Goal: Transaction & Acquisition: Purchase product/service

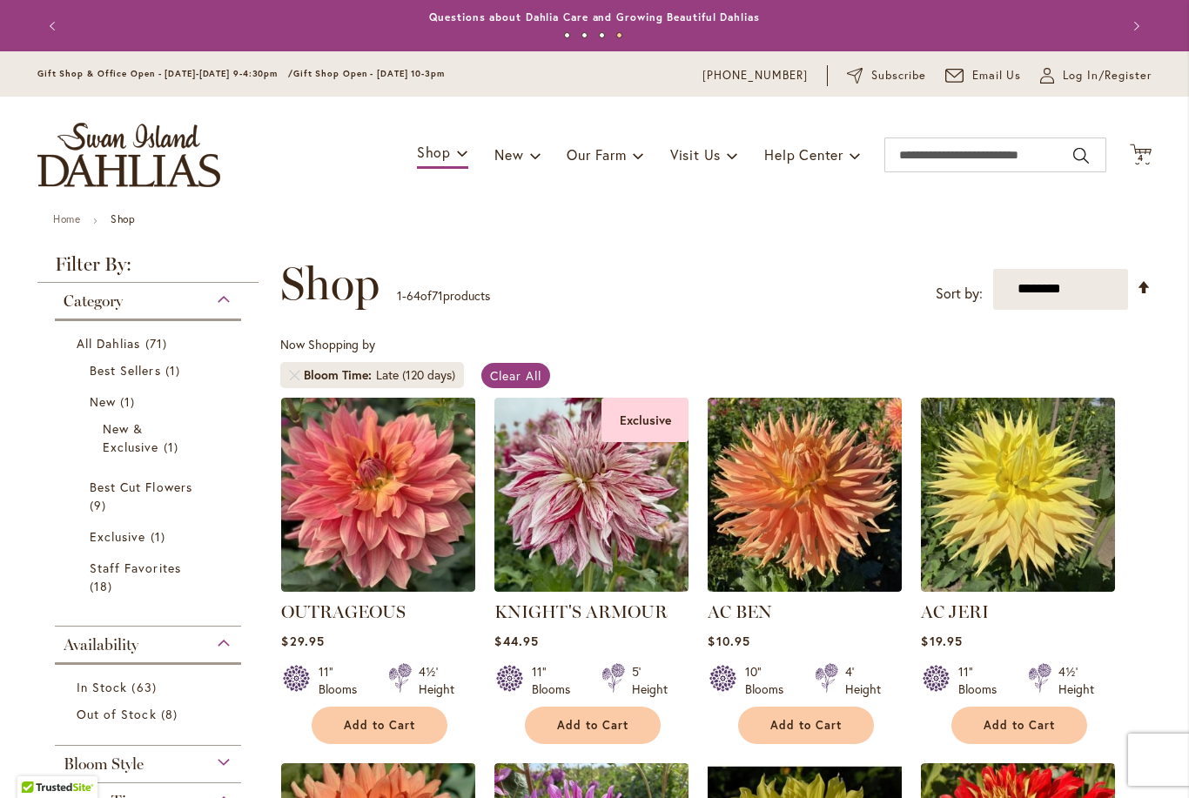
click at [1137, 164] on icon at bounding box center [1141, 154] width 22 height 21
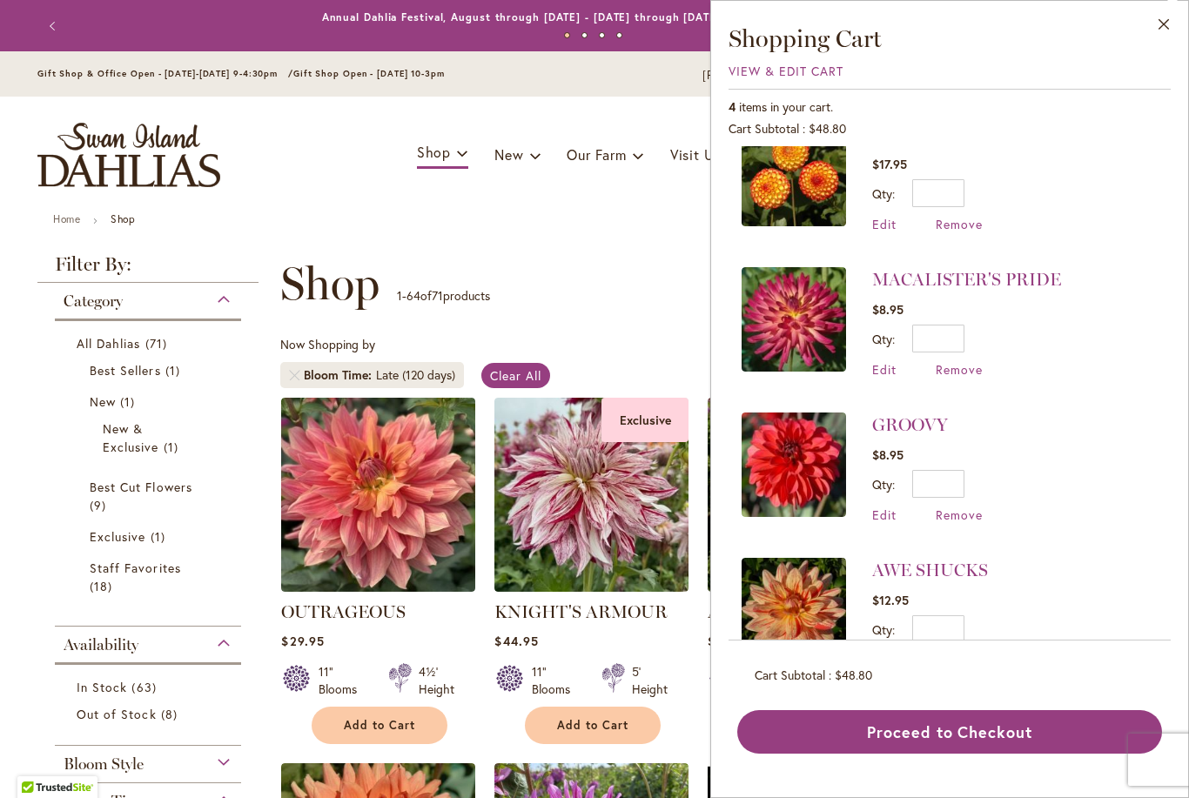
scroll to position [36, 0]
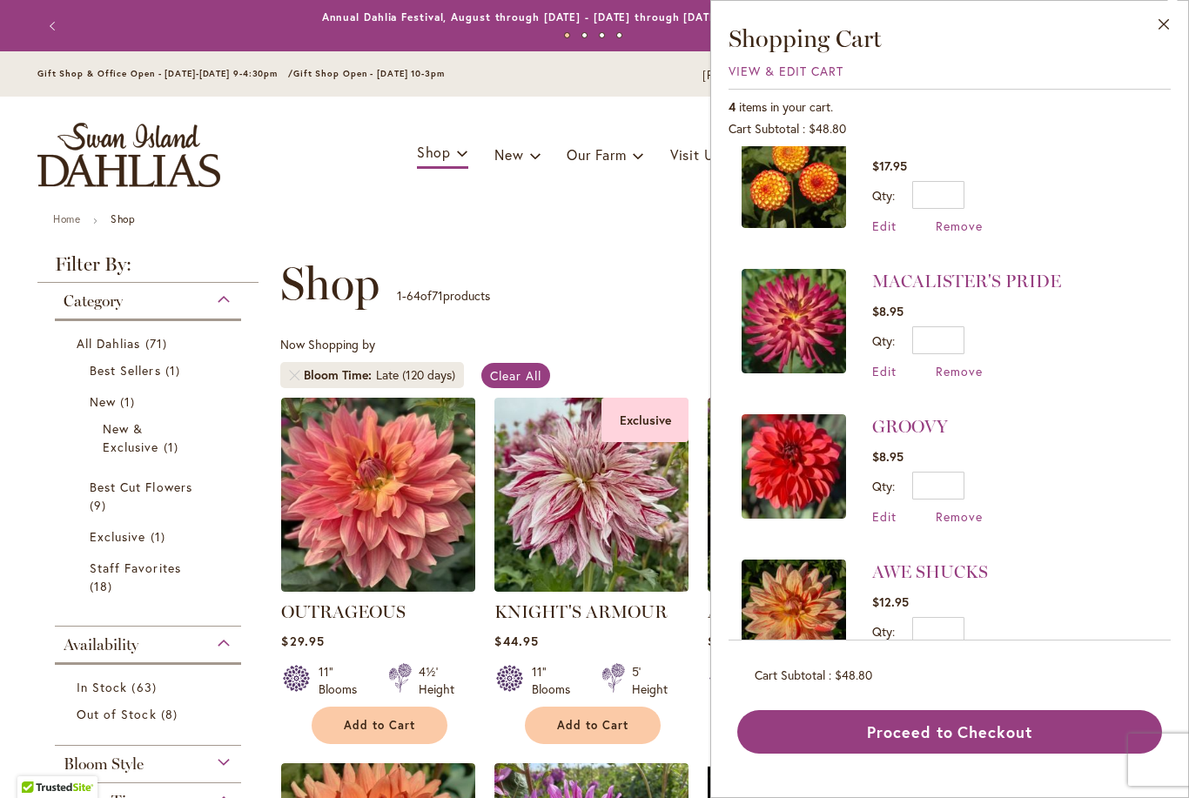
click at [1164, 28] on button "Close" at bounding box center [1164, 28] width 48 height 55
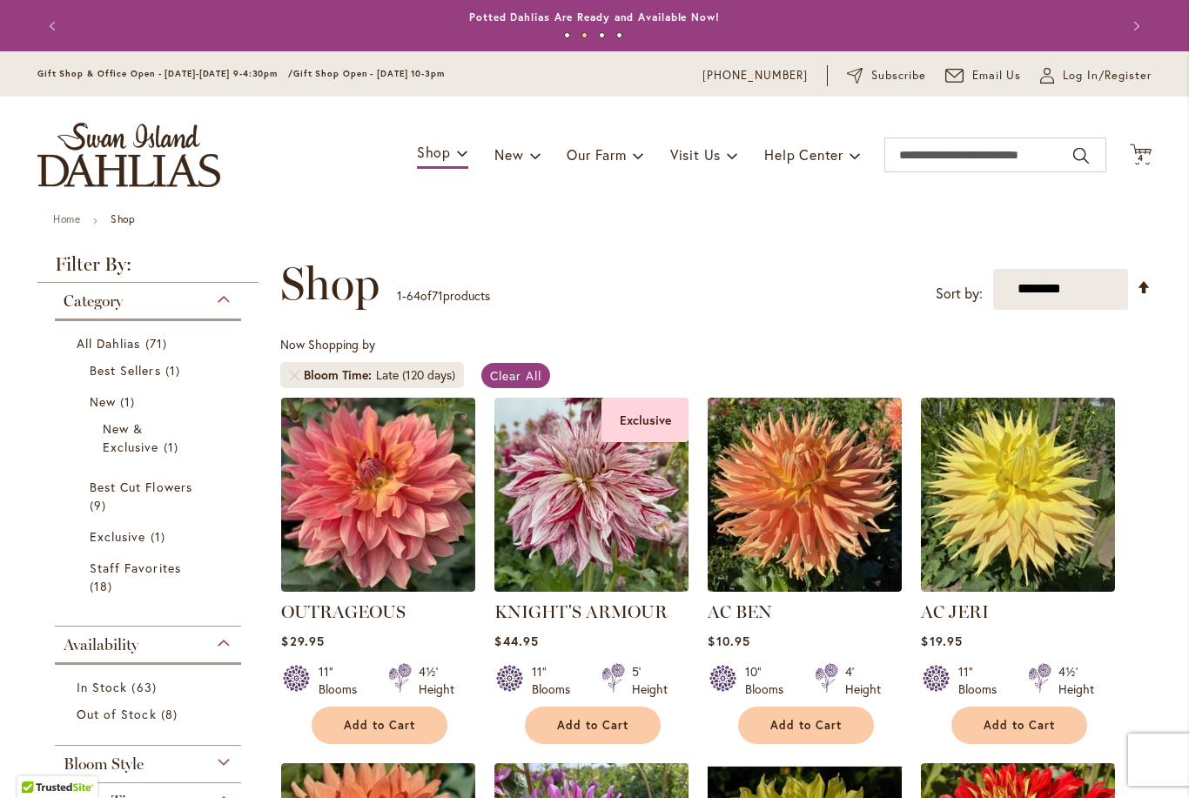
click at [1137, 156] on span "4 4 items" at bounding box center [1140, 158] width 17 height 9
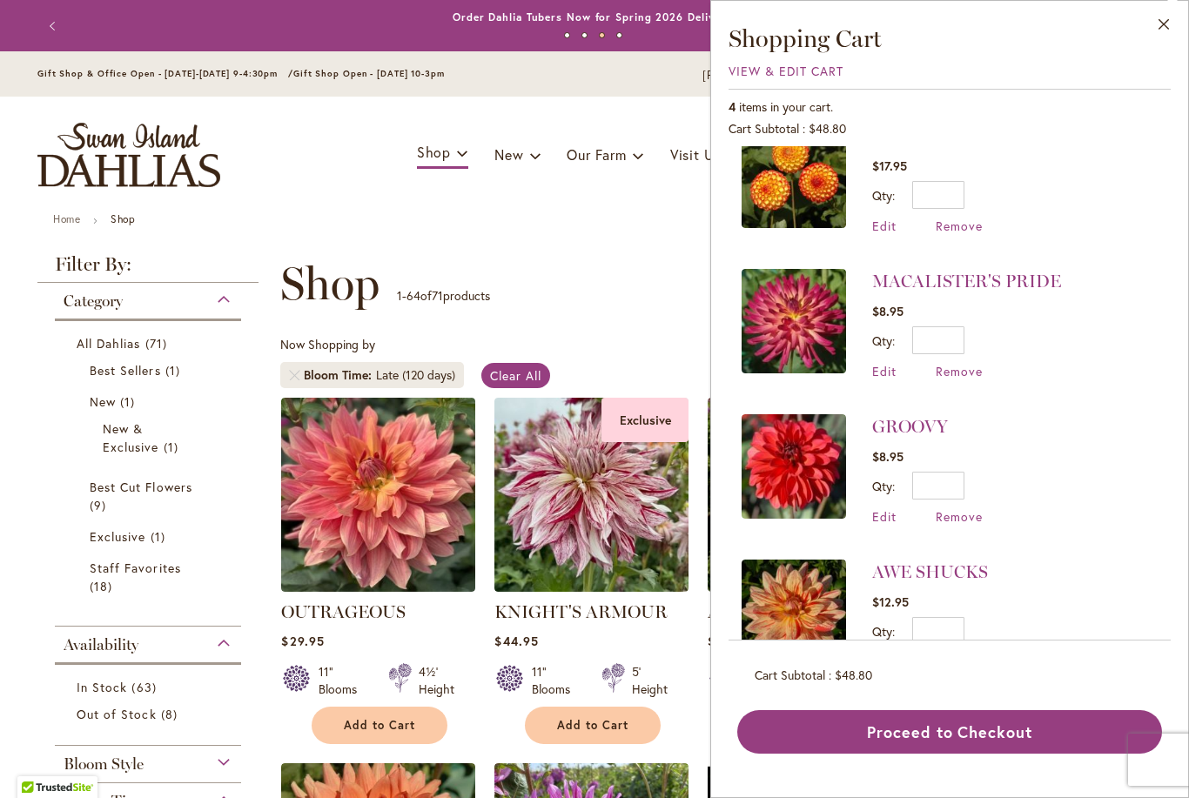
click at [811, 76] on span "View & Edit Cart" at bounding box center [785, 71] width 115 height 17
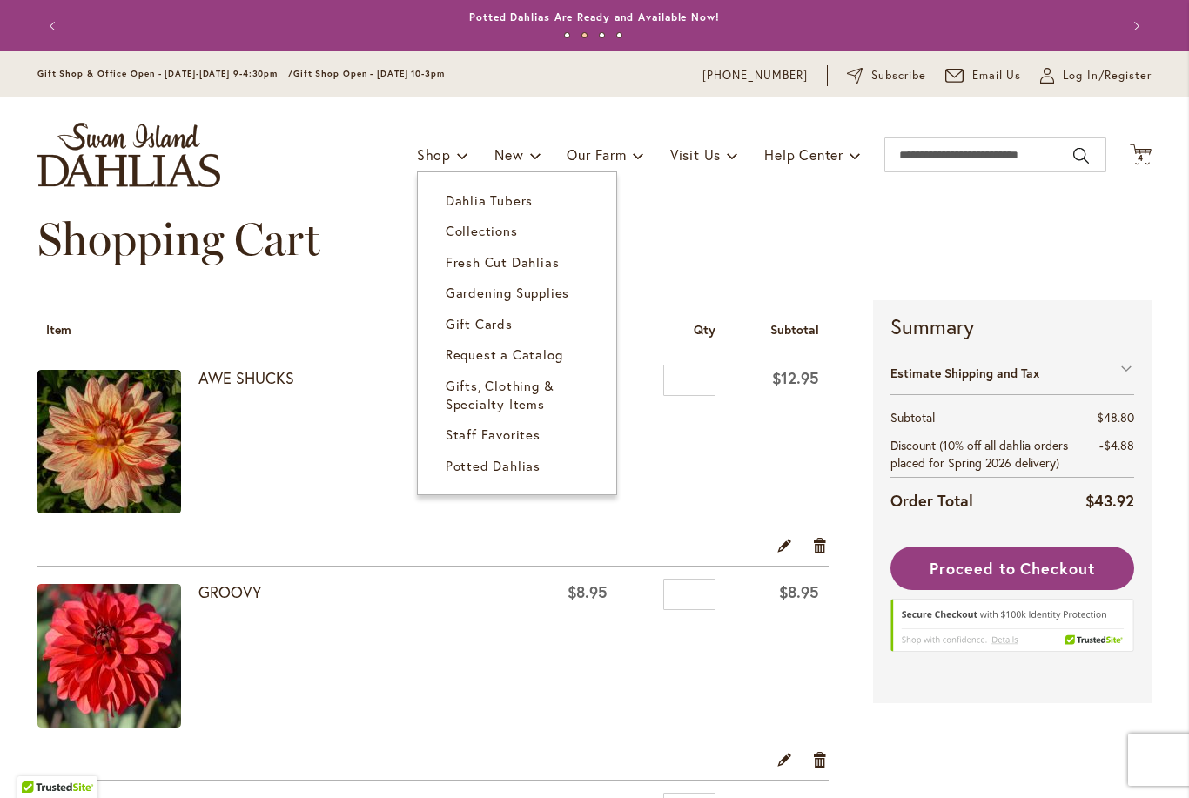
click at [528, 205] on link "Dahlia Tubers" at bounding box center [517, 200] width 198 height 30
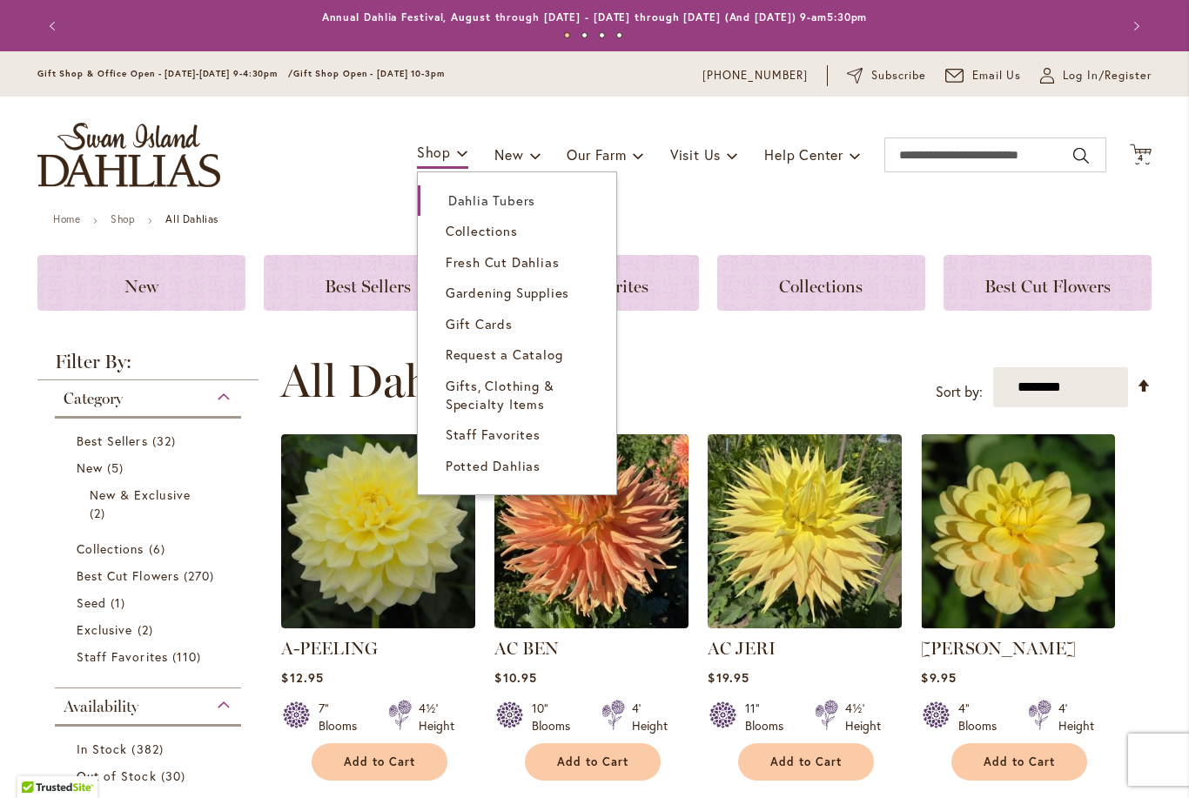
click at [526, 439] on span "Staff Favorites" at bounding box center [493, 434] width 95 height 17
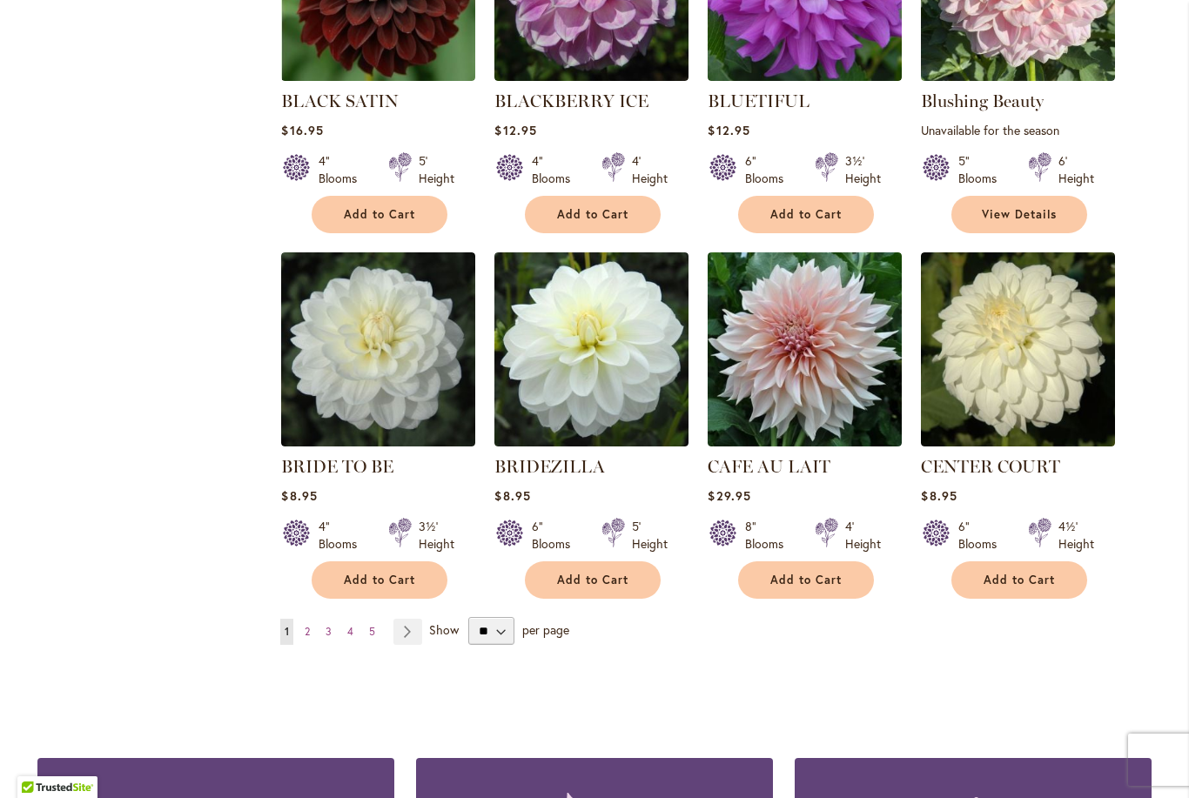
scroll to position [1293, 0]
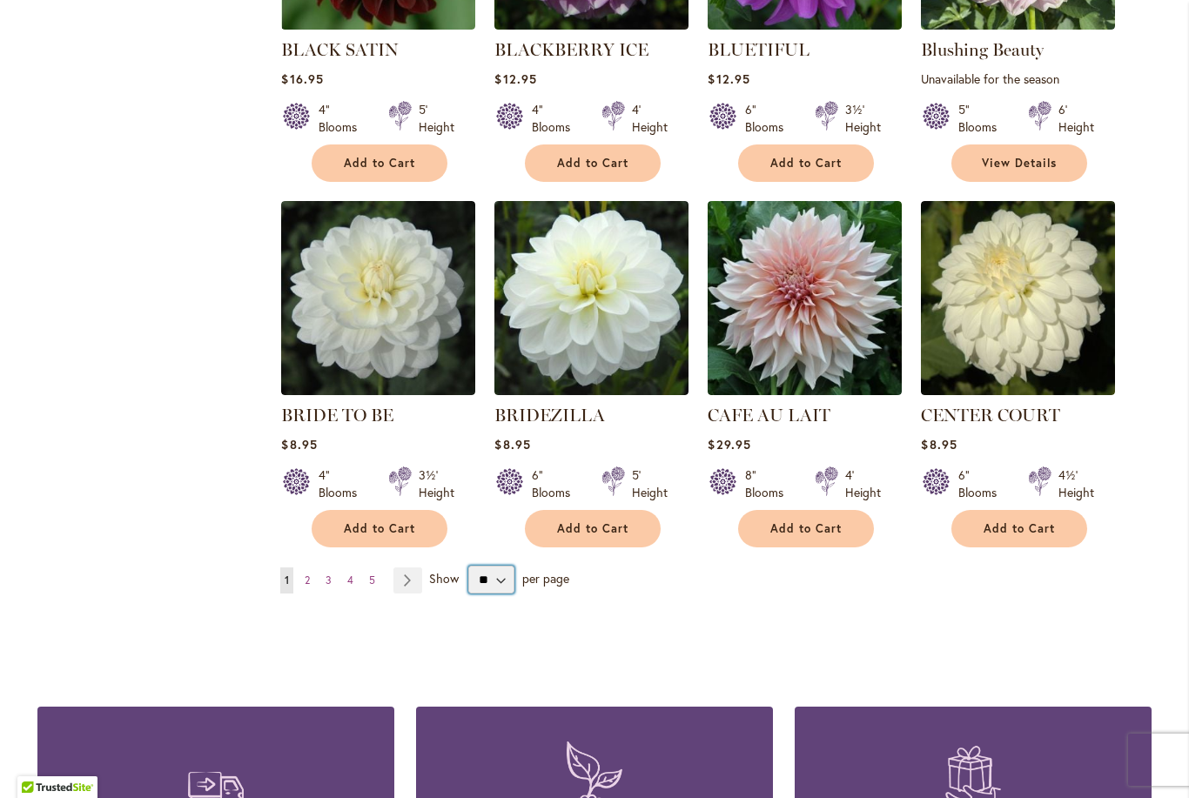
click at [503, 574] on select "** ** ** **" at bounding box center [491, 580] width 46 height 28
select select "**"
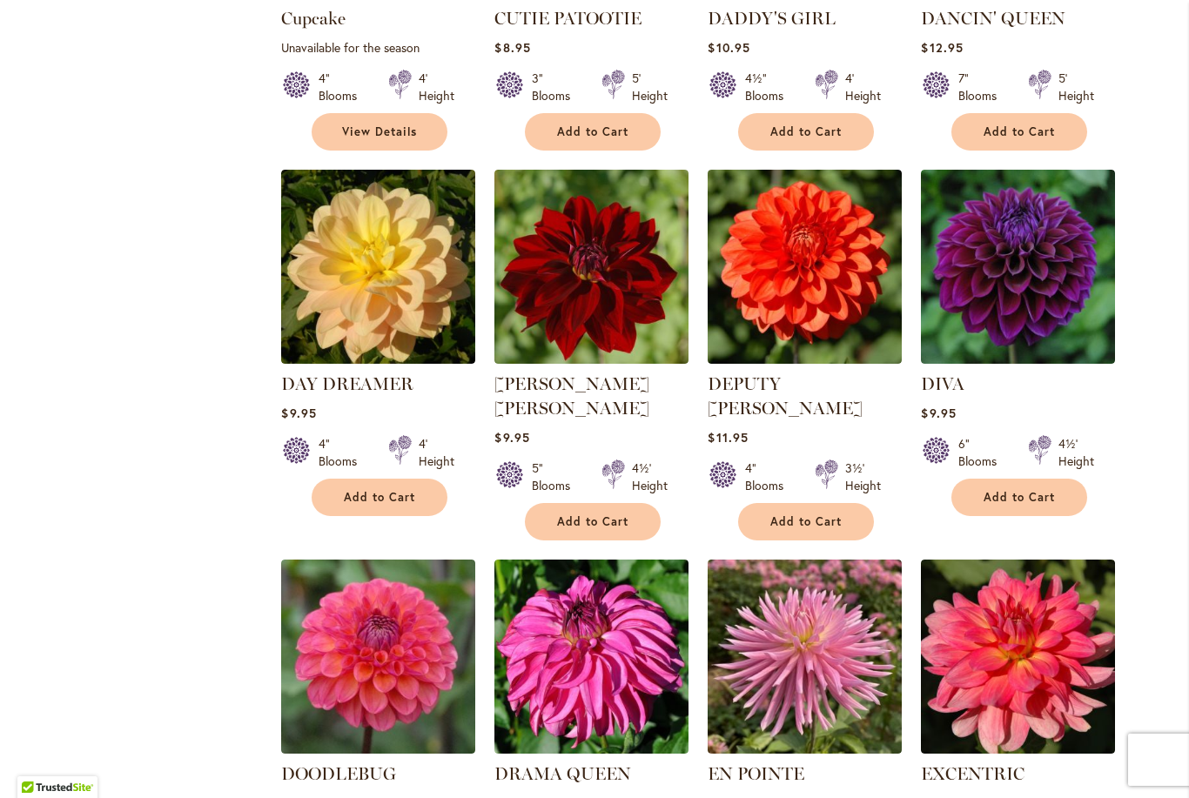
scroll to position [2819, 0]
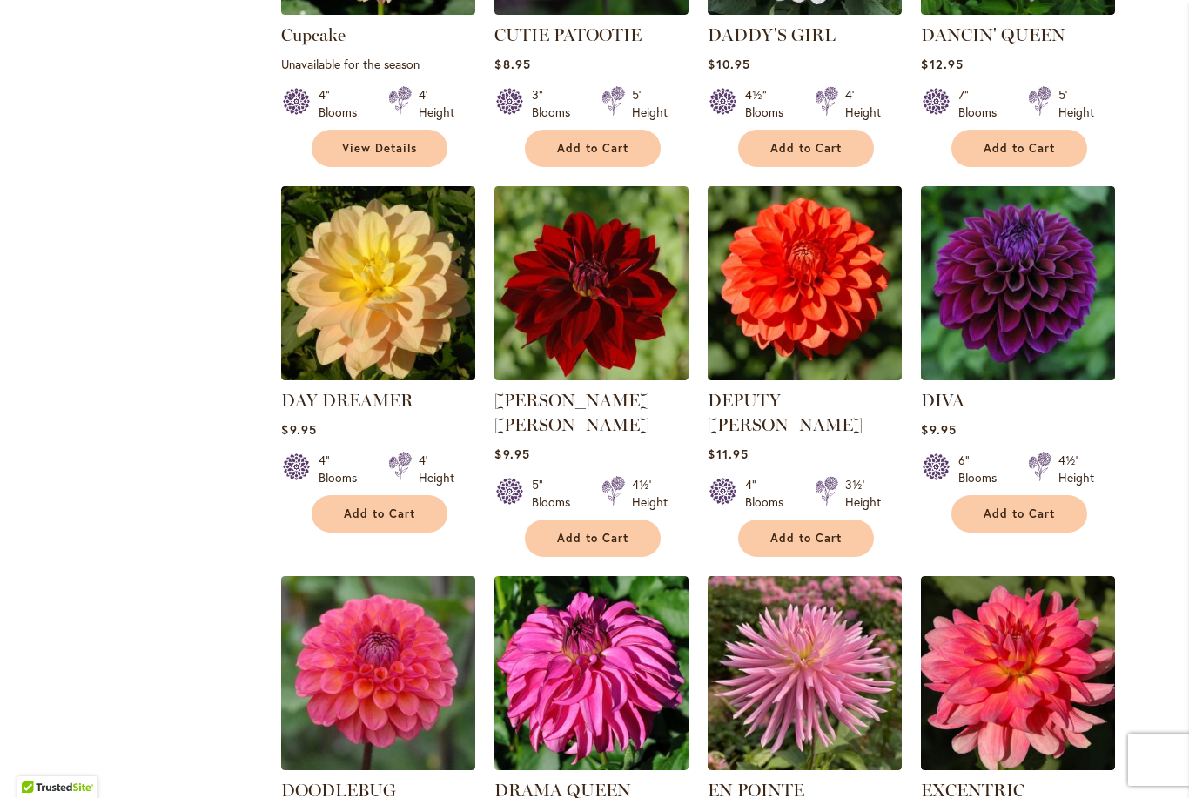
click at [829, 531] on span "Add to Cart" at bounding box center [805, 538] width 71 height 15
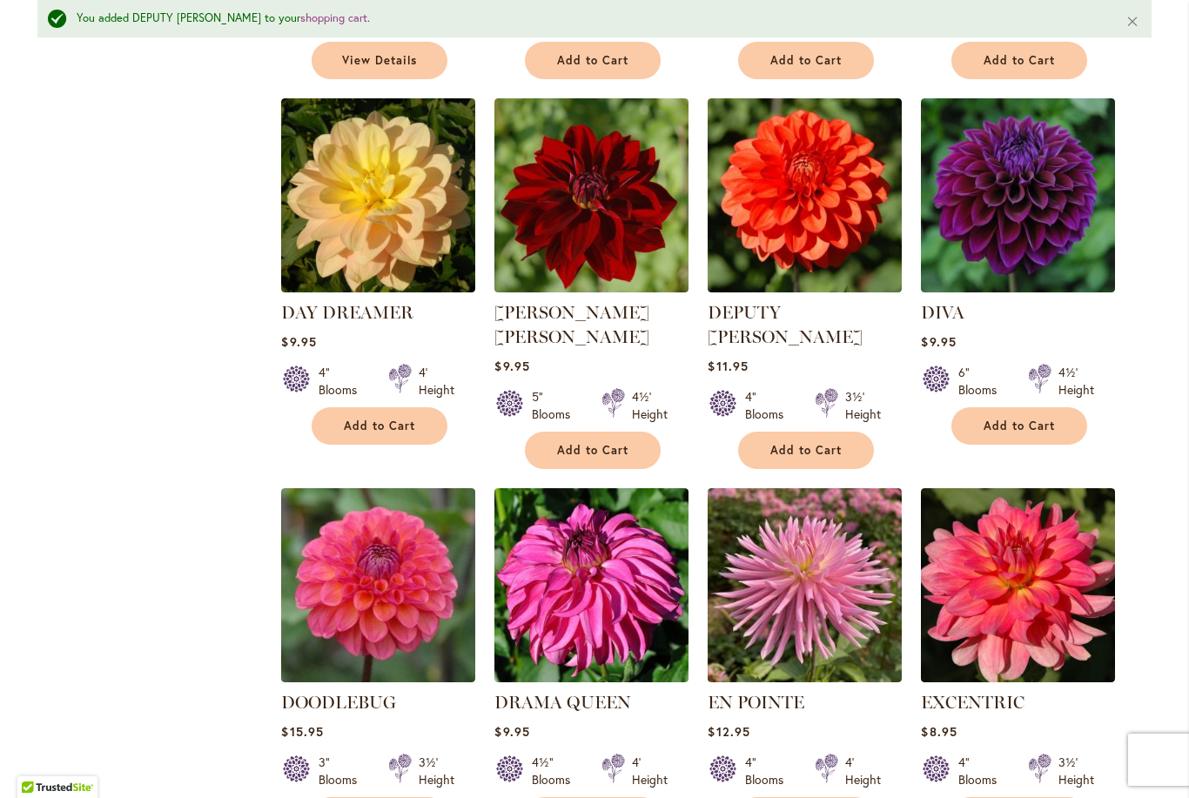
scroll to position [2967, 0]
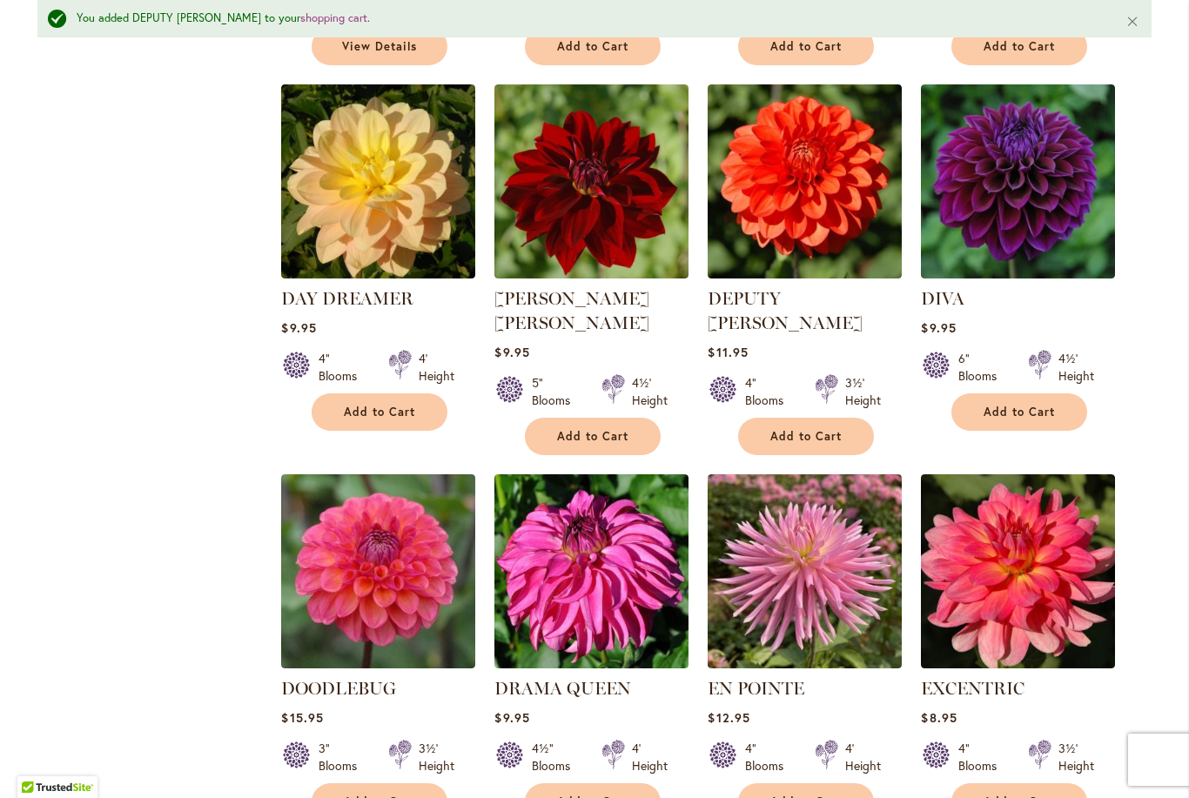
click at [378, 795] on span "Add to Cart" at bounding box center [379, 802] width 71 height 15
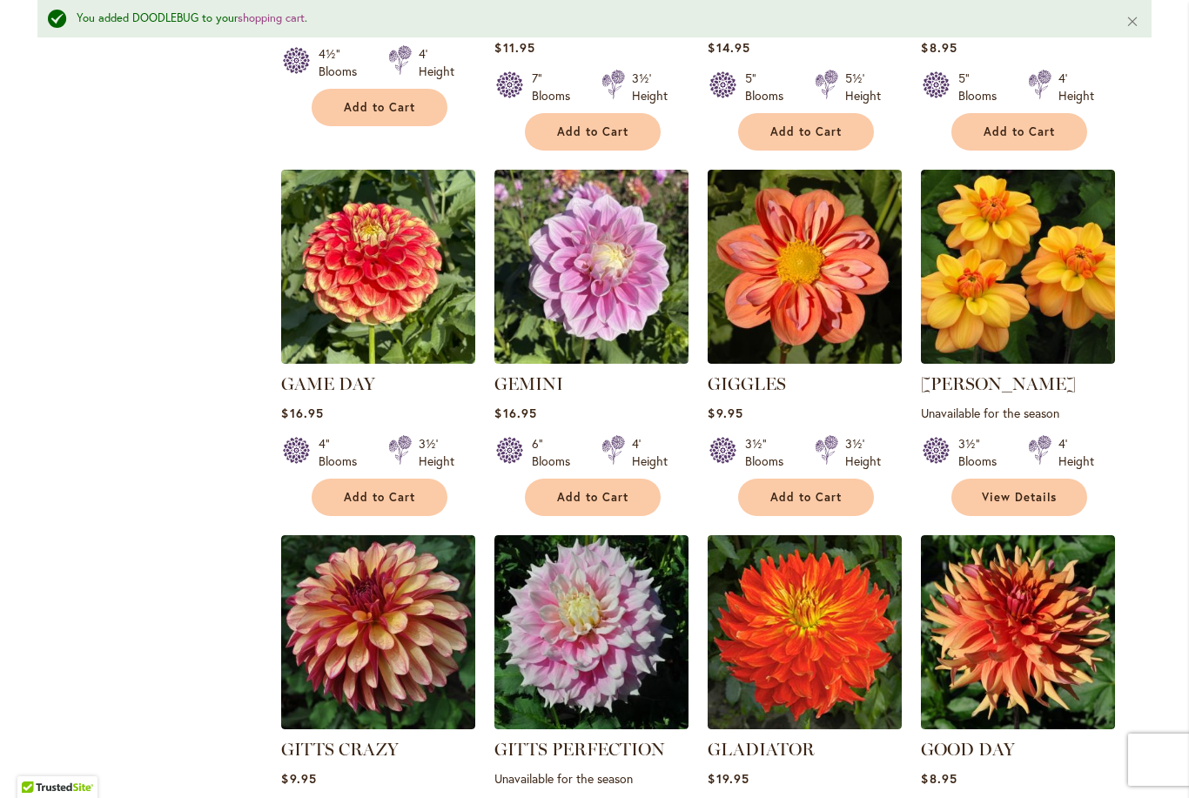
scroll to position [4128, 0]
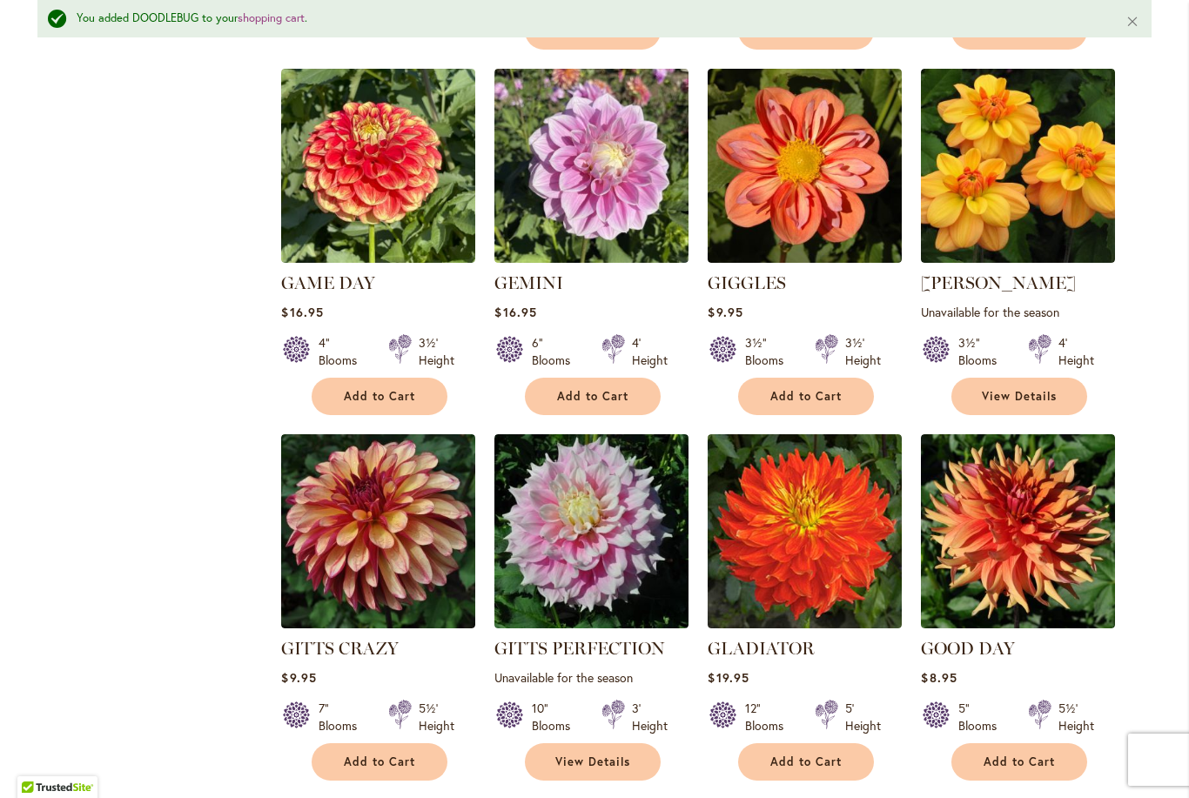
click at [379, 755] on span "Add to Cart" at bounding box center [379, 762] width 71 height 15
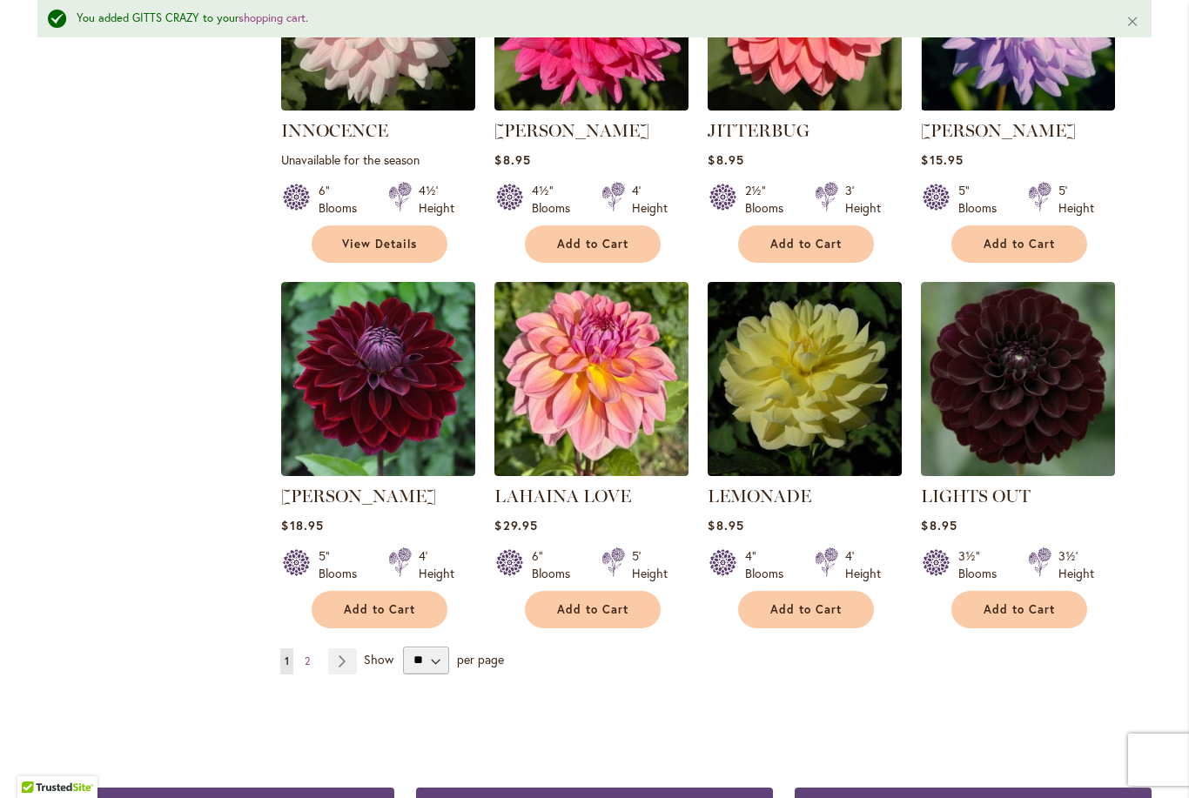
scroll to position [5767, 0]
click at [345, 648] on link "Page Next" at bounding box center [342, 661] width 29 height 26
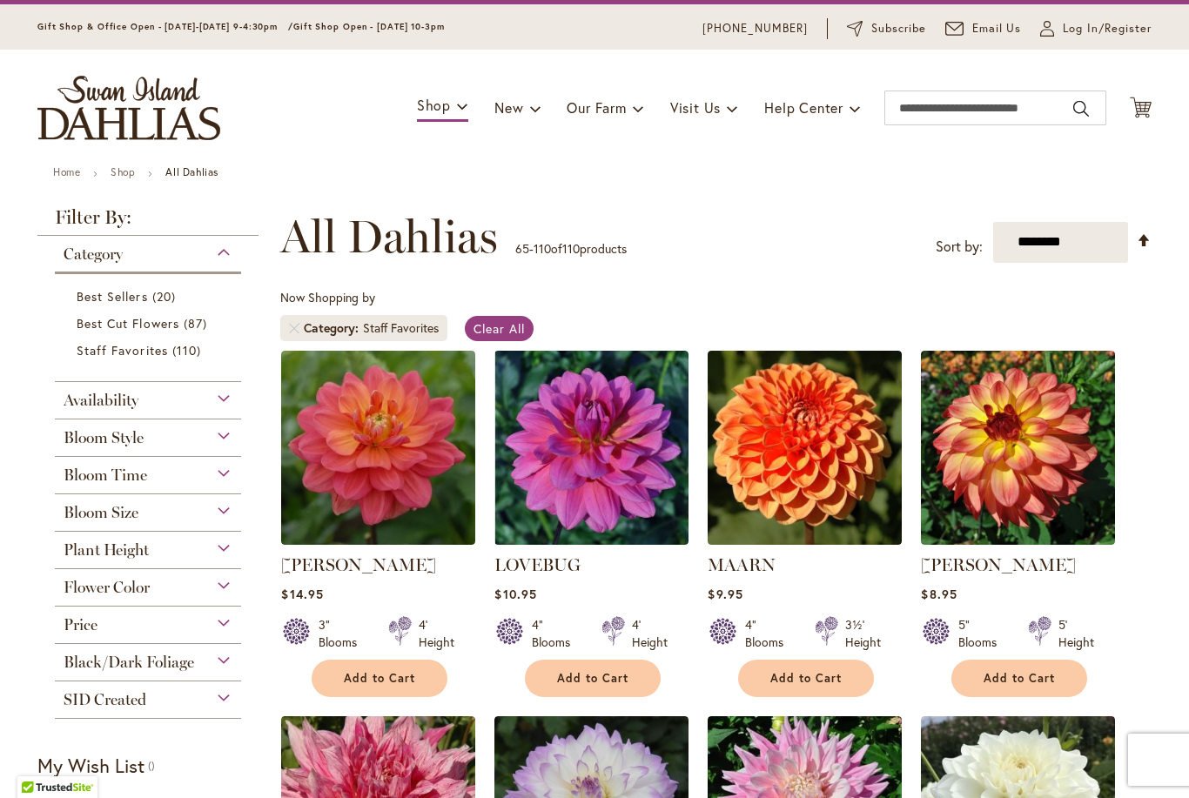
scroll to position [245, 0]
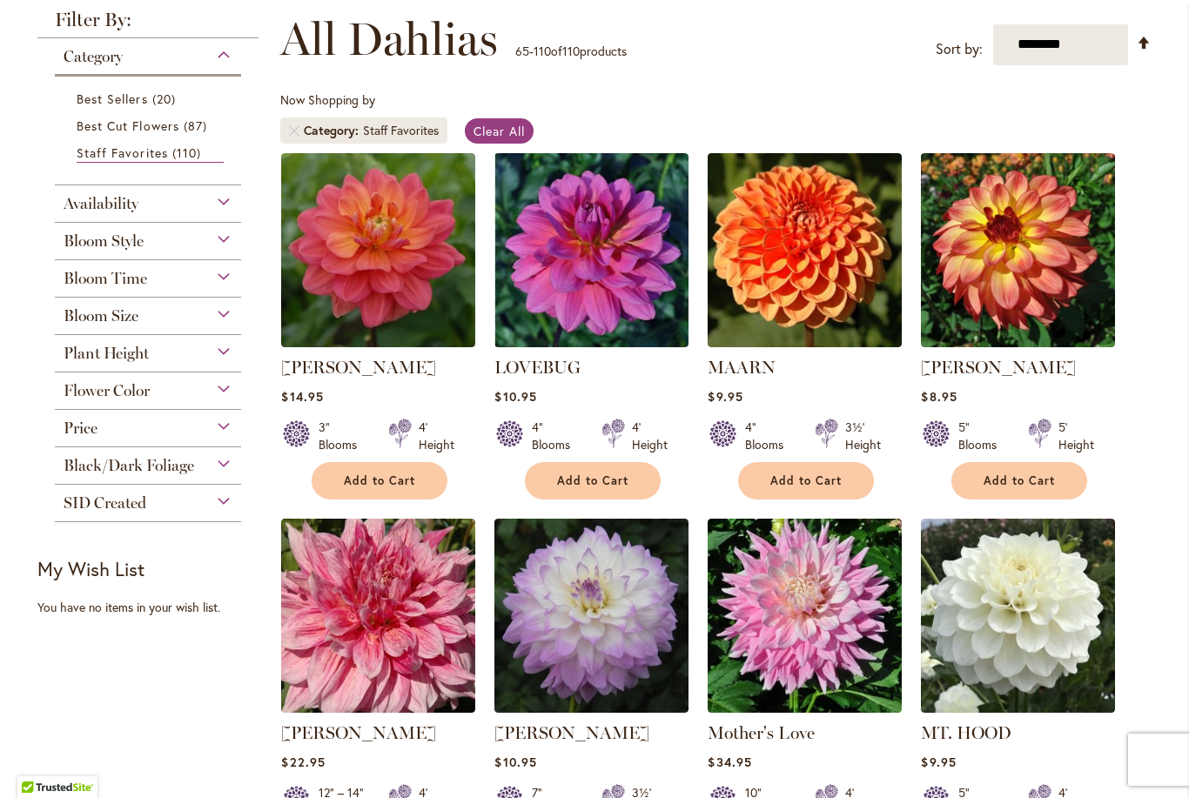
click at [386, 472] on button "Add to Cart" at bounding box center [380, 480] width 136 height 37
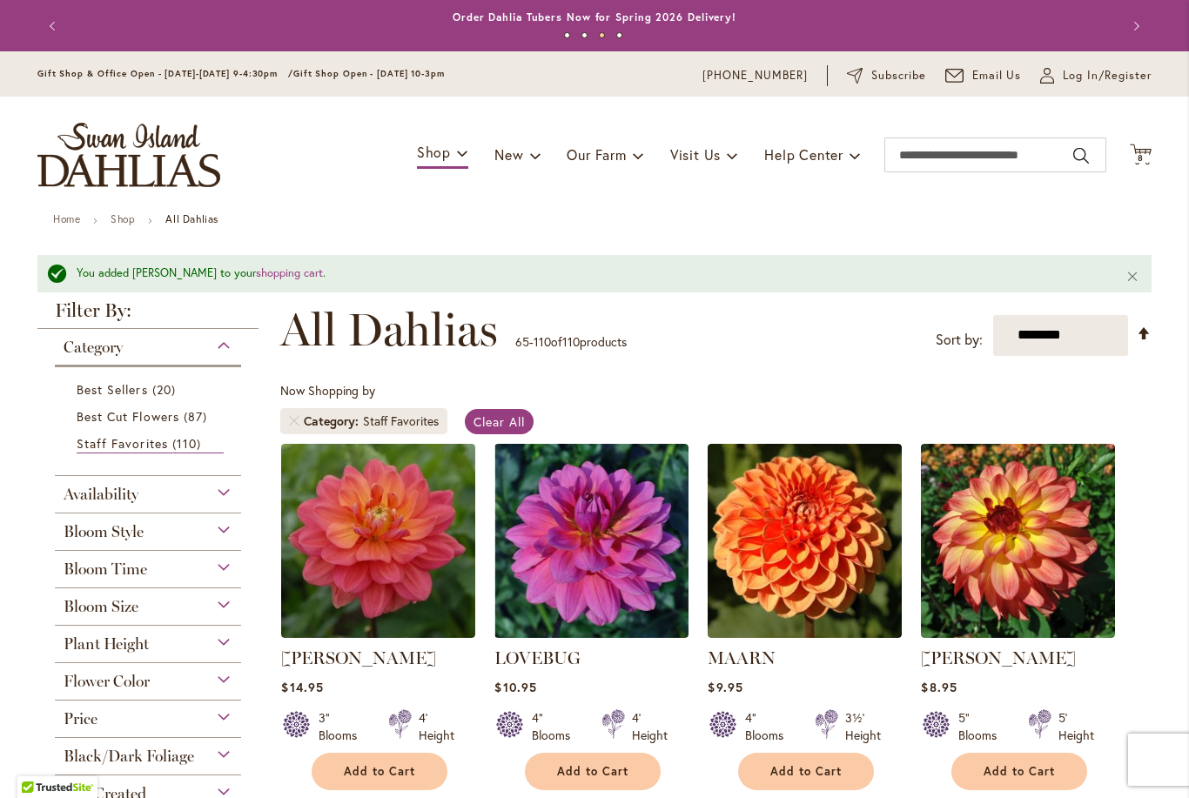
scroll to position [0, 0]
click at [205, 531] on div "Bloom Style" at bounding box center [148, 527] width 186 height 28
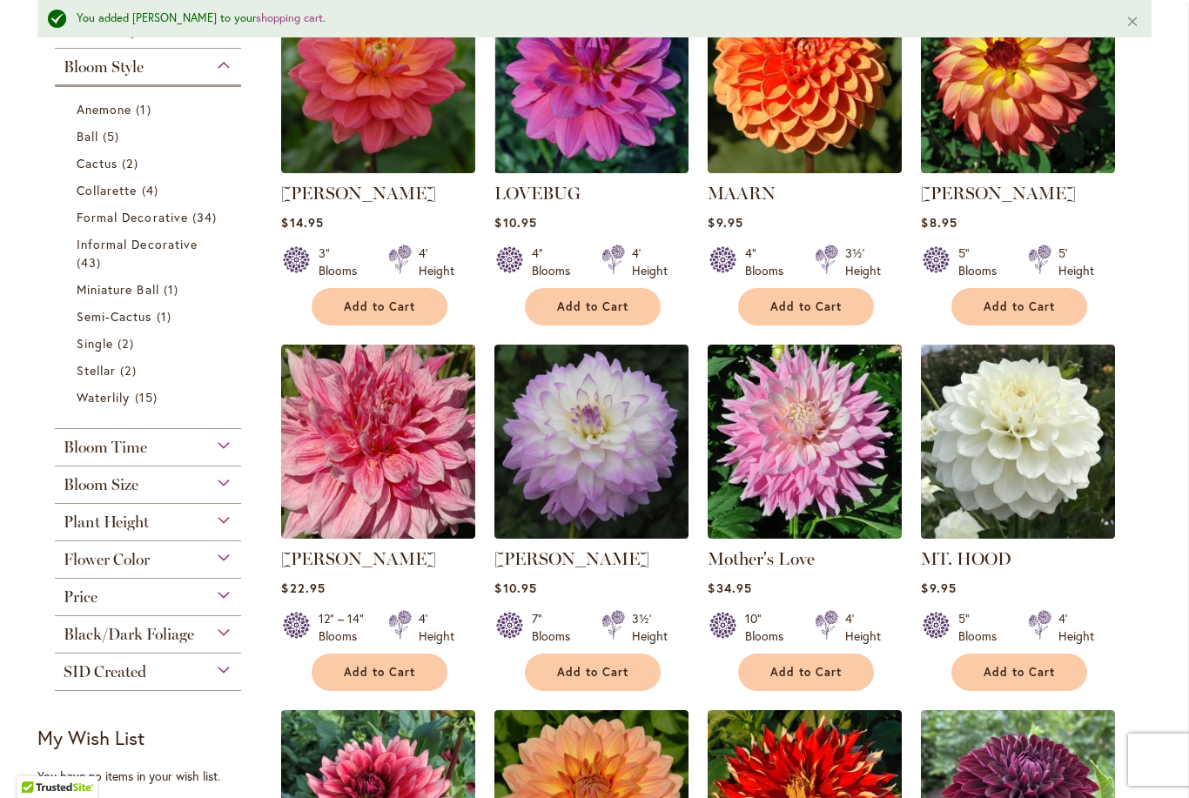
scroll to position [467, 0]
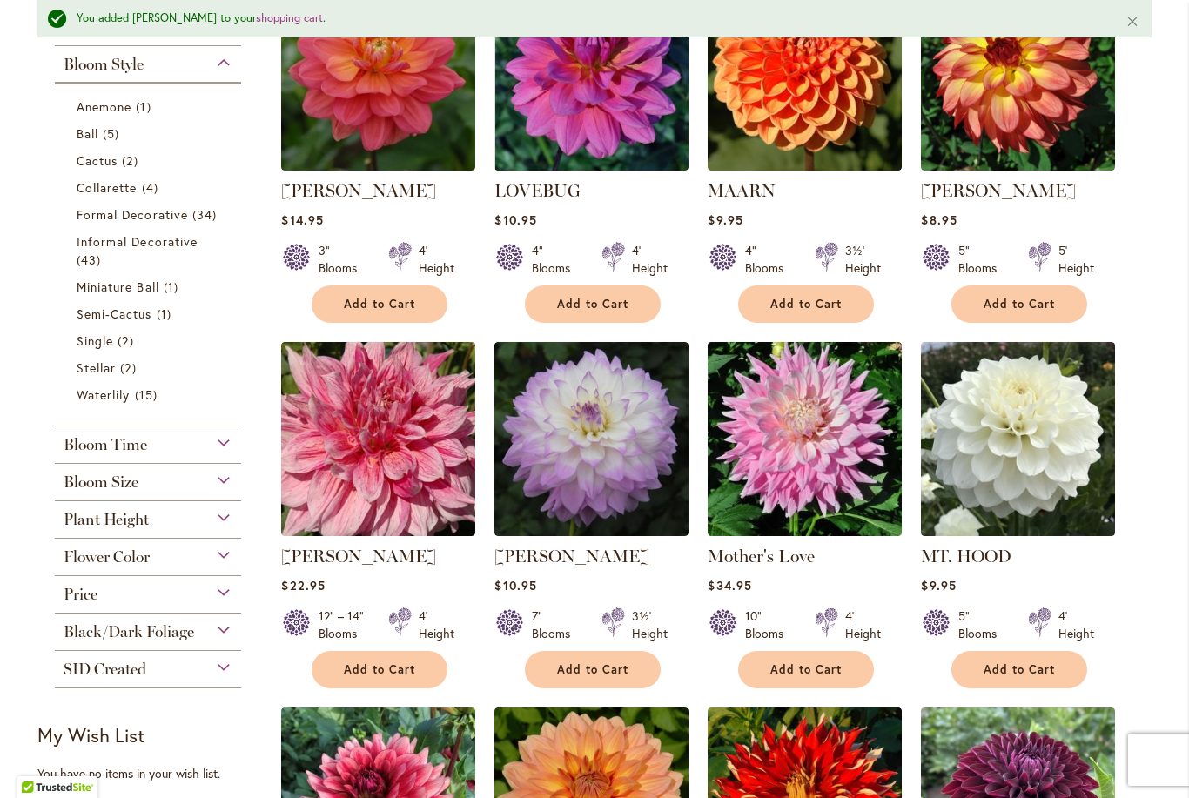
click at [114, 140] on span "5 items" at bounding box center [113, 133] width 21 height 18
click at [129, 111] on span "Anemone" at bounding box center [104, 106] width 55 height 17
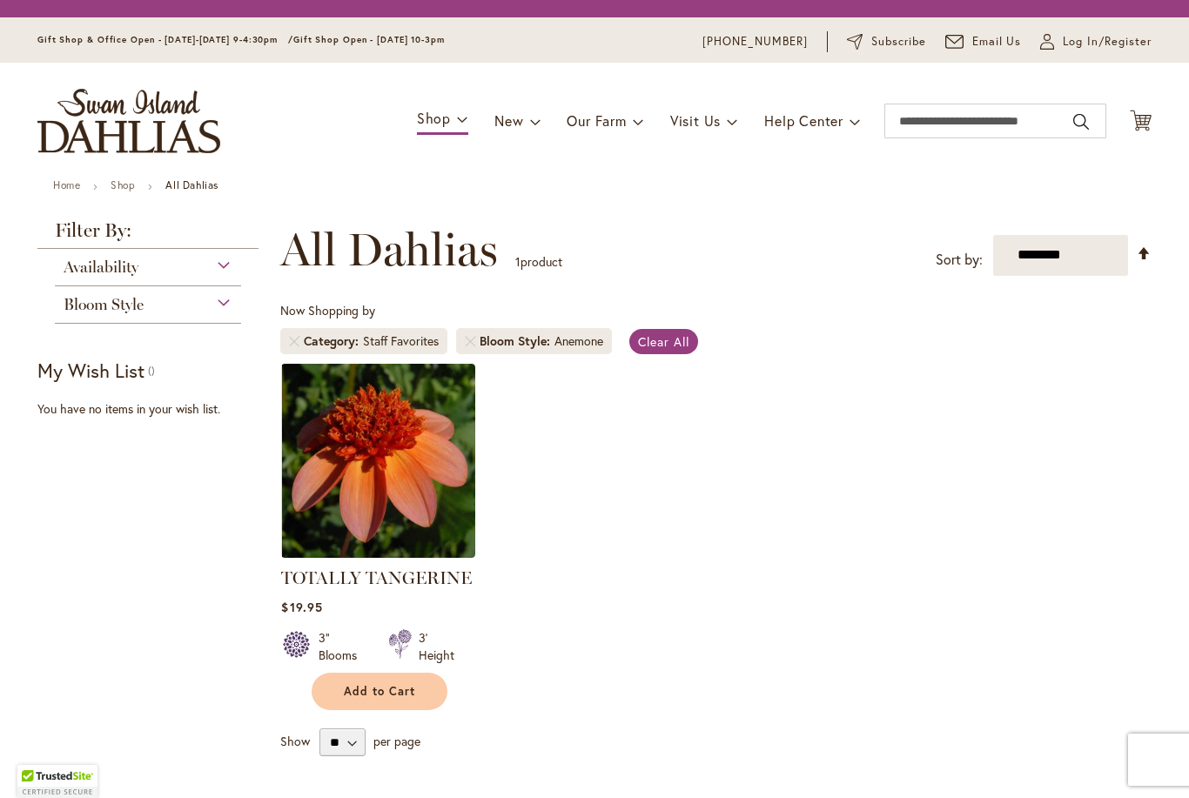
scroll to position [236, 0]
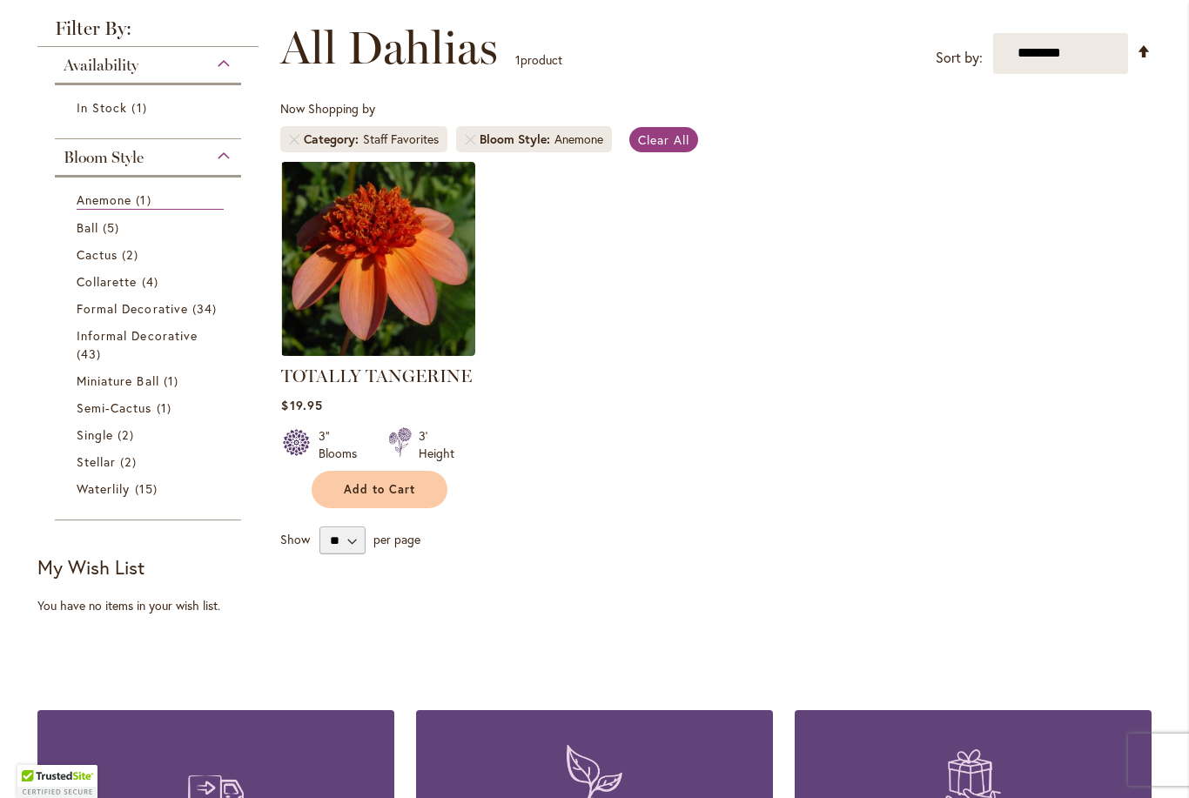
click at [101, 236] on link "Ball 5 items" at bounding box center [150, 227] width 147 height 18
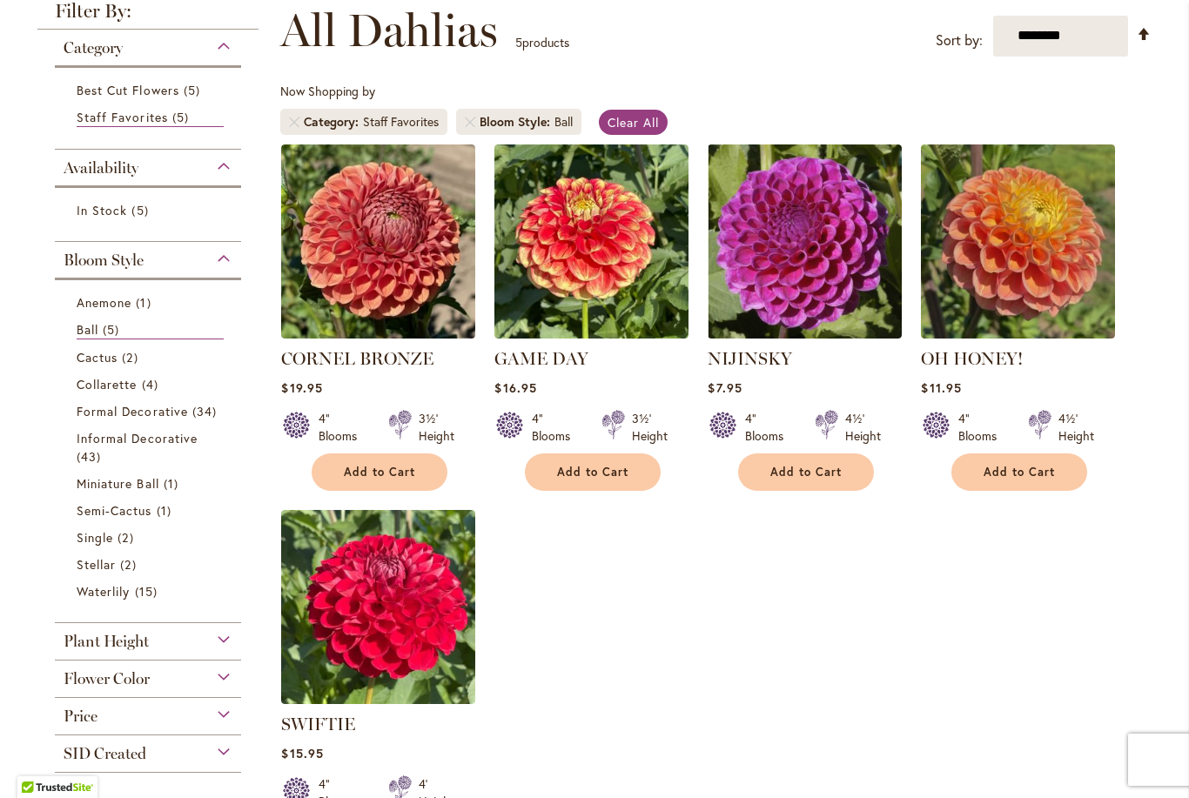
scroll to position [246, 0]
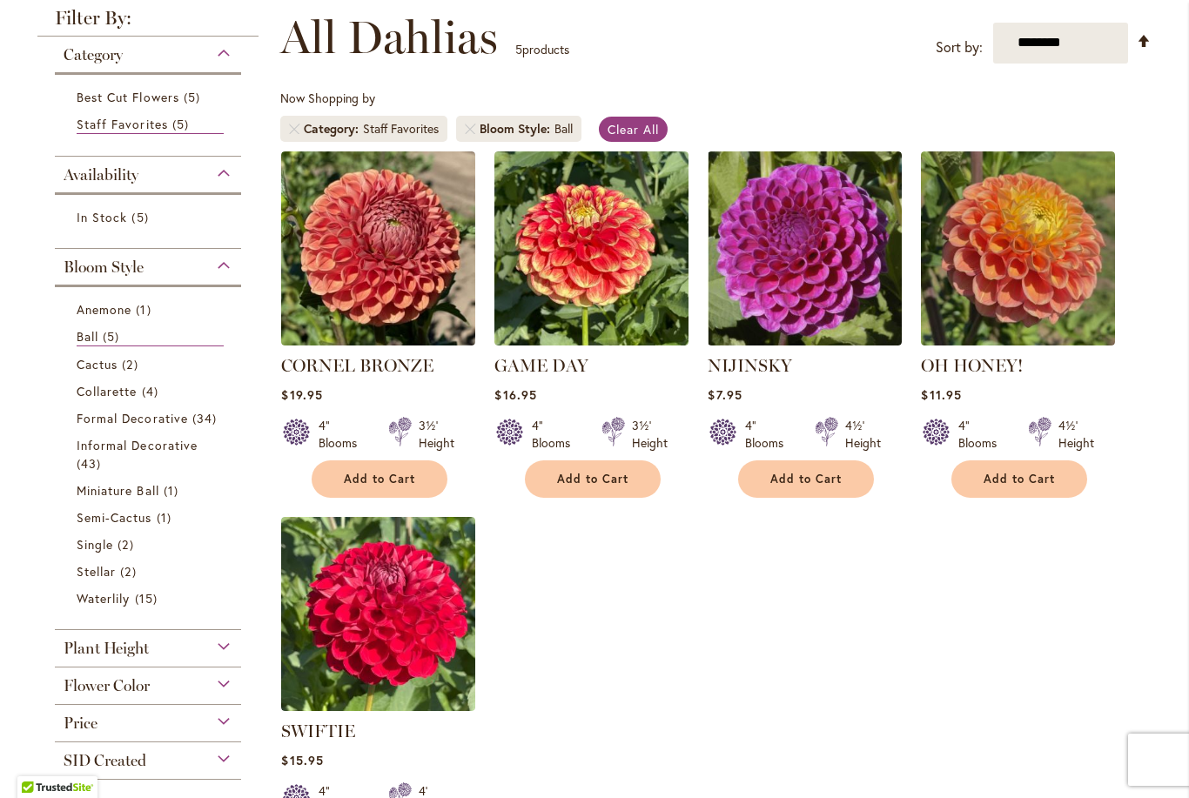
click at [110, 370] on span "Cactus" at bounding box center [97, 364] width 41 height 17
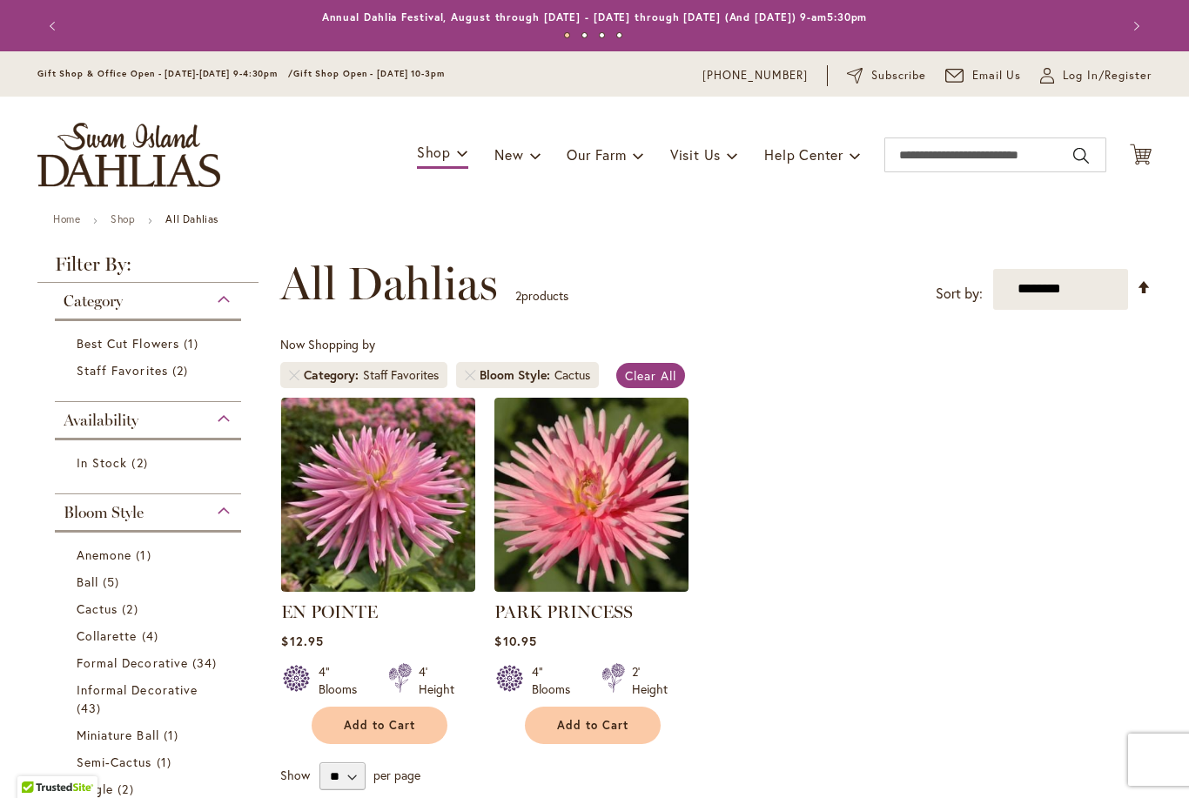
scroll to position [236, 0]
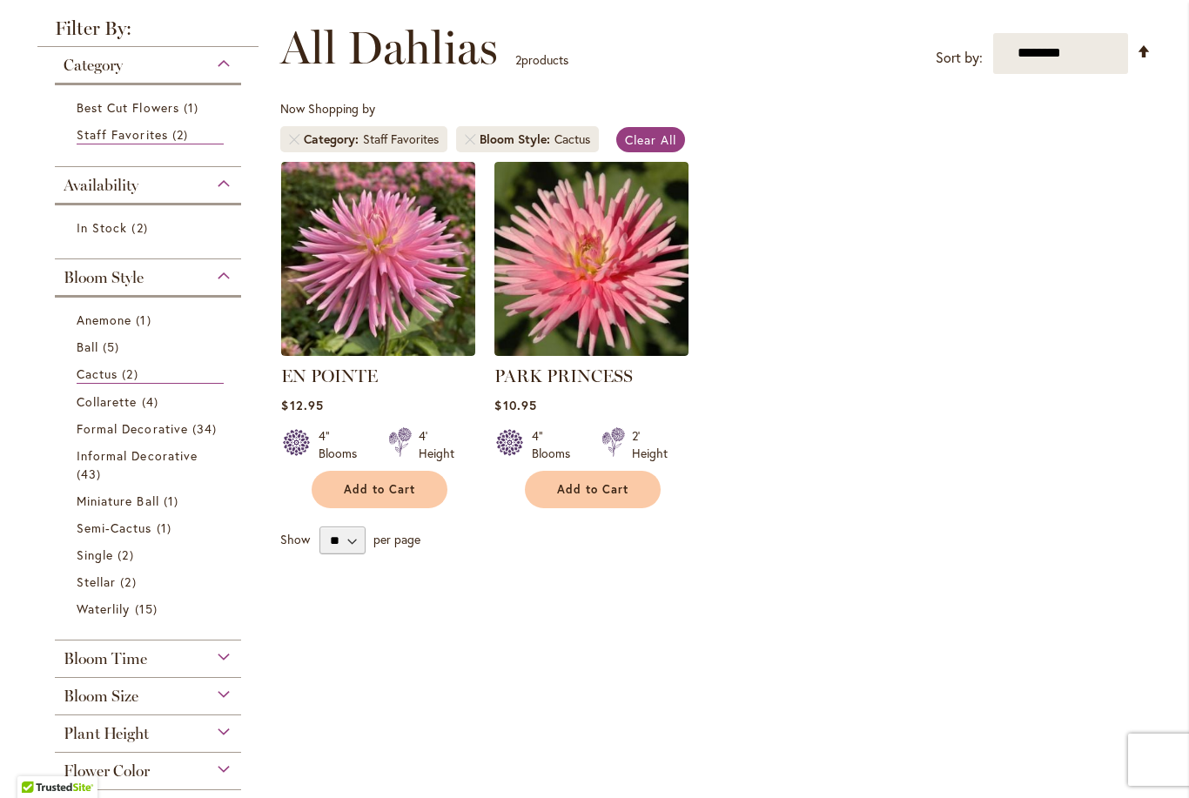
click at [112, 406] on span "Collarette" at bounding box center [107, 401] width 61 height 17
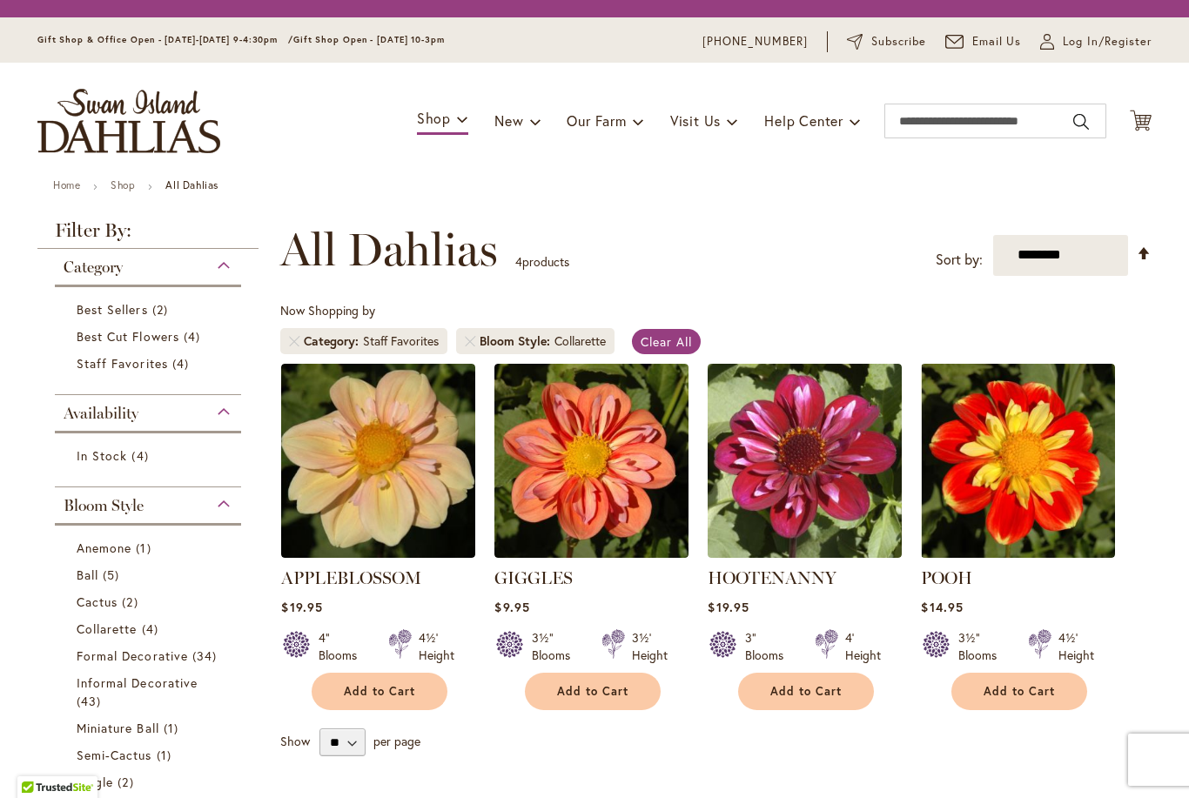
scroll to position [236, 0]
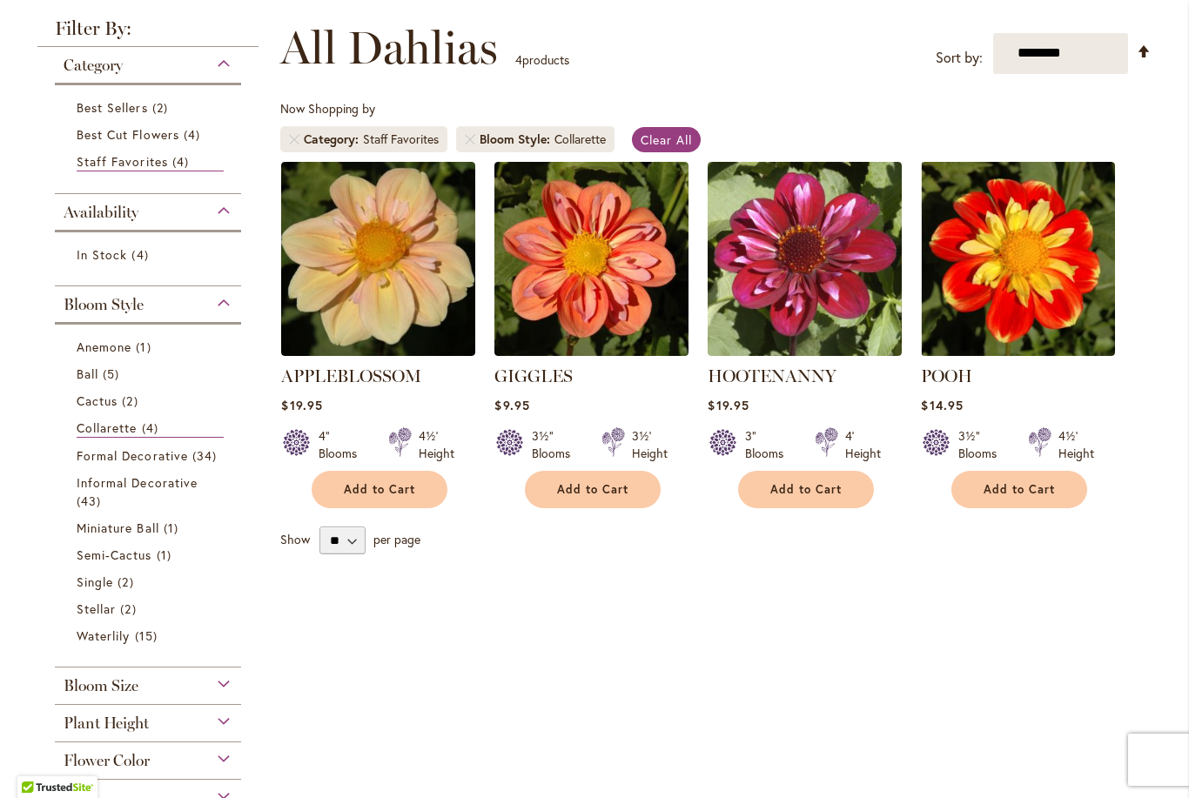
click at [588, 307] on img at bounding box center [591, 259] width 194 height 194
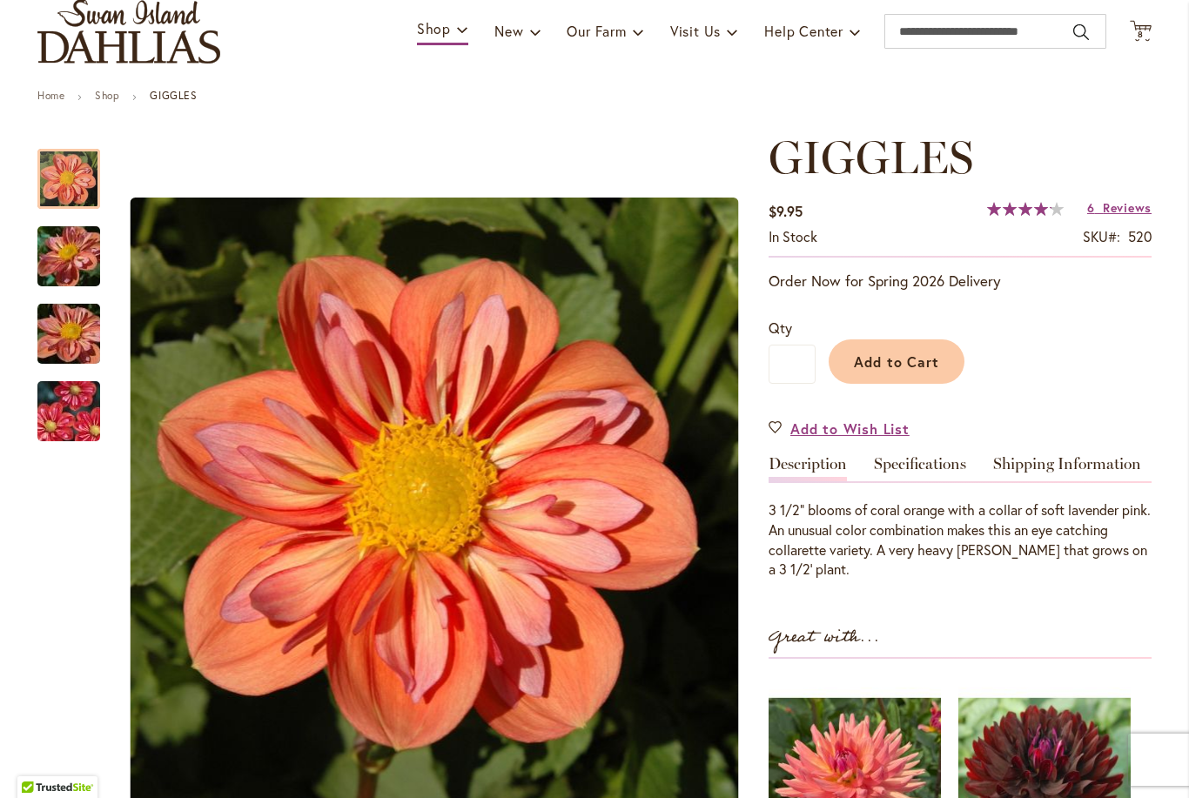
scroll to position [138, 0]
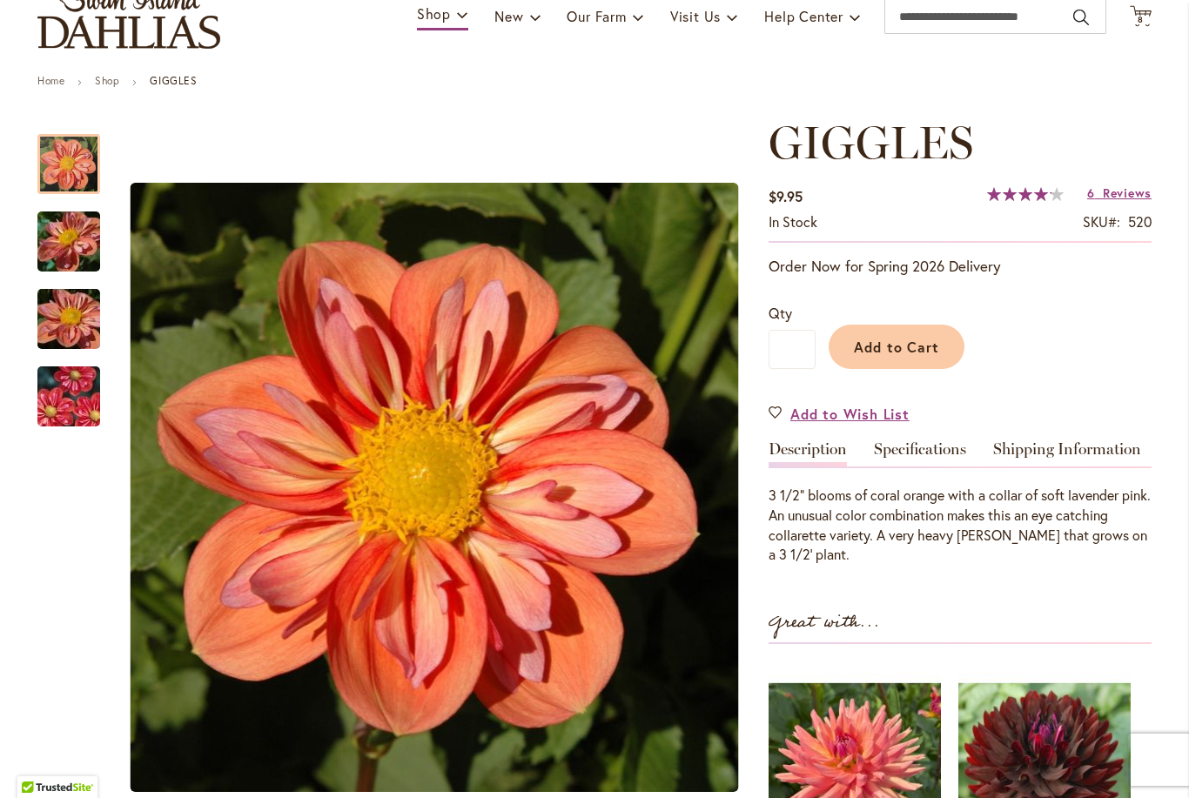
click at [60, 236] on img "GIGGLES" at bounding box center [68, 242] width 125 height 94
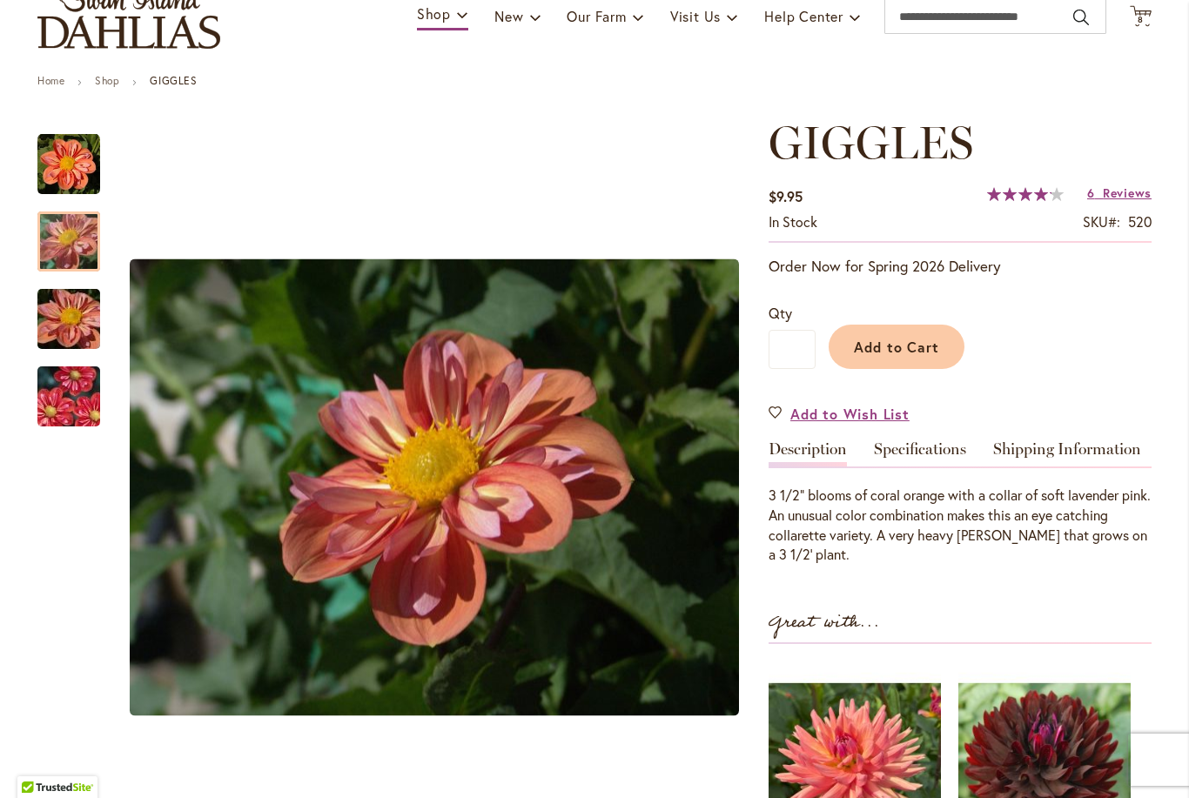
click at [68, 324] on img "GIGGLES" at bounding box center [68, 319] width 125 height 94
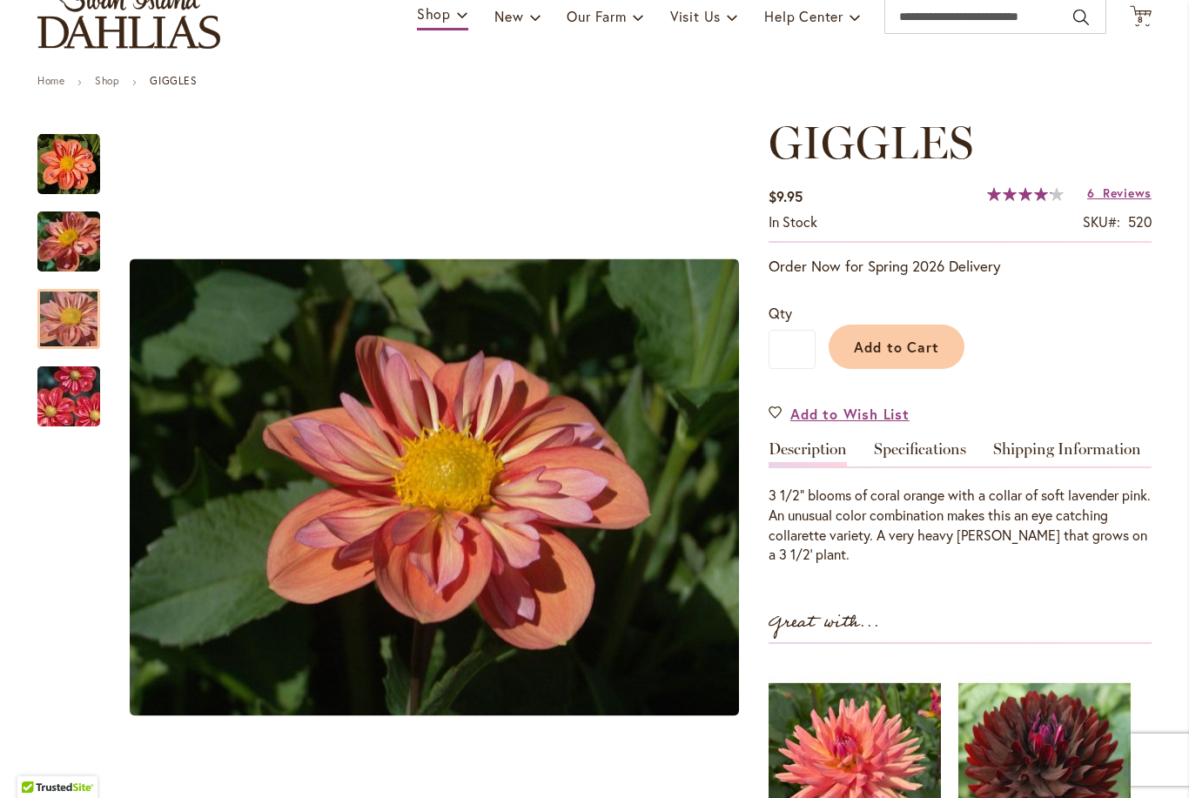
click at [76, 393] on img "GIGGLES" at bounding box center [68, 397] width 125 height 84
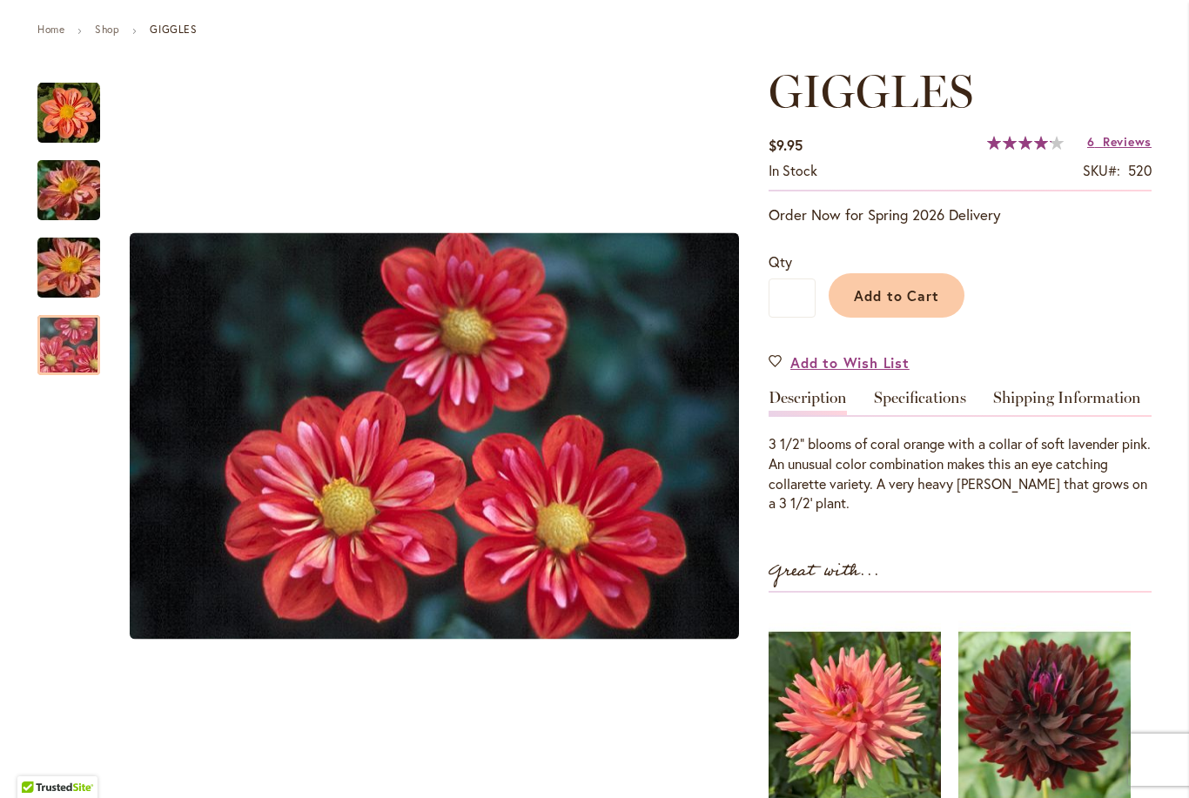
scroll to position [25, 0]
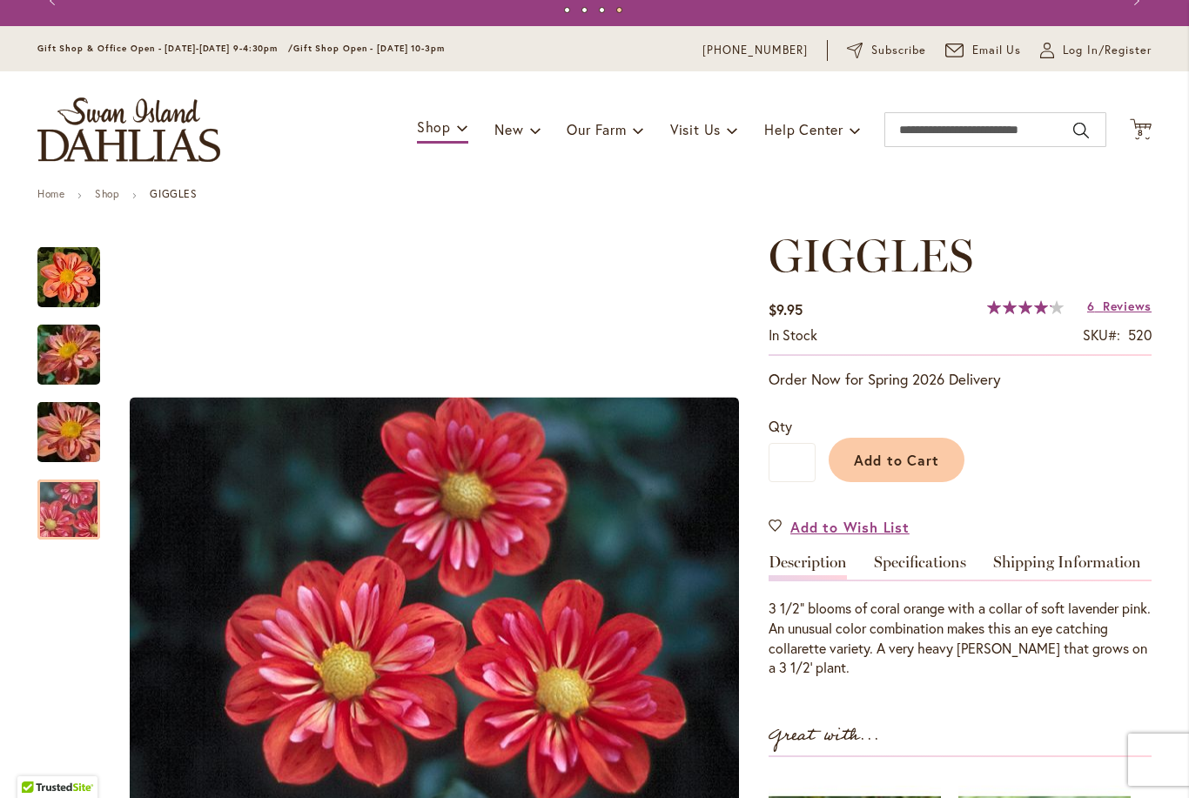
click at [934, 454] on span "Add to Cart" at bounding box center [897, 460] width 86 height 18
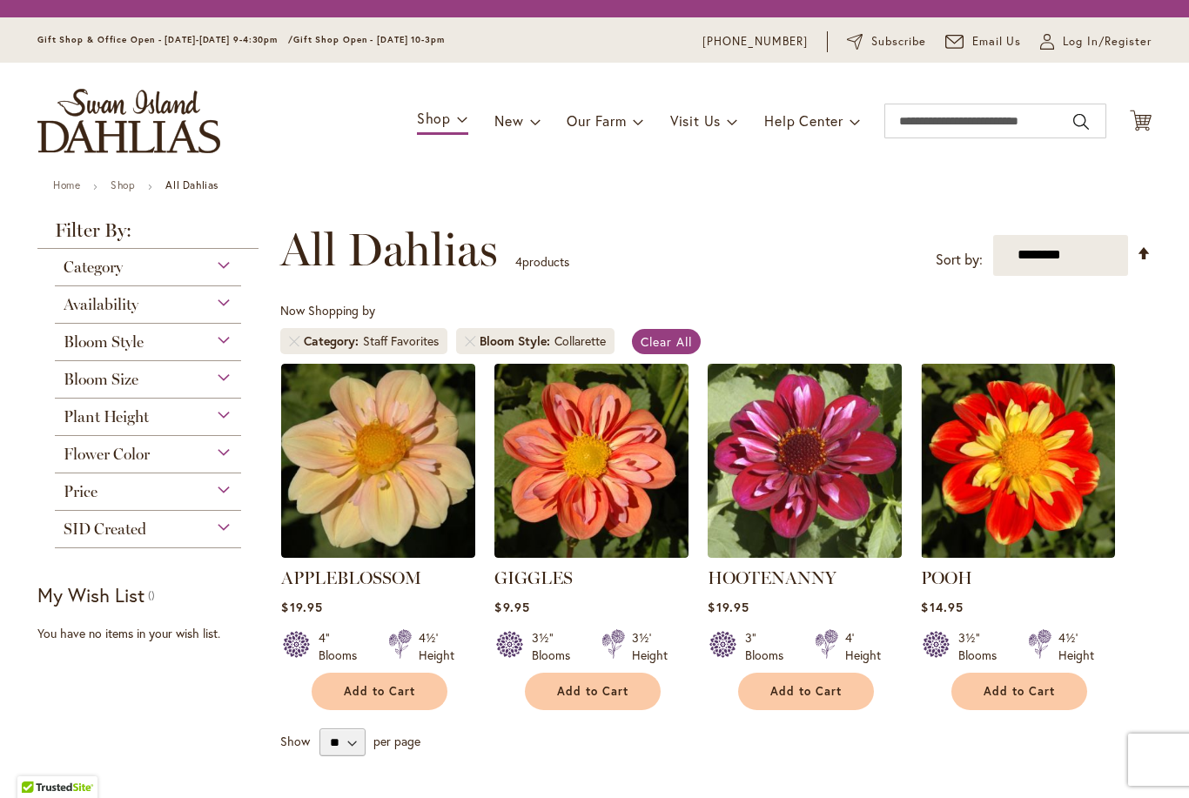
scroll to position [323, 0]
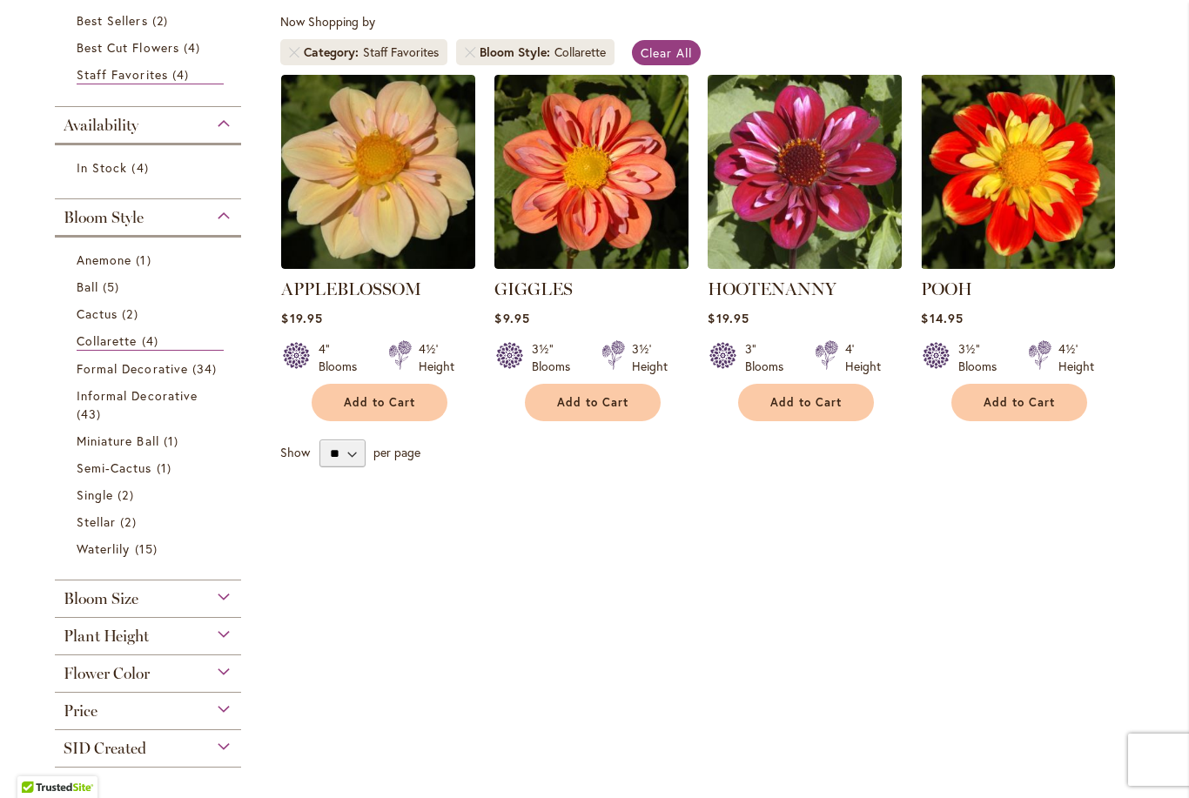
click at [122, 375] on span "Formal Decorative" at bounding box center [132, 368] width 111 height 17
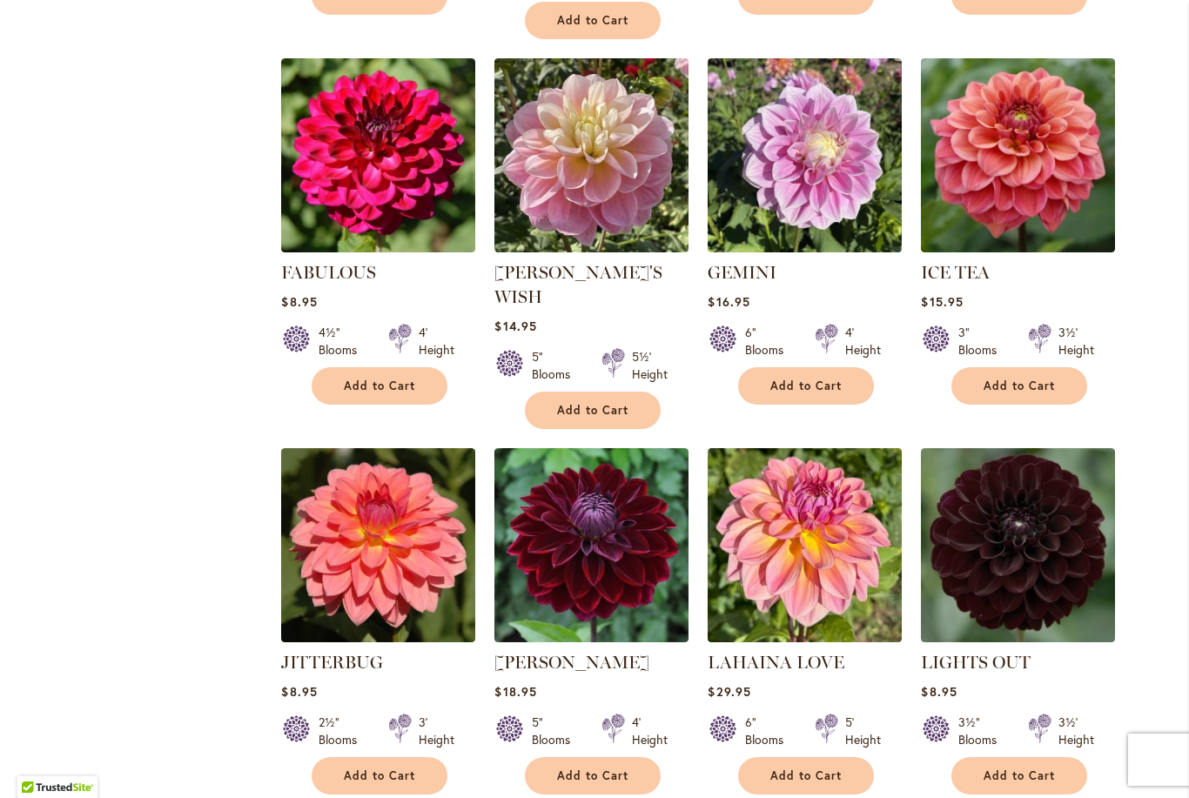
scroll to position [1477, 0]
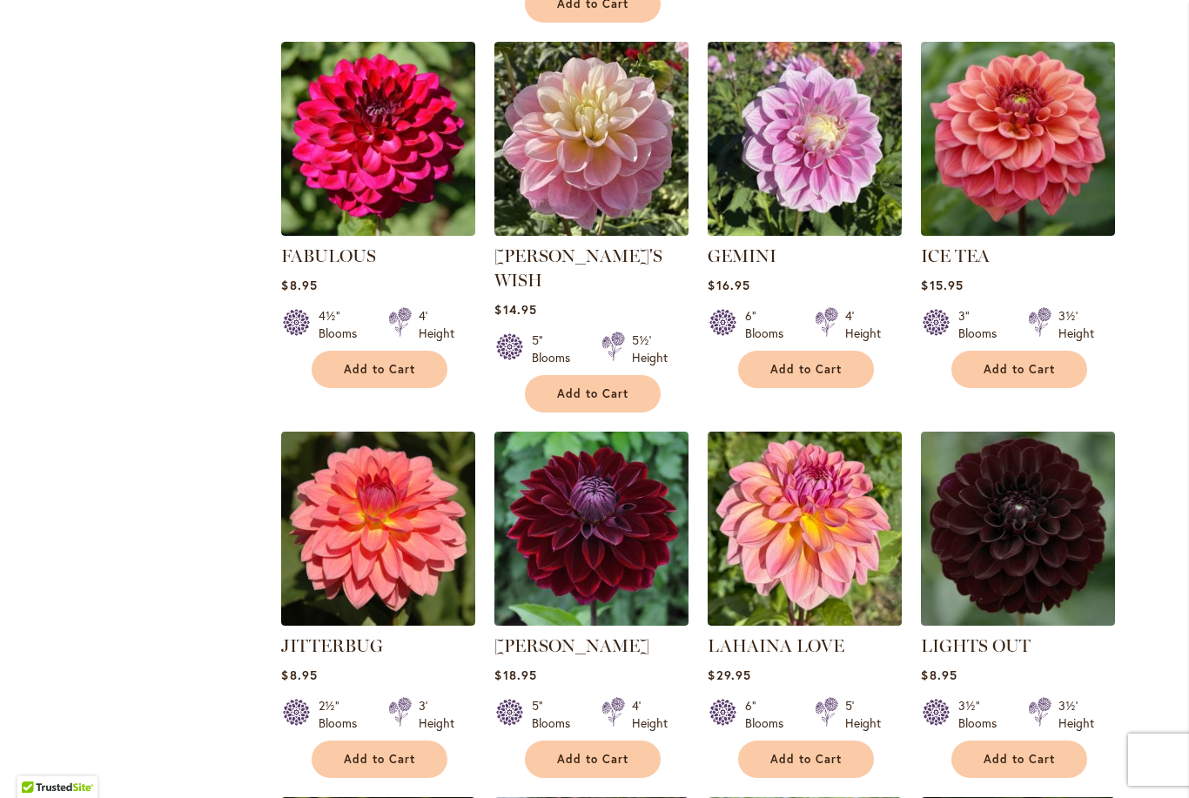
click at [376, 752] on span "Add to Cart" at bounding box center [379, 759] width 71 height 15
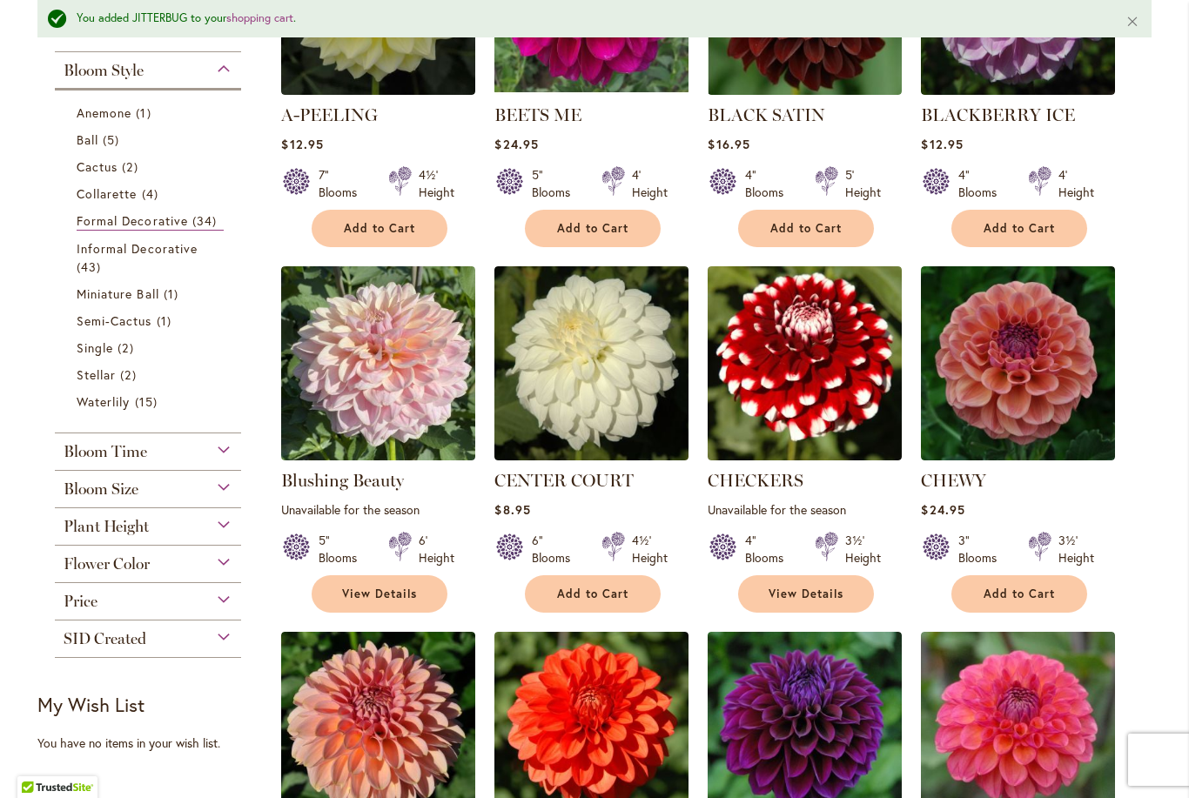
scroll to position [406, 0]
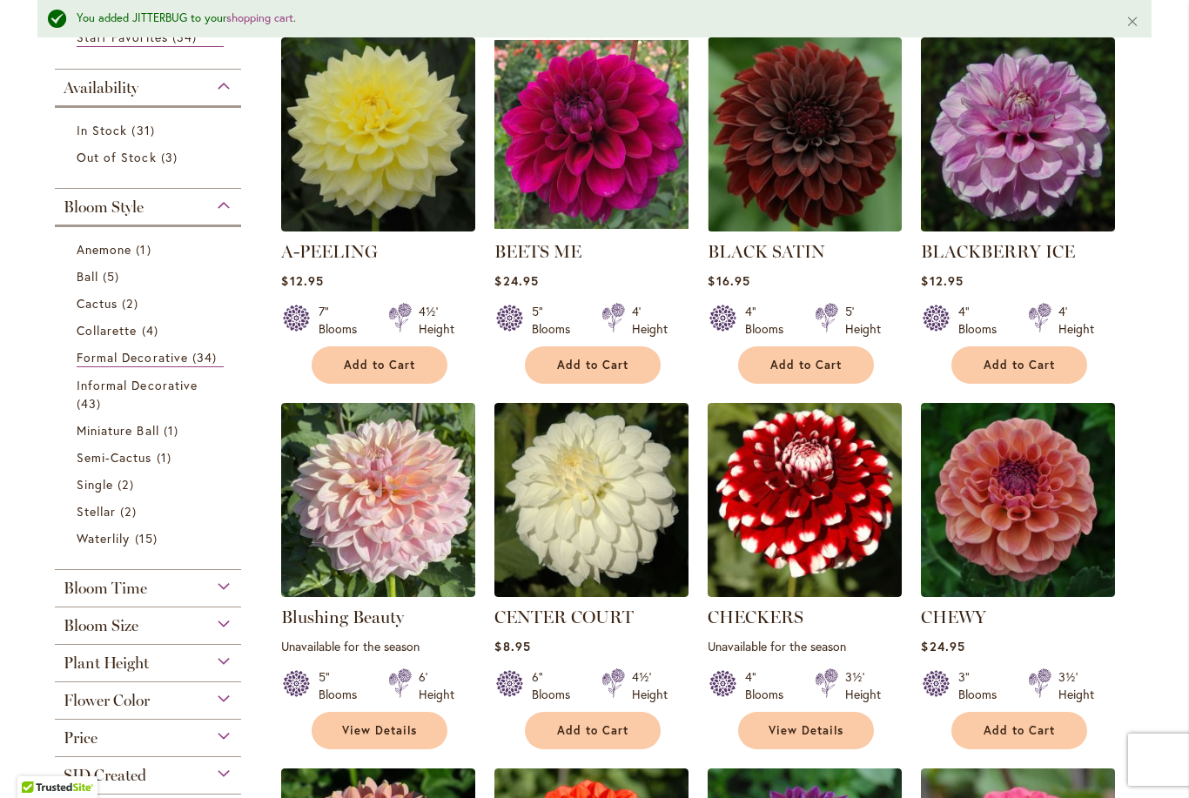
click at [158, 392] on span "Informal Decorative" at bounding box center [137, 385] width 121 height 17
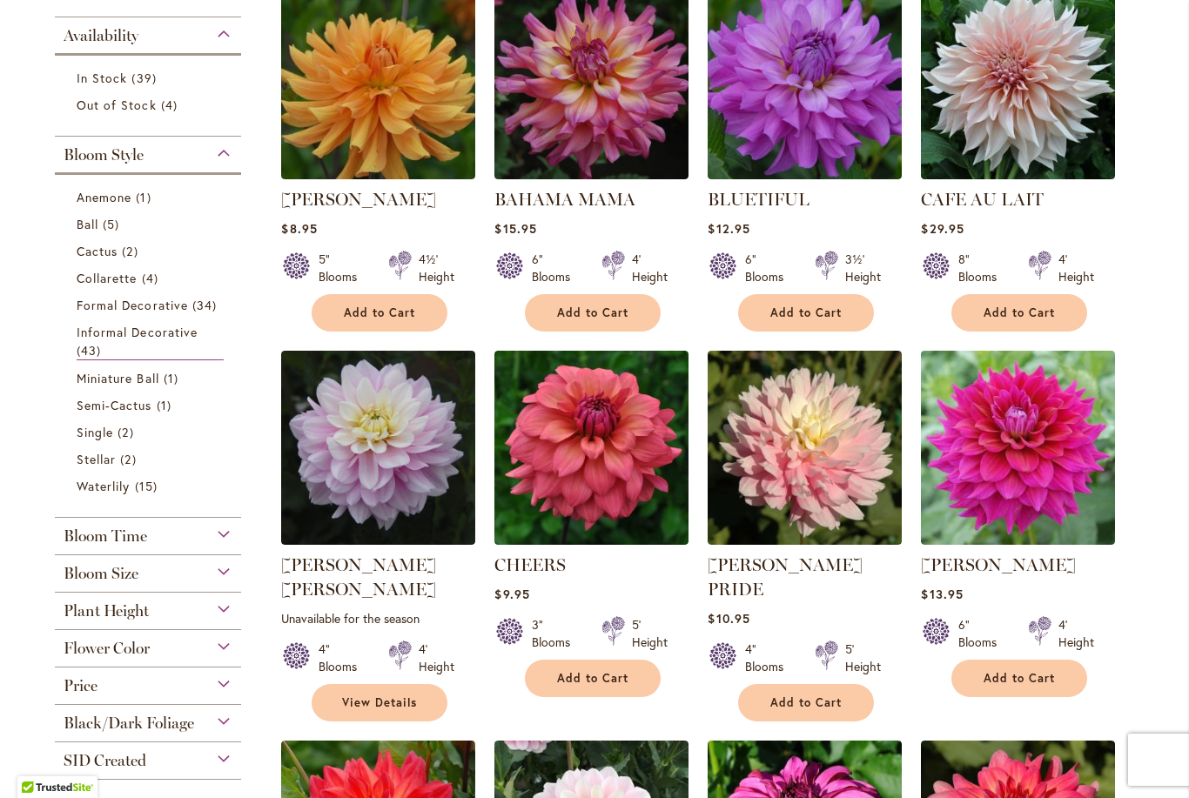
scroll to position [381, 0]
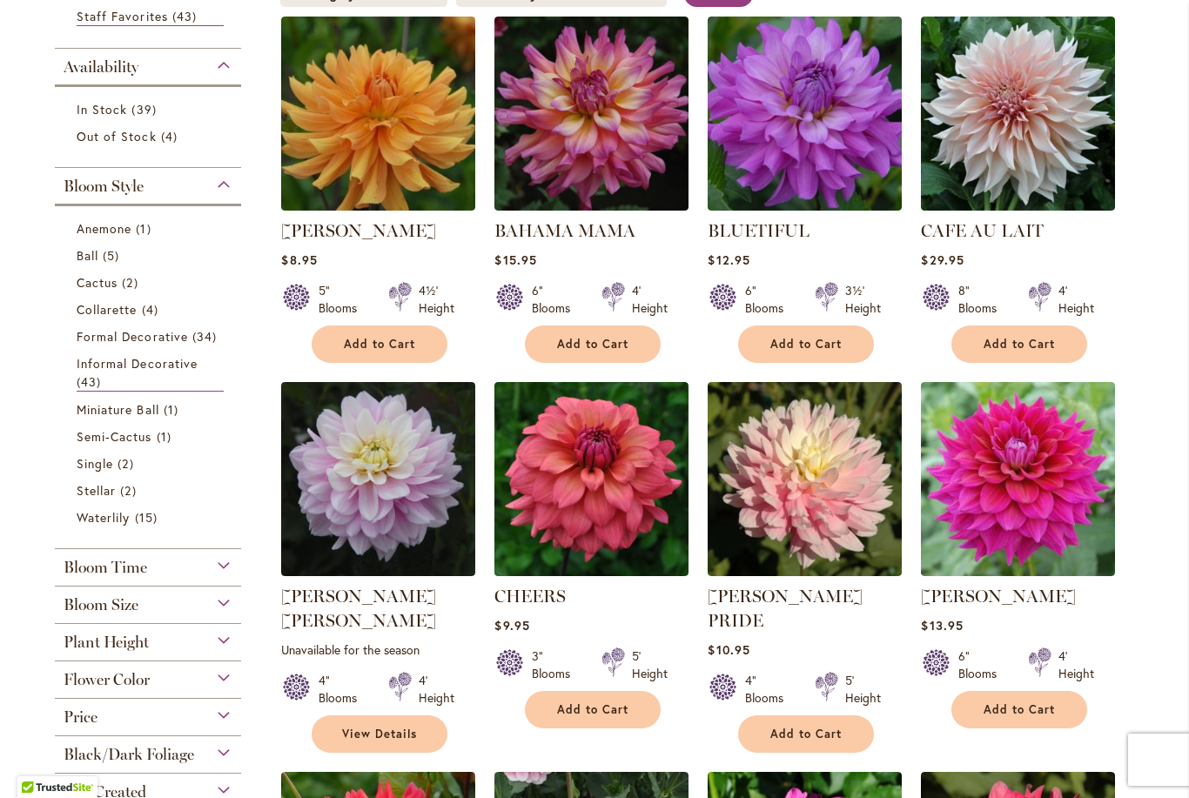
click at [159, 418] on span "Miniature Ball" at bounding box center [118, 409] width 83 height 17
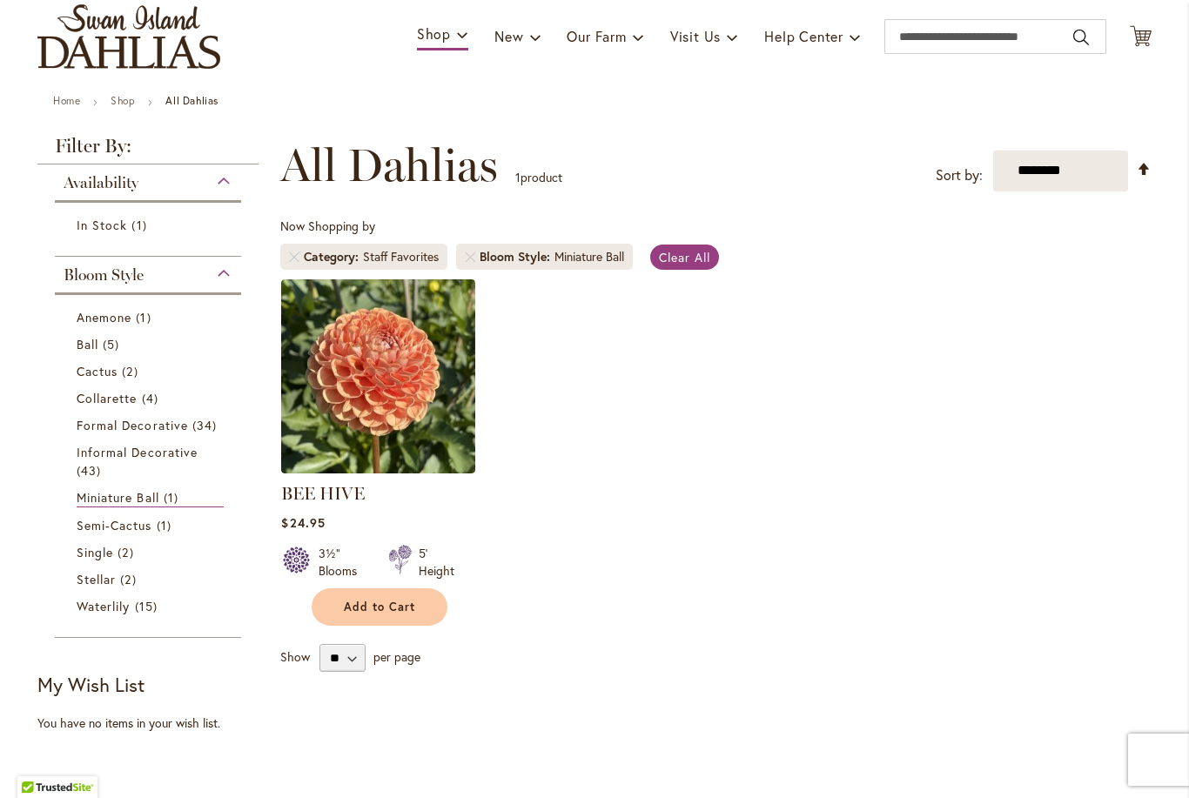
scroll to position [13, 0]
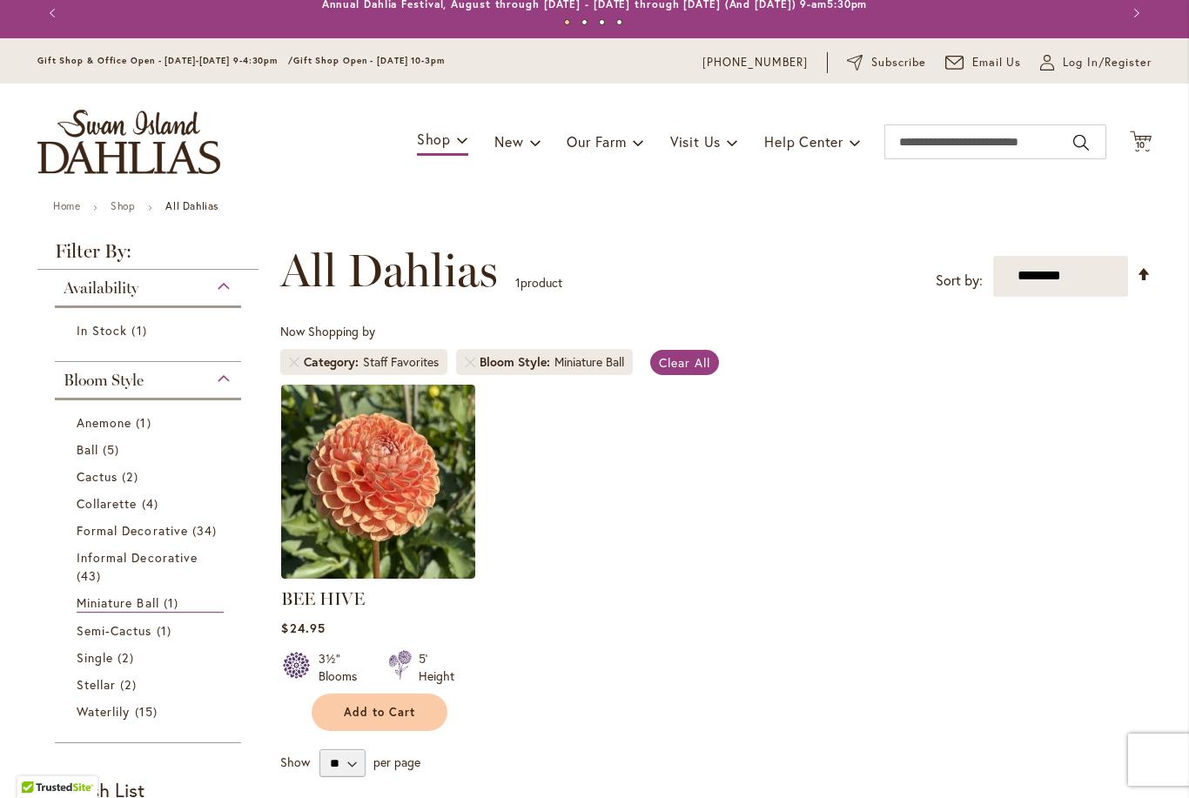
click at [128, 631] on span "Semi-Cactus" at bounding box center [115, 630] width 76 height 17
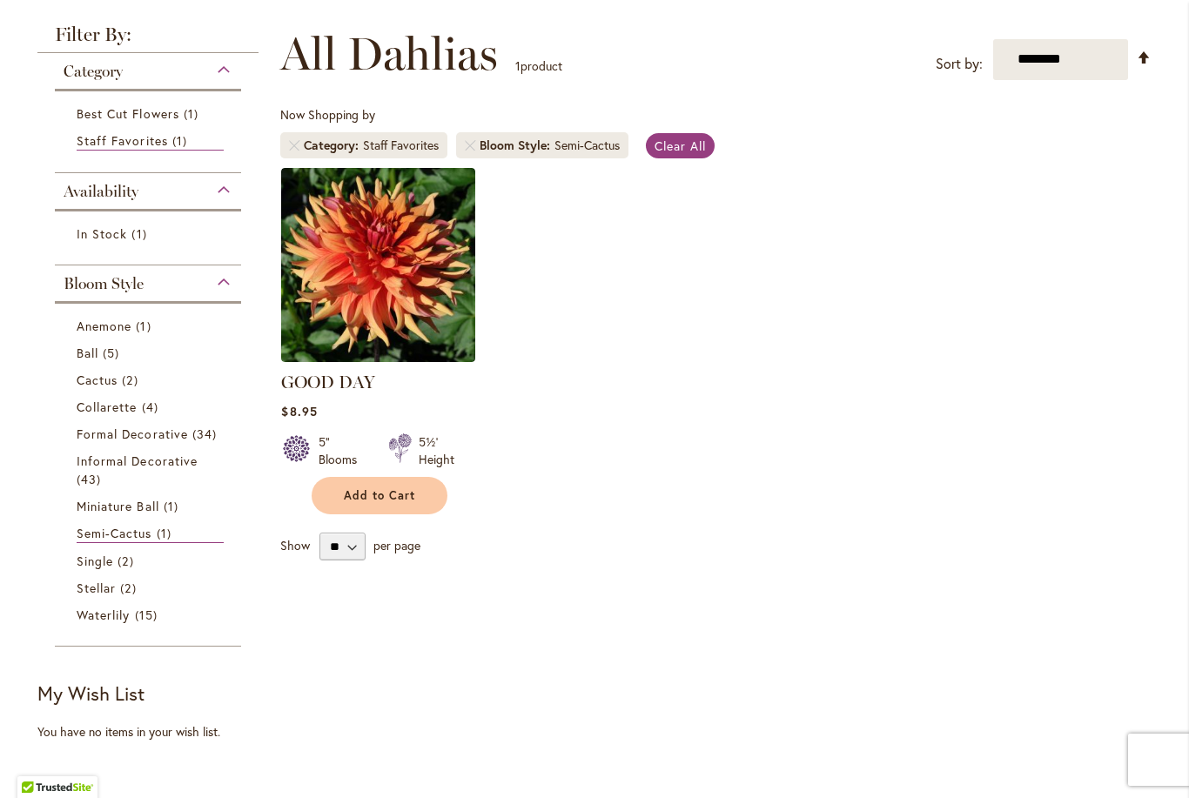
scroll to position [225, 0]
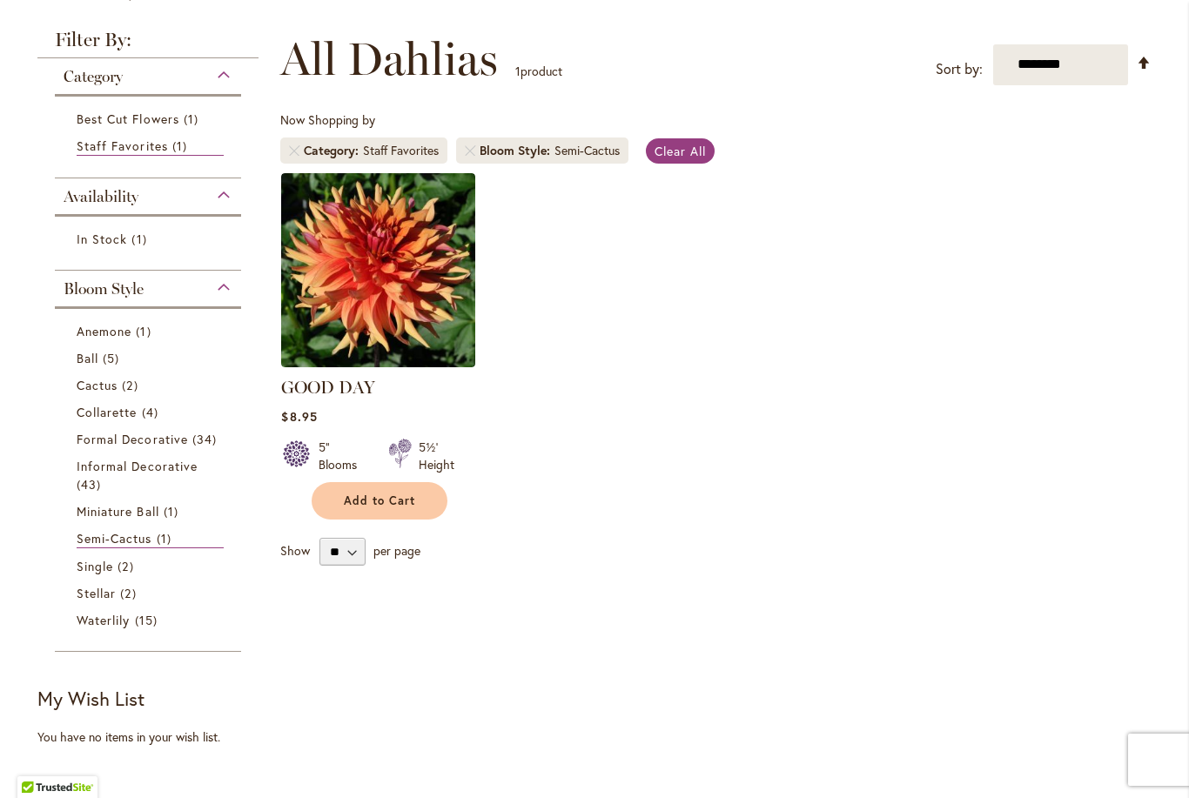
click at [113, 570] on span "Single" at bounding box center [95, 566] width 37 height 17
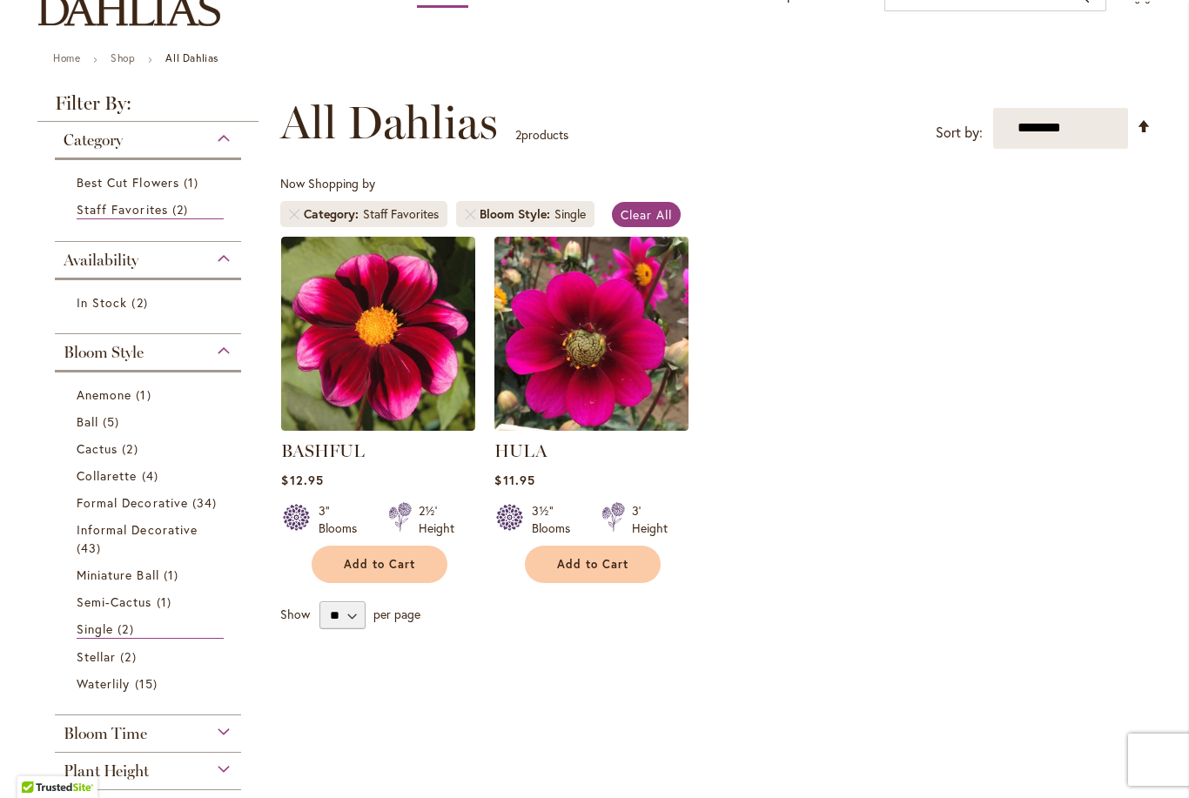
scroll to position [143, 0]
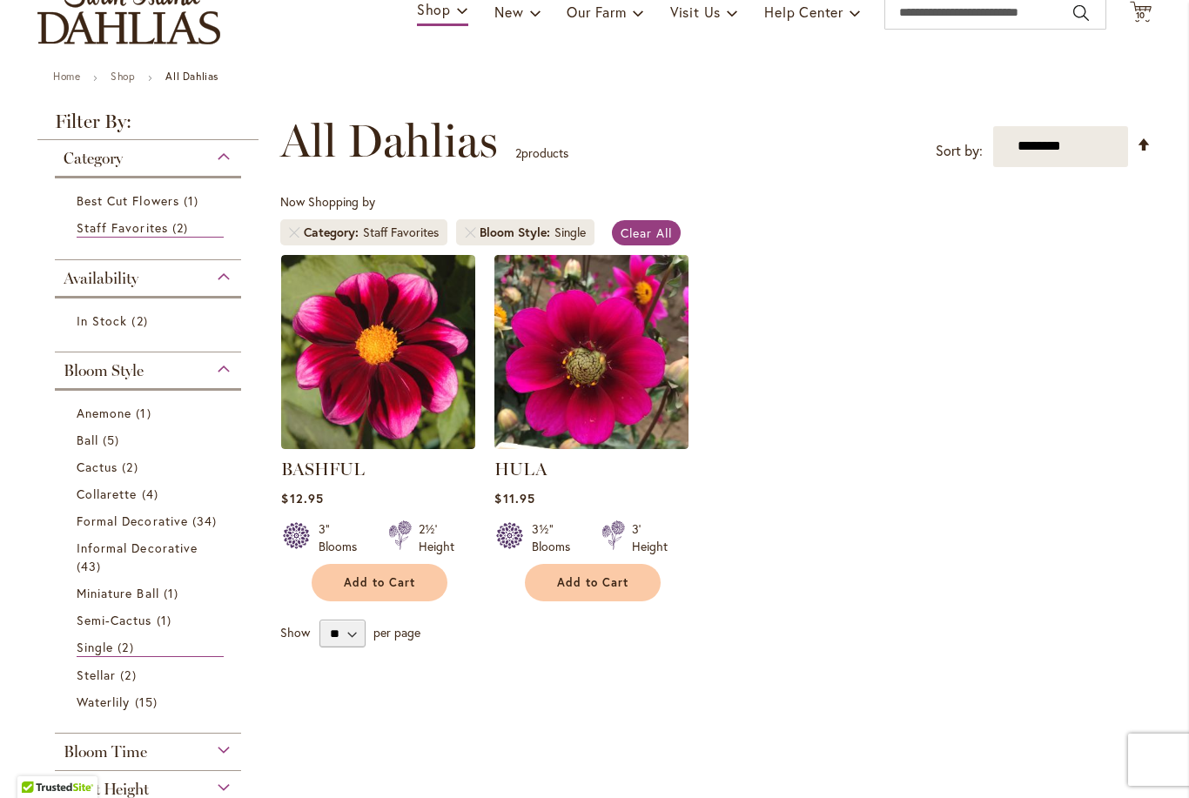
click at [118, 679] on link "Stellar 2 items" at bounding box center [150, 675] width 147 height 18
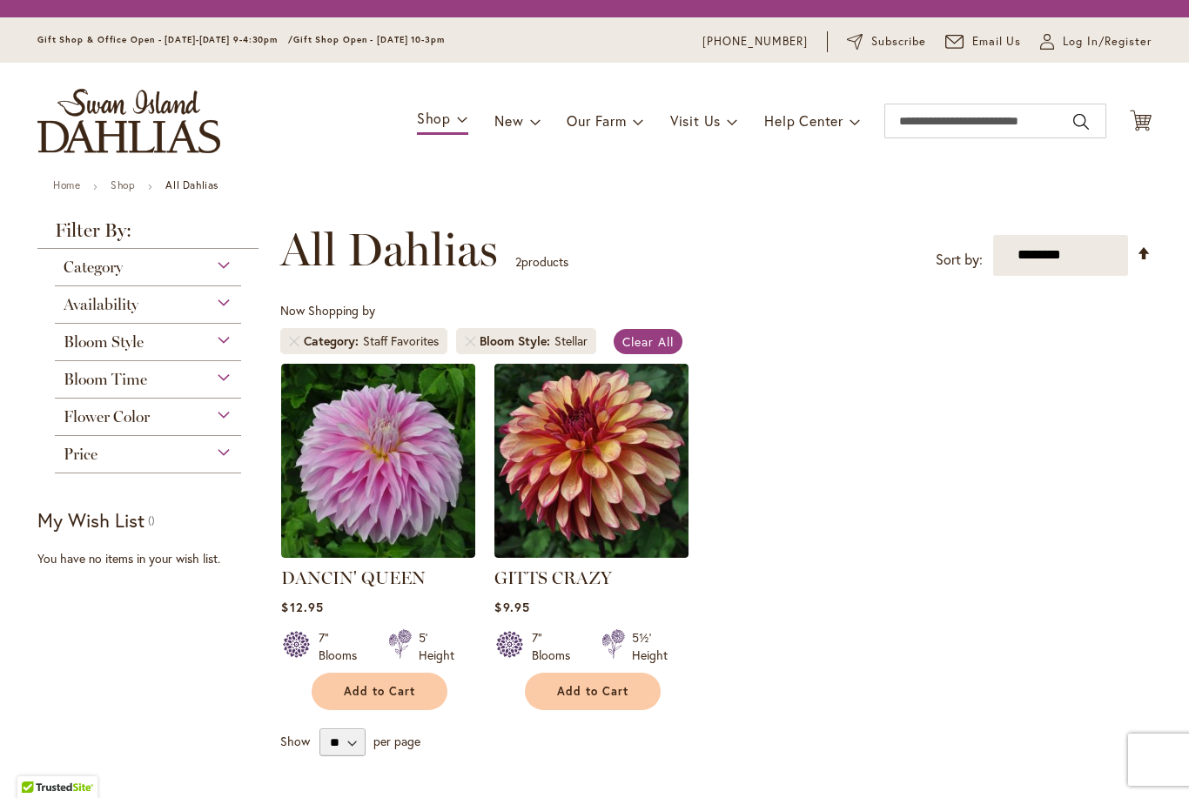
scroll to position [323, 0]
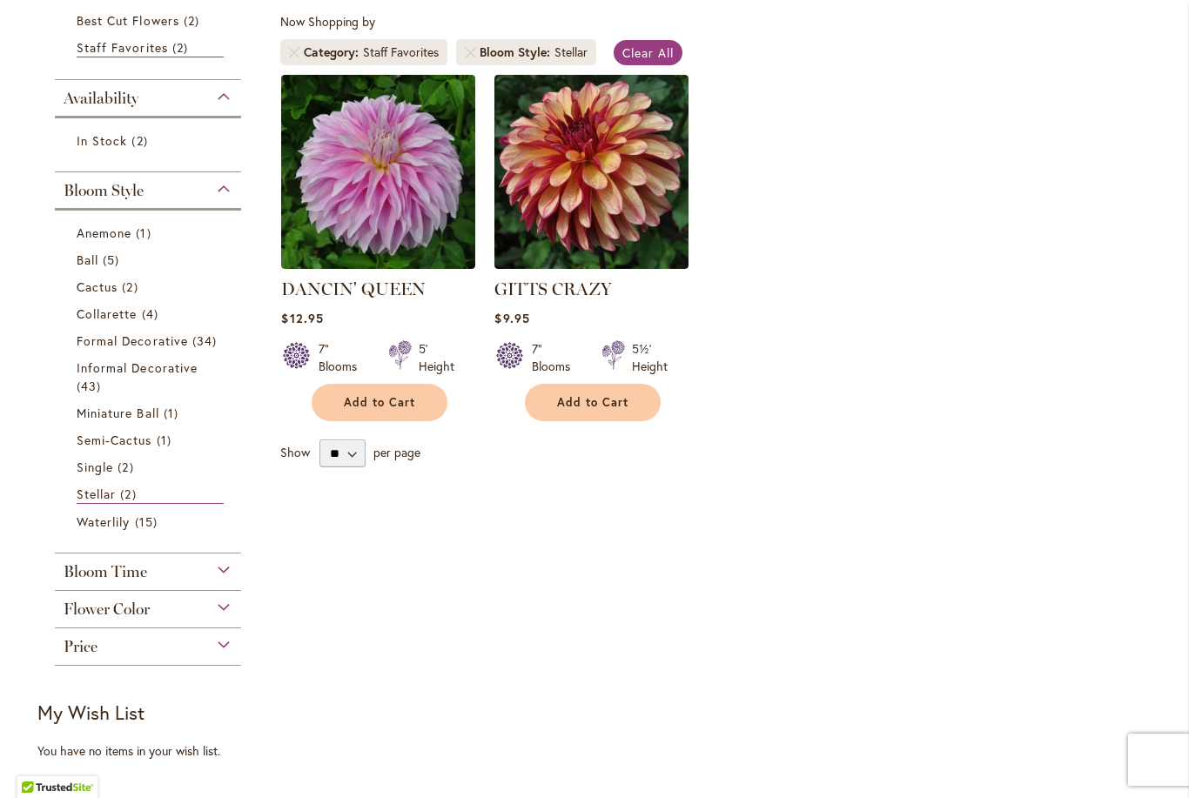
click at [119, 522] on span "Waterlily" at bounding box center [103, 521] width 53 height 17
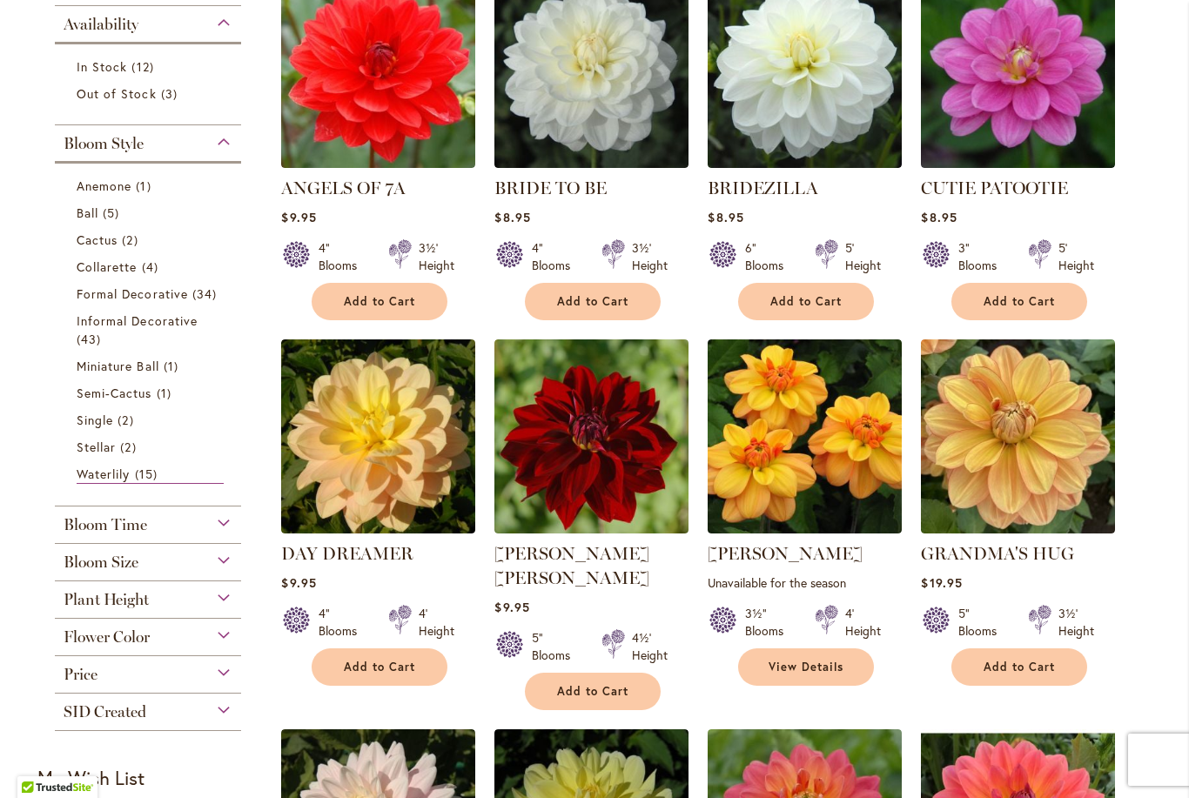
scroll to position [425, 0]
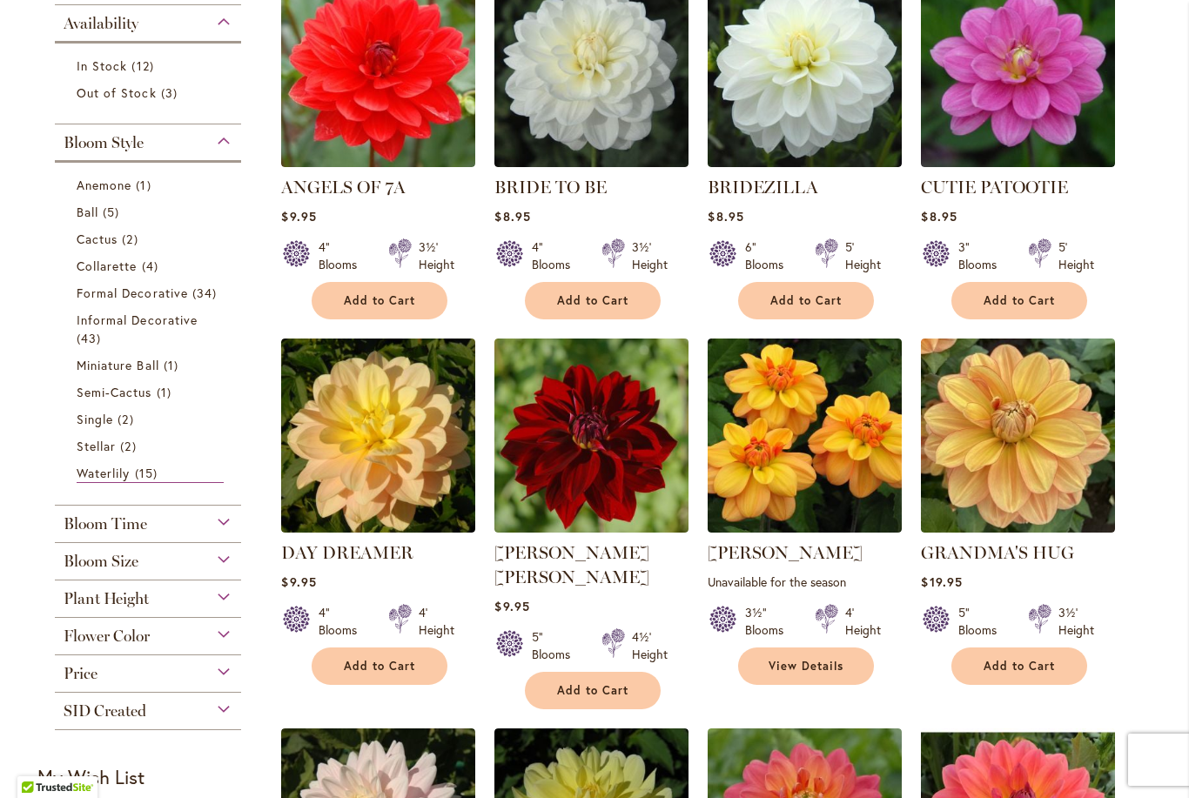
click at [219, 642] on div "Flower Color" at bounding box center [148, 632] width 186 height 28
click at [221, 533] on div "Bloom Time" at bounding box center [148, 520] width 186 height 28
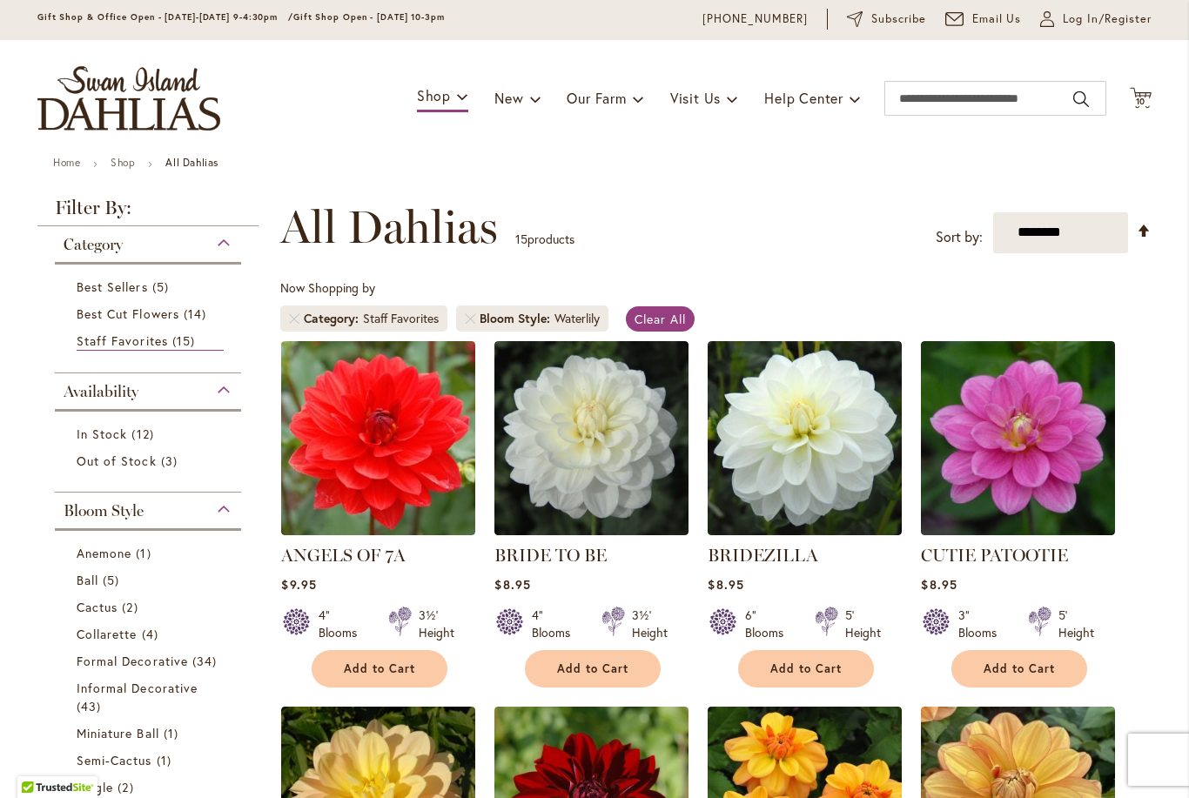
scroll to position [41, 0]
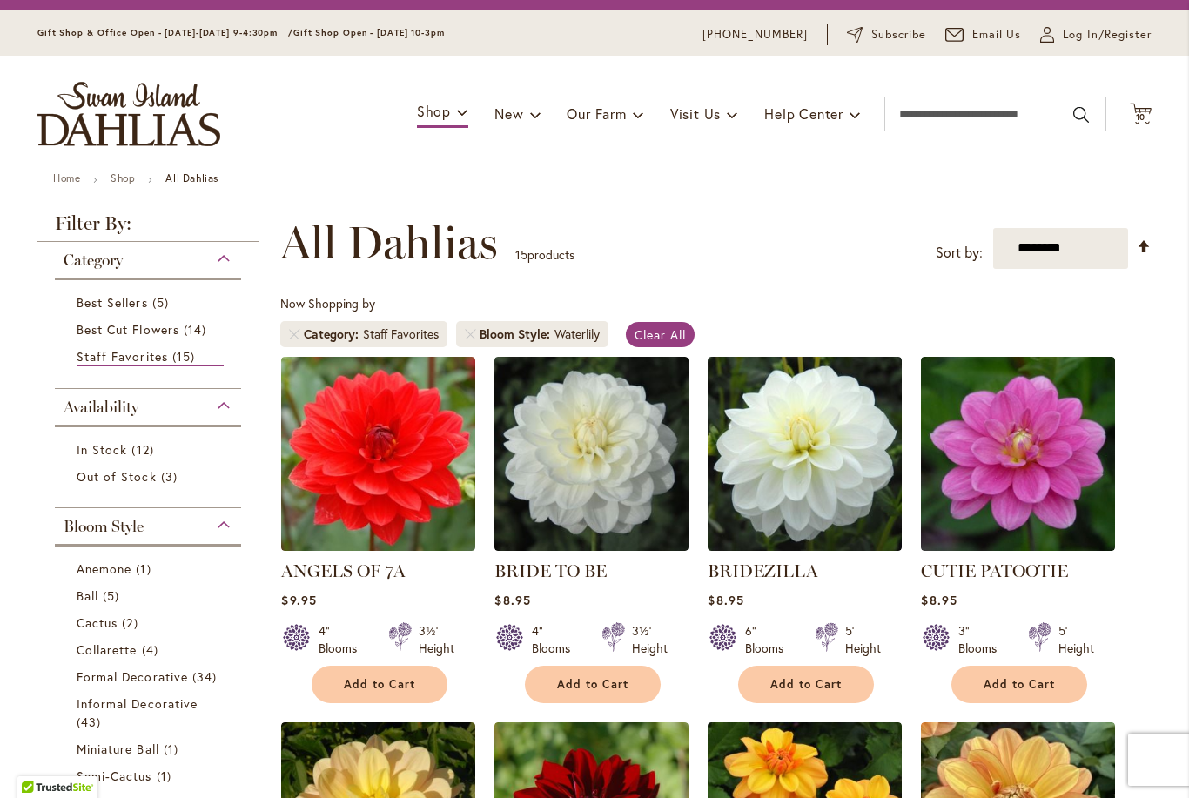
click at [197, 335] on span "14 items" at bounding box center [197, 329] width 27 height 18
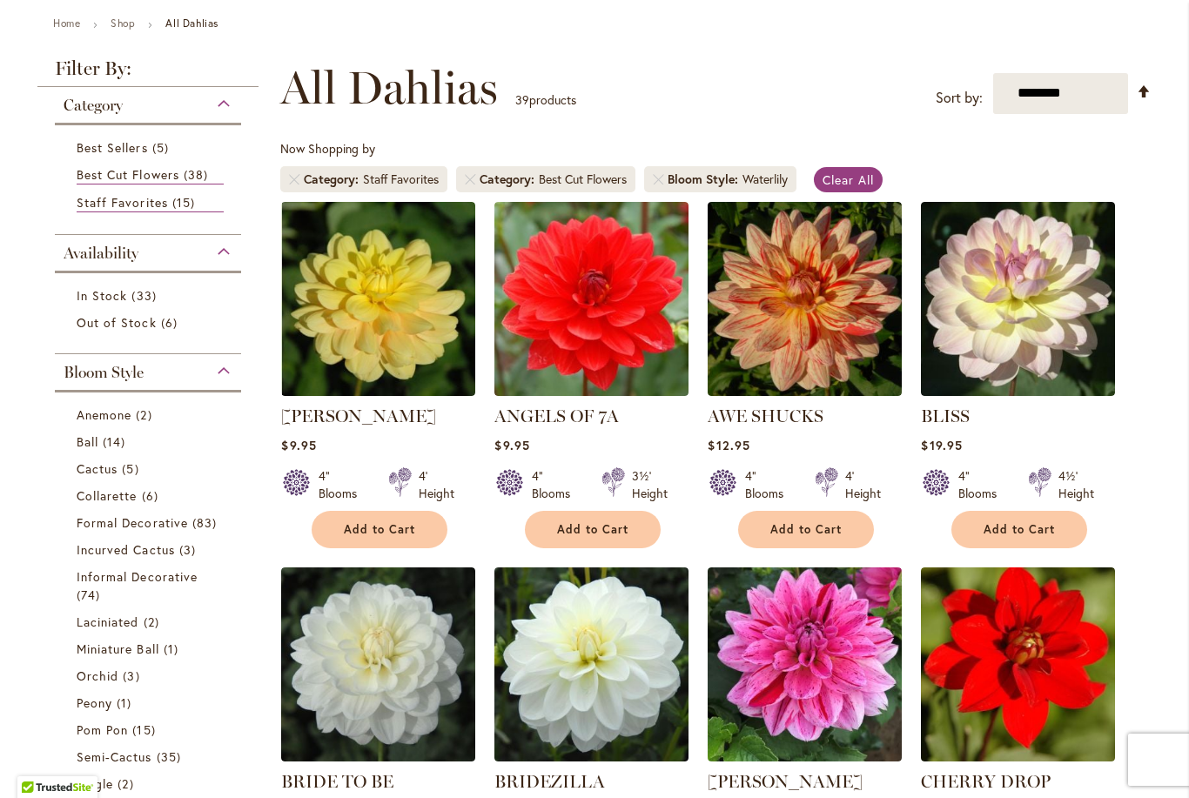
scroll to position [191, 0]
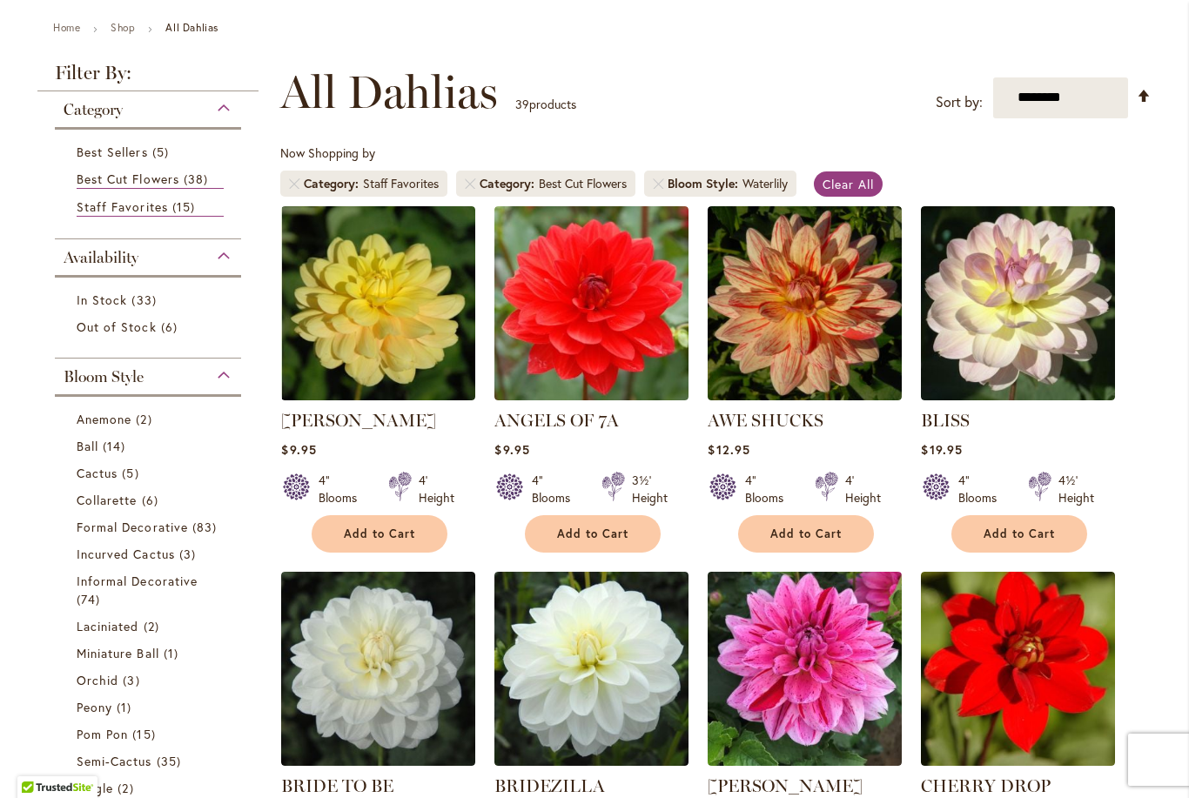
click at [658, 183] on link "Remove Bloom Style Waterlily" at bounding box center [658, 183] width 10 height 10
click at [659, 182] on link "Remove Bloom Style Waterlily" at bounding box center [658, 183] width 10 height 10
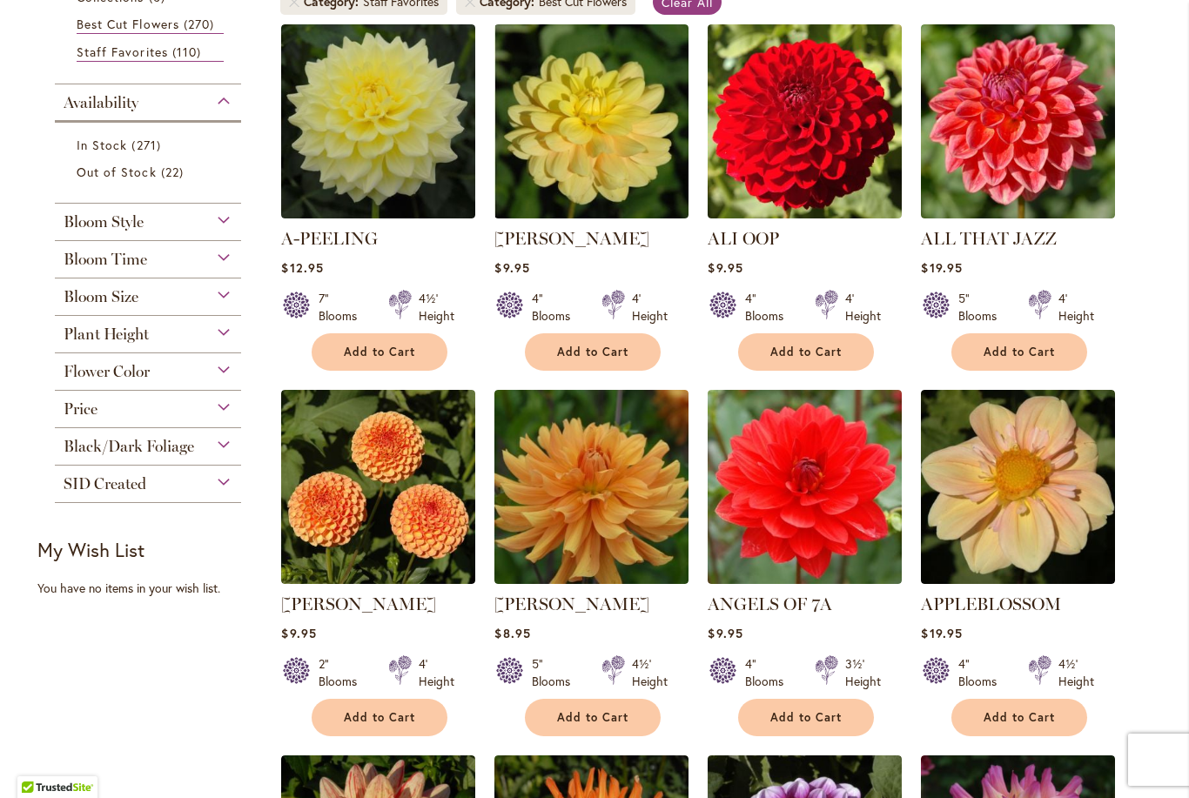
scroll to position [390, 0]
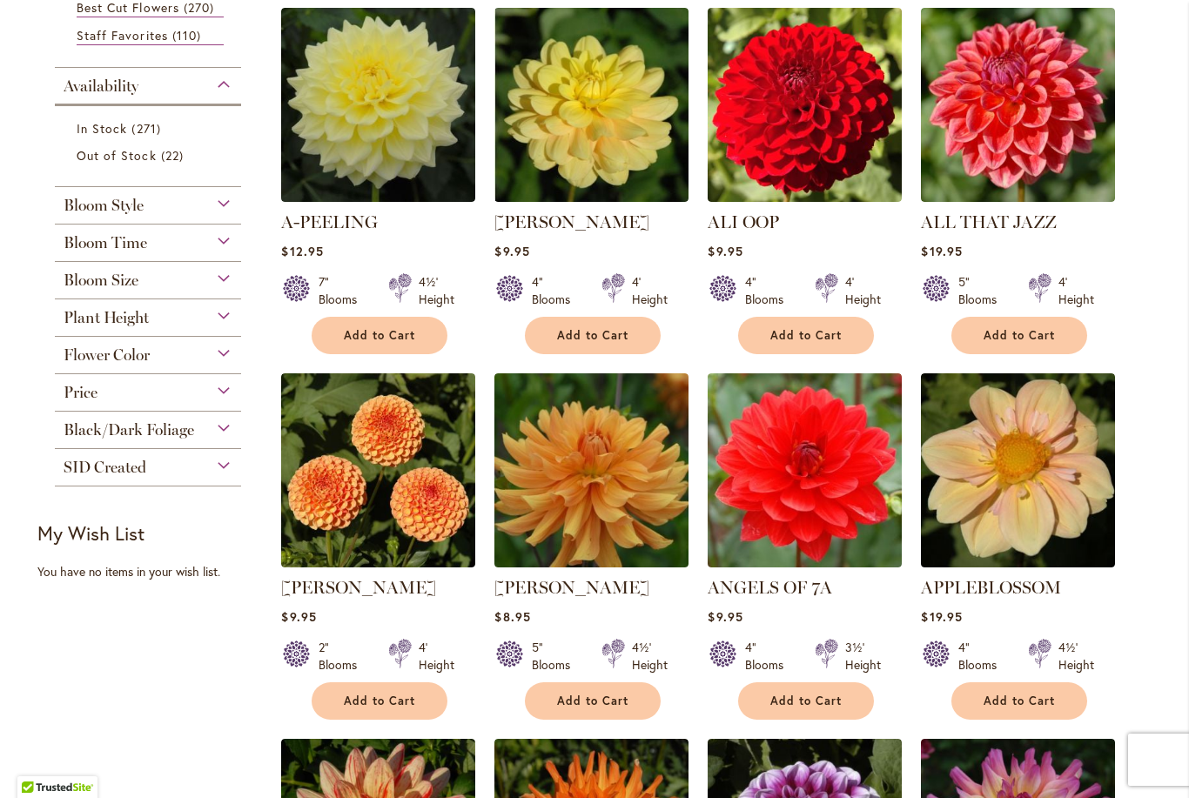
click at [377, 698] on span "Add to Cart" at bounding box center [379, 701] width 71 height 15
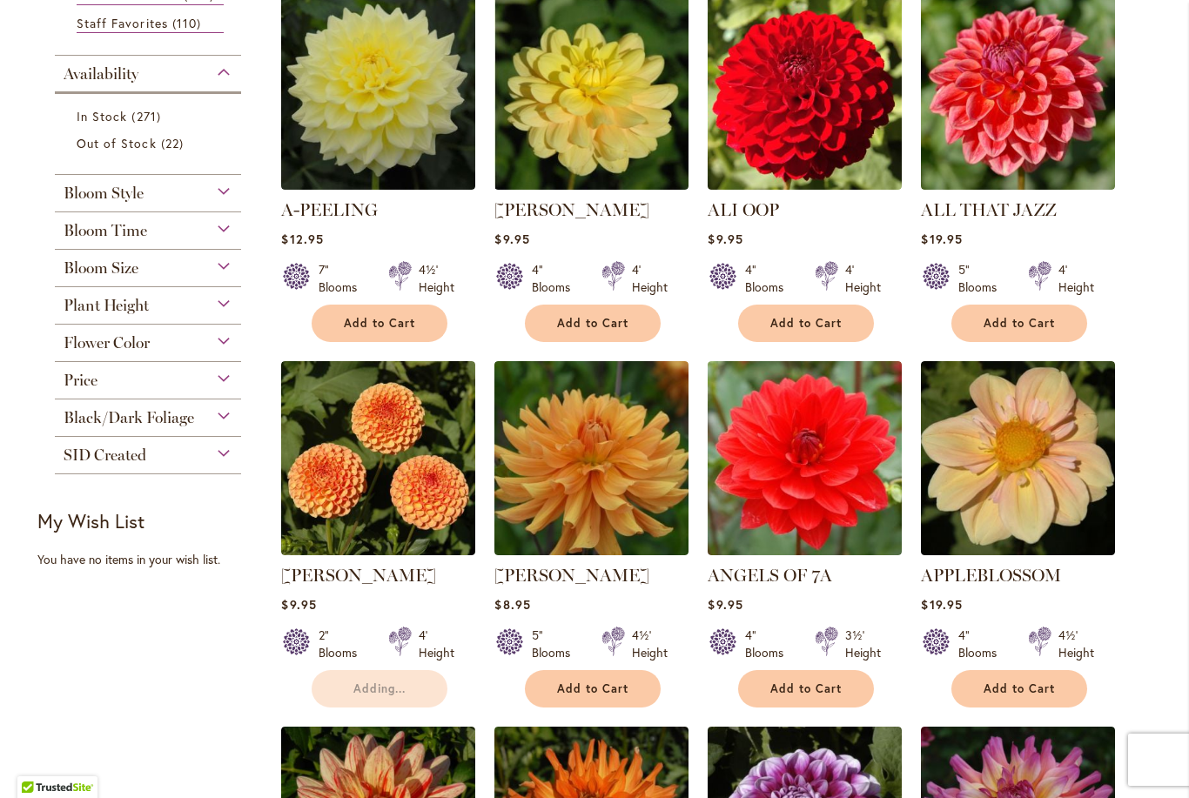
scroll to position [406, 0]
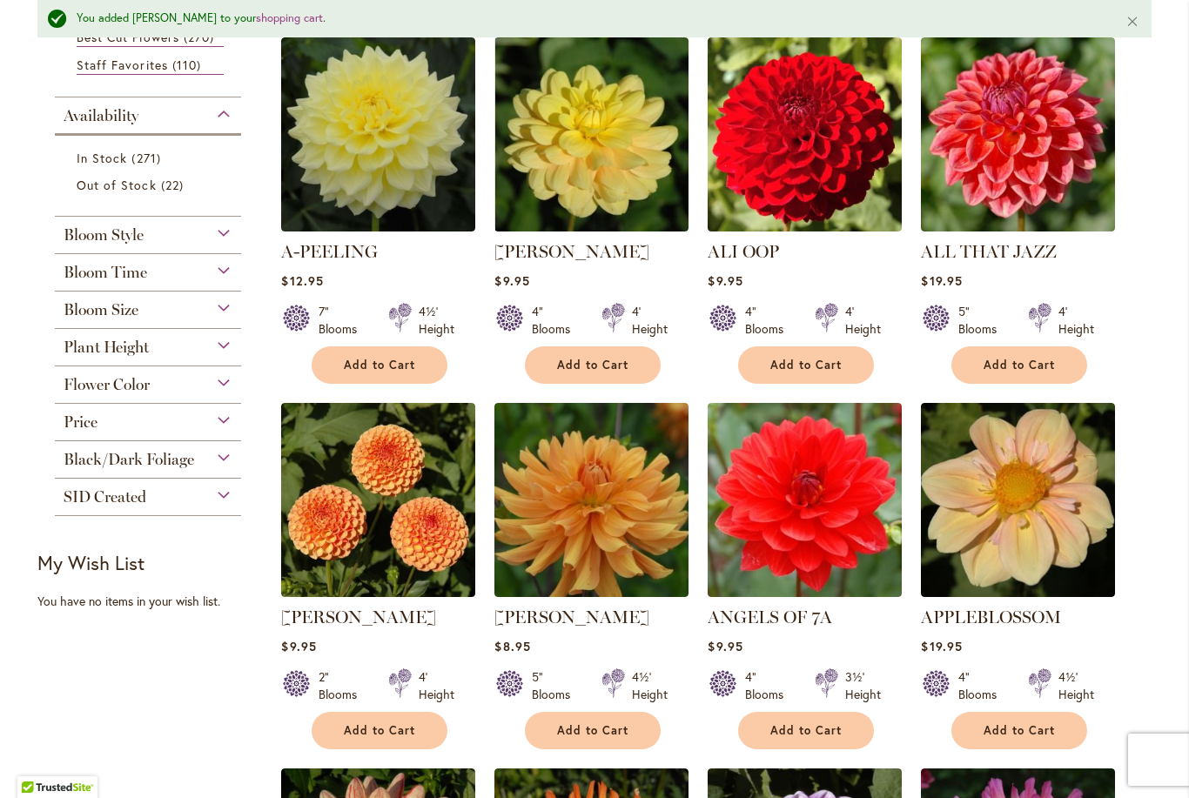
click at [372, 486] on img at bounding box center [378, 500] width 194 height 194
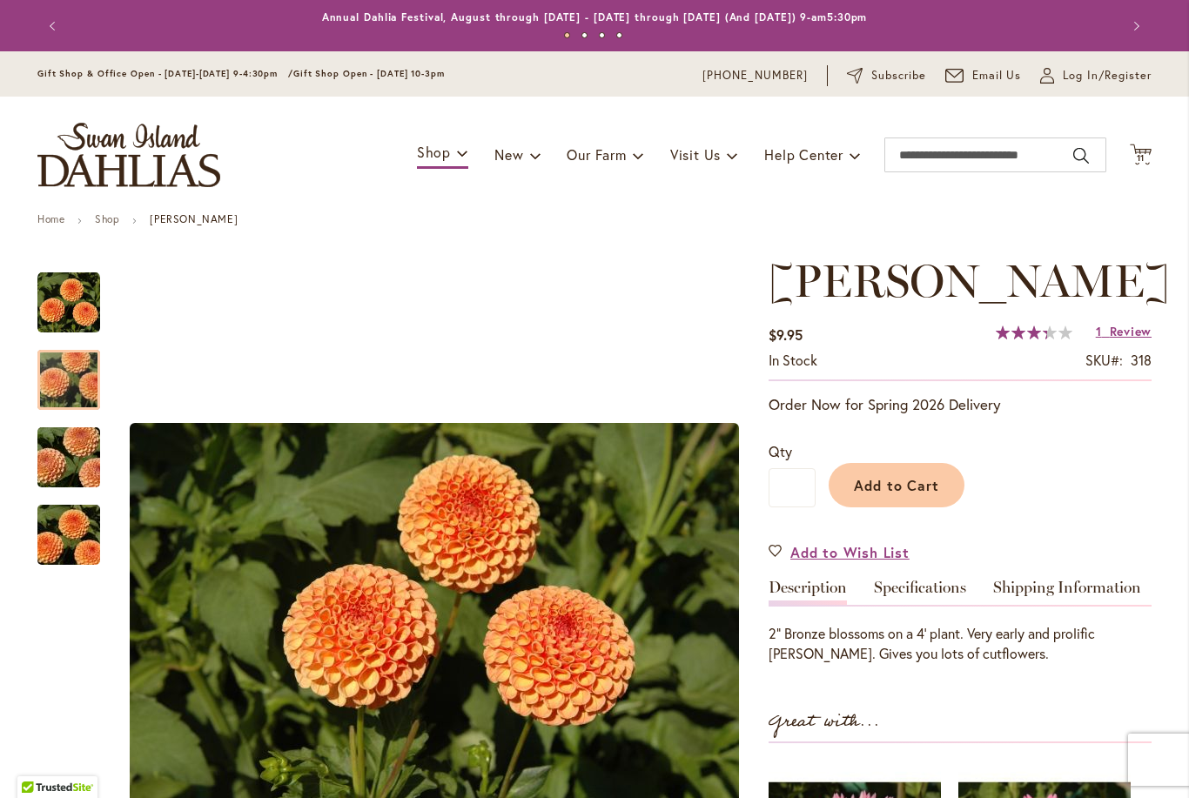
click at [64, 372] on div at bounding box center [68, 380] width 63 height 60
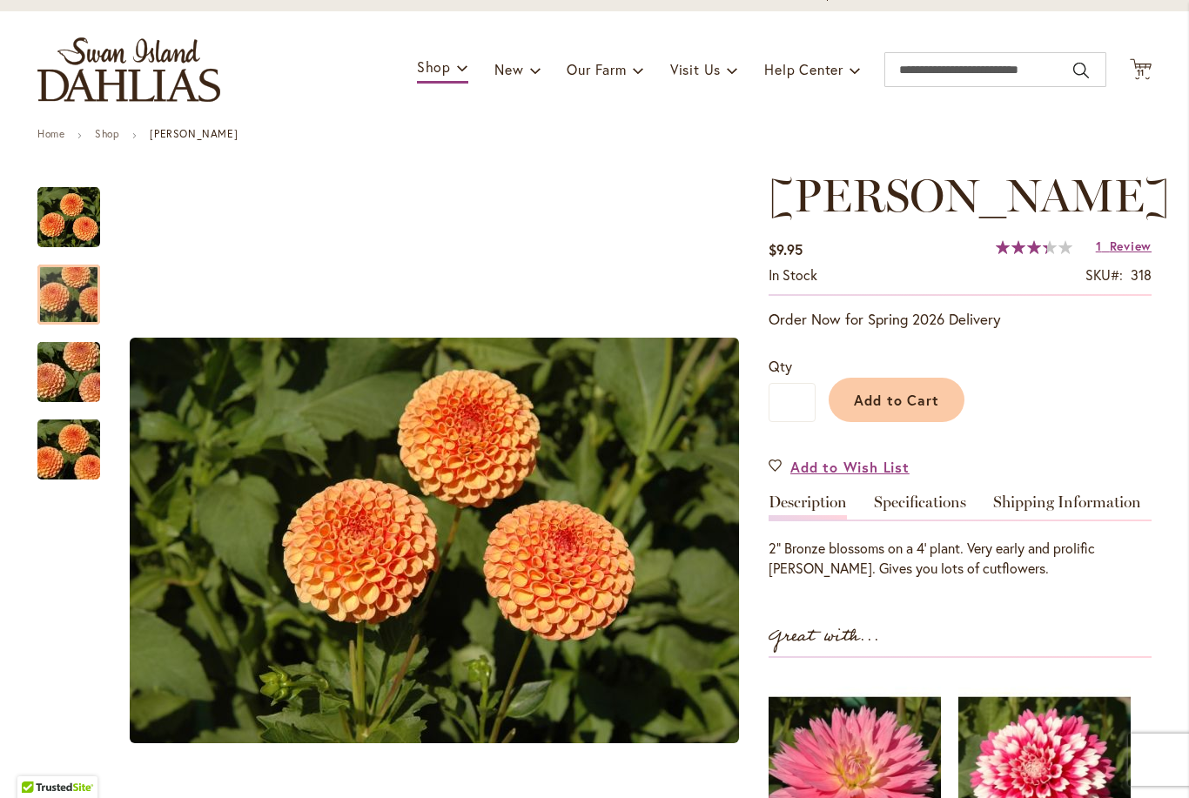
scroll to position [90, 0]
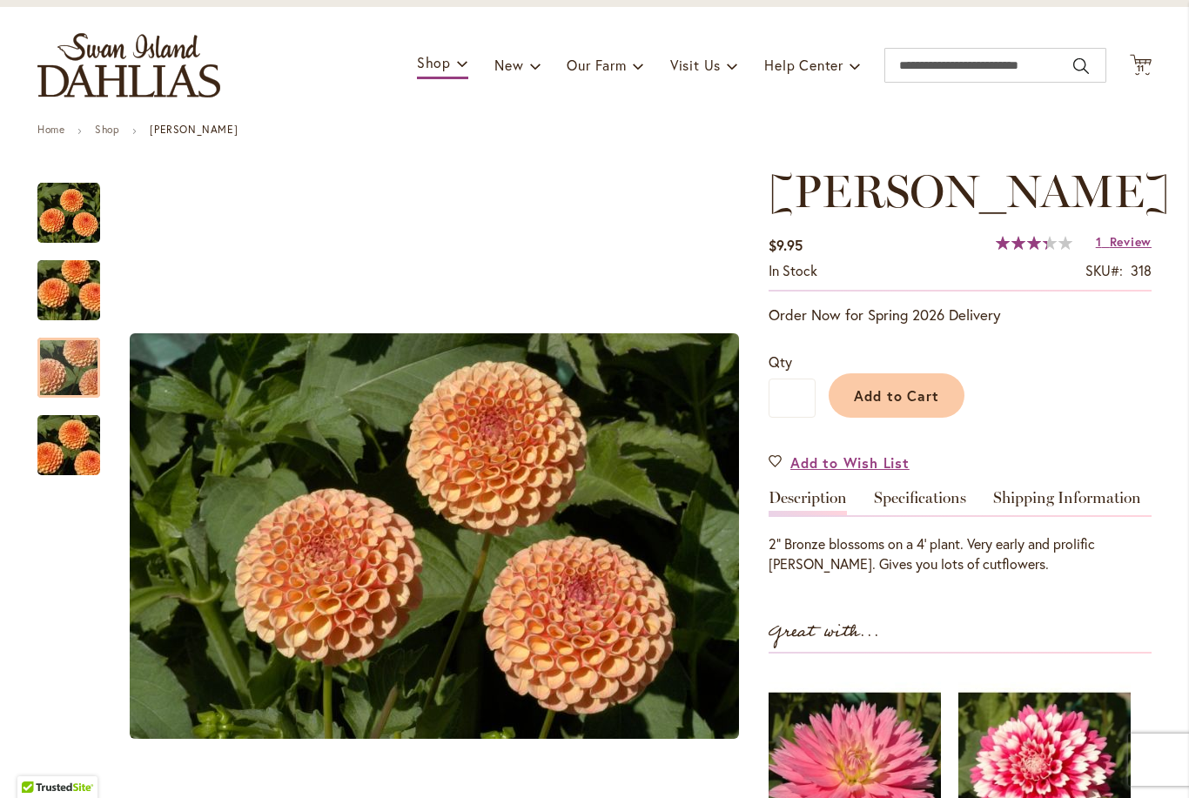
click at [57, 371] on img "AMBER QUEEN" at bounding box center [68, 368] width 125 height 84
click at [78, 466] on img "AMBER QUEEN" at bounding box center [68, 446] width 125 height 84
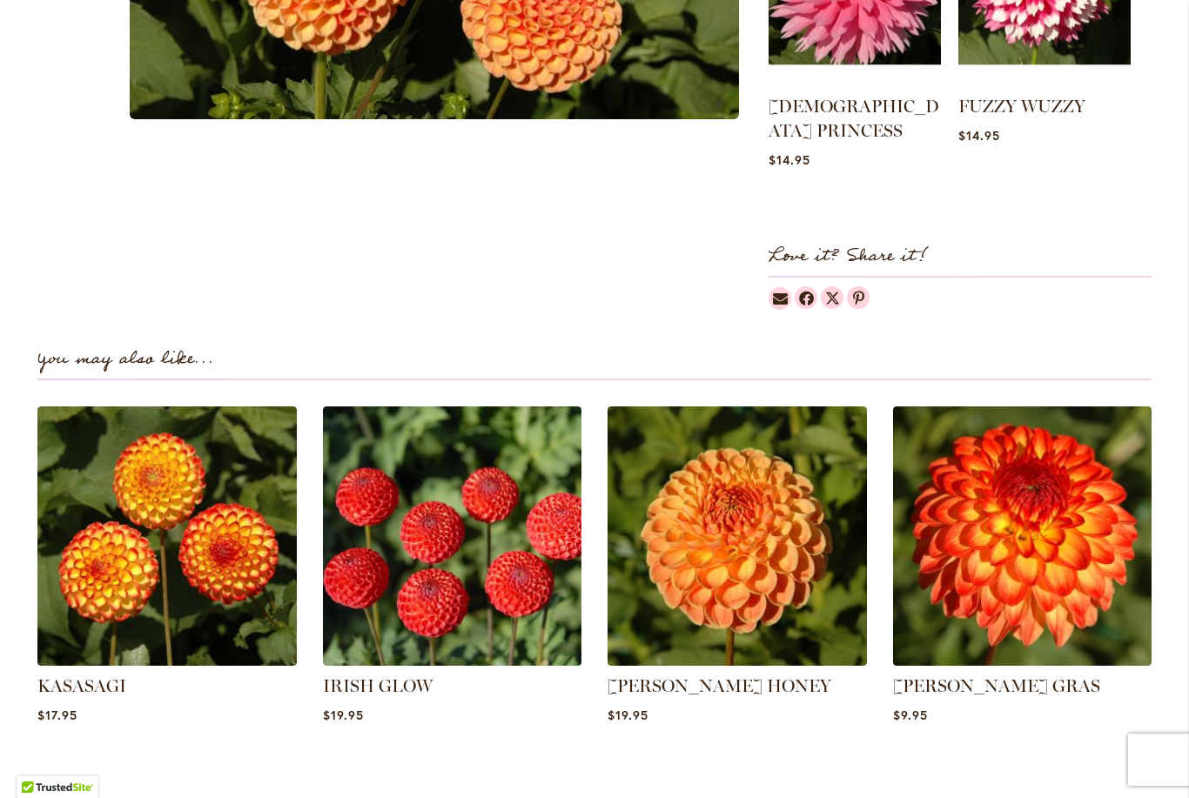
scroll to position [962, 0]
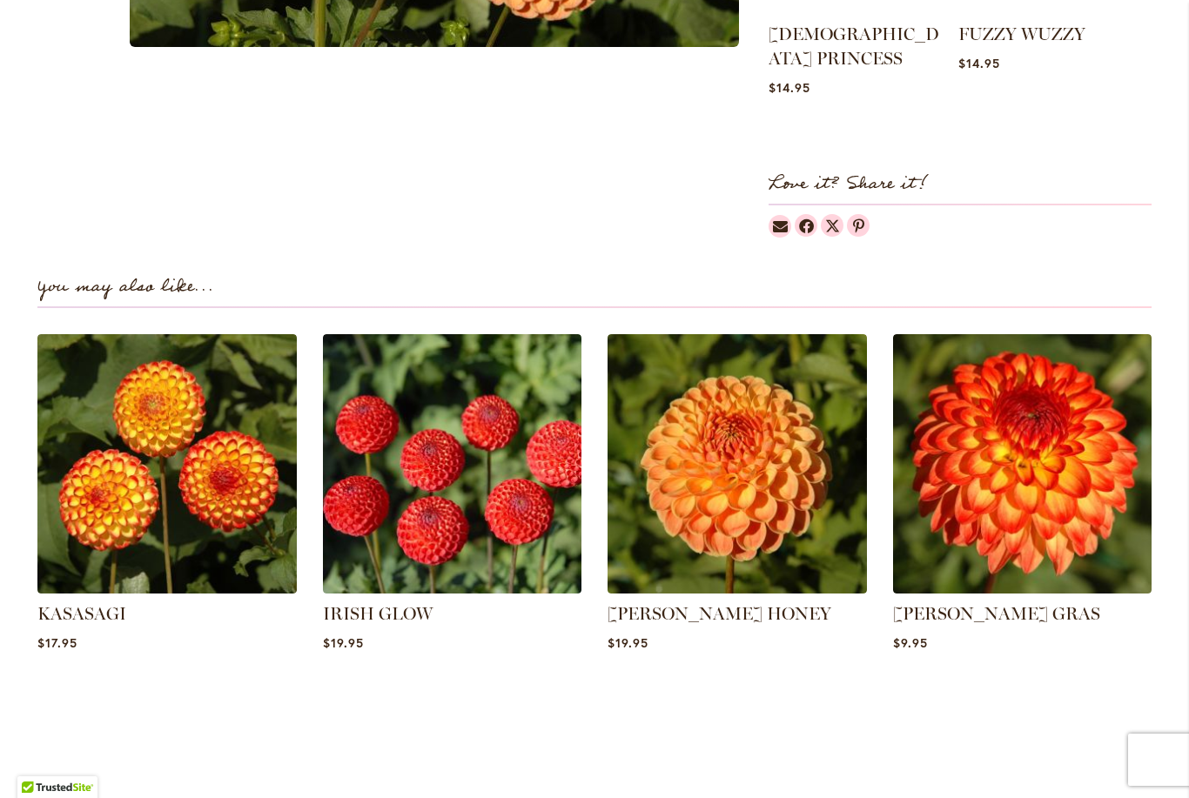
click at [497, 452] on img at bounding box center [452, 463] width 259 height 259
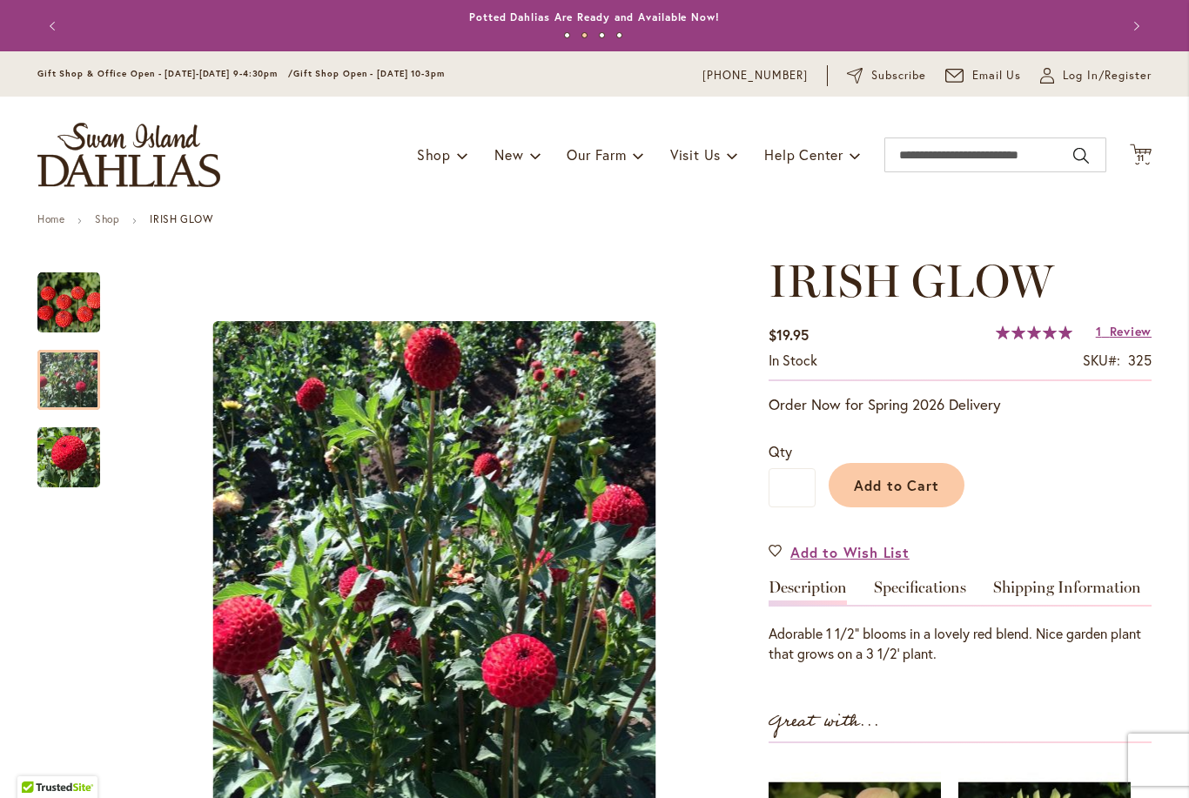
click at [74, 379] on img "IRISH GLOW" at bounding box center [68, 380] width 63 height 86
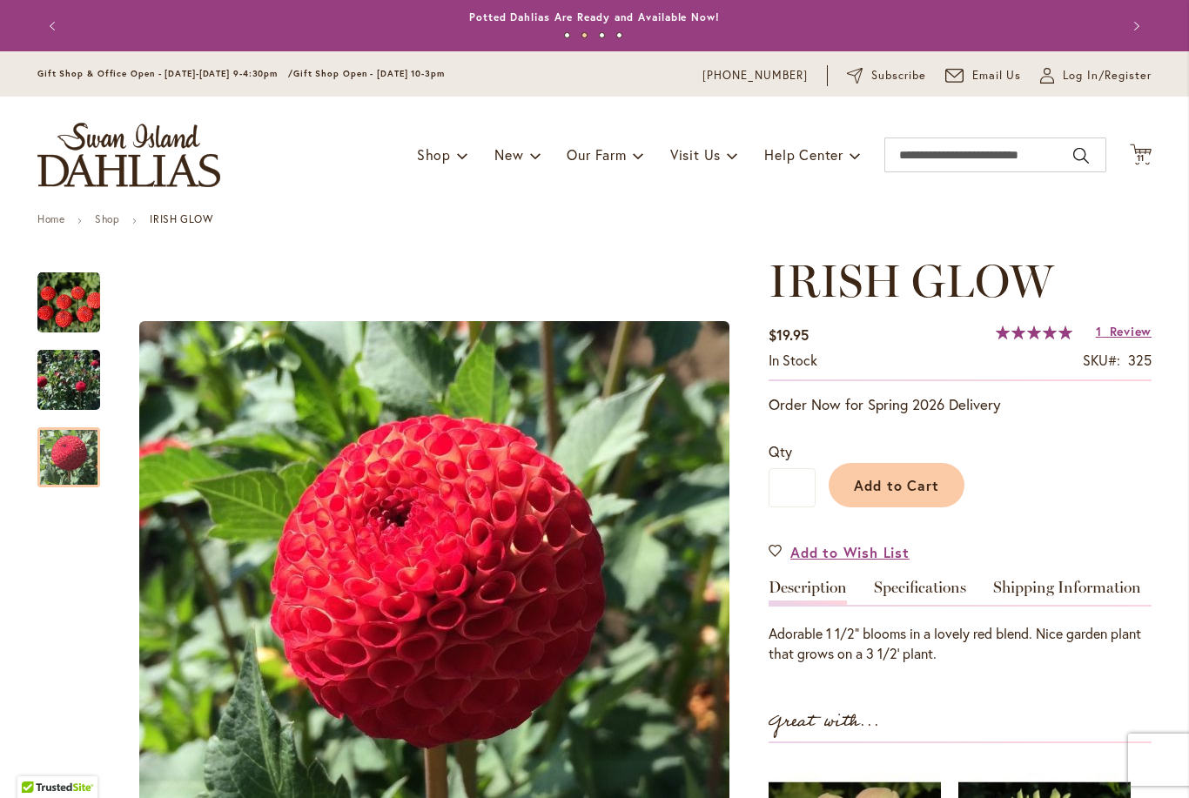
click at [75, 479] on img "IRISH GLOW" at bounding box center [68, 457] width 63 height 64
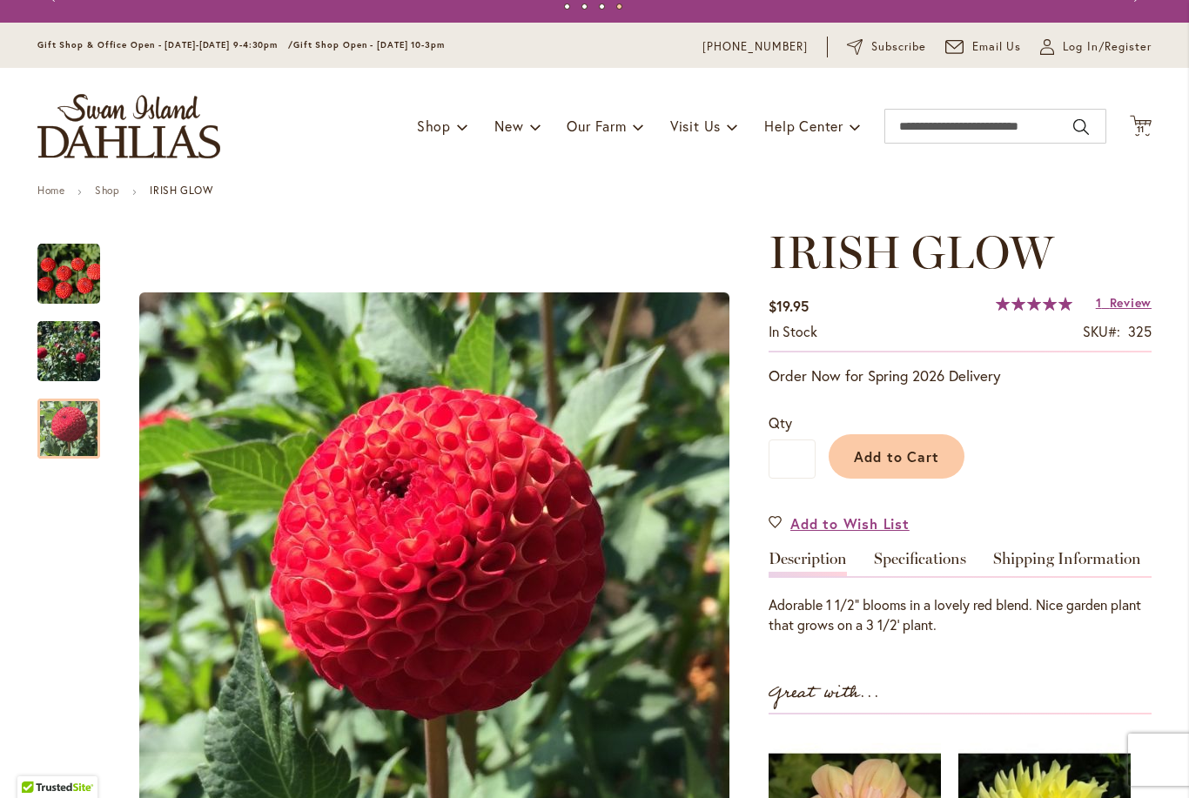
scroll to position [30, 0]
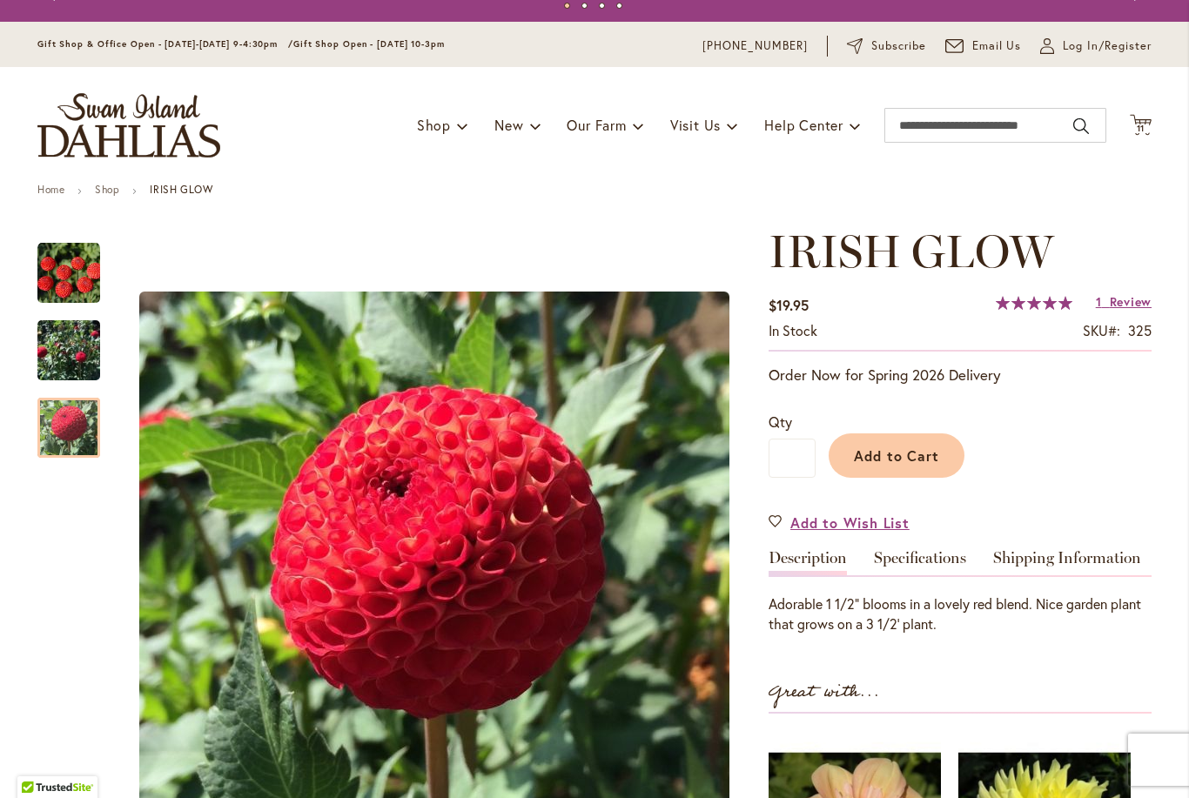
click at [70, 398] on div at bounding box center [68, 428] width 63 height 60
click at [74, 438] on img "IRISH GLOW" at bounding box center [68, 427] width 63 height 64
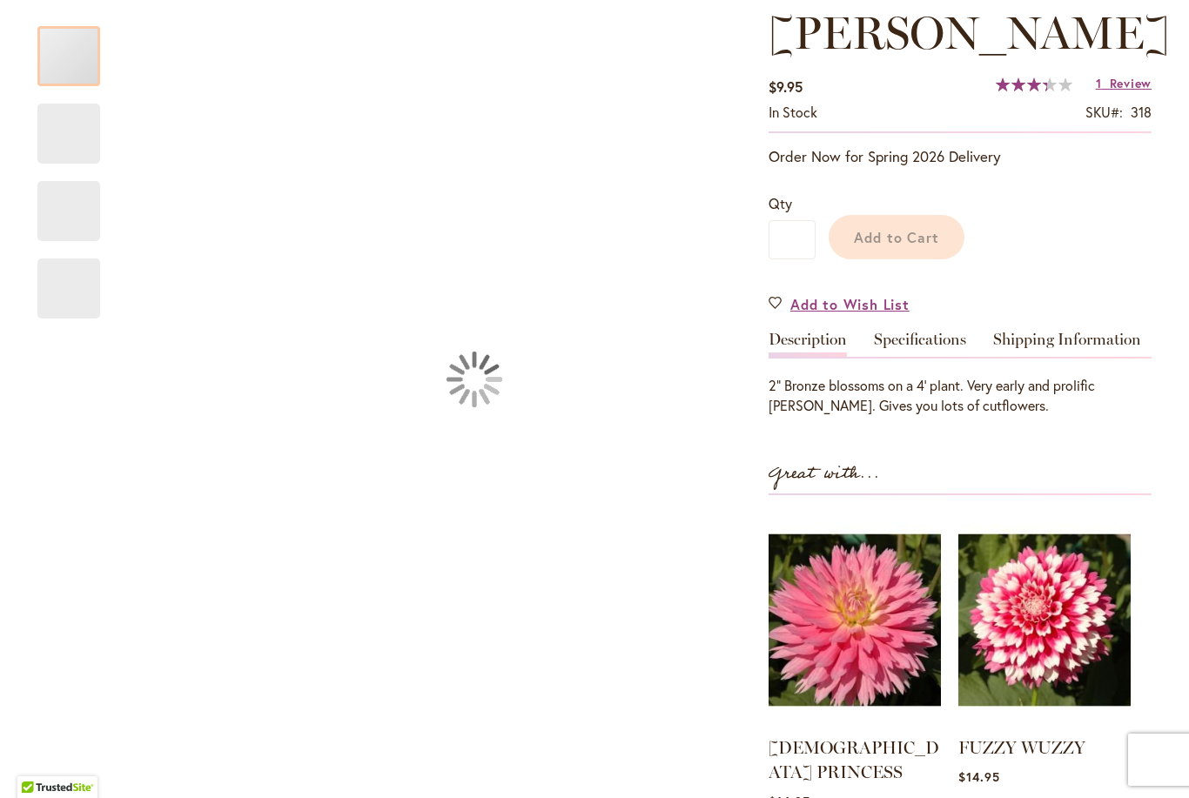
scroll to position [293, 0]
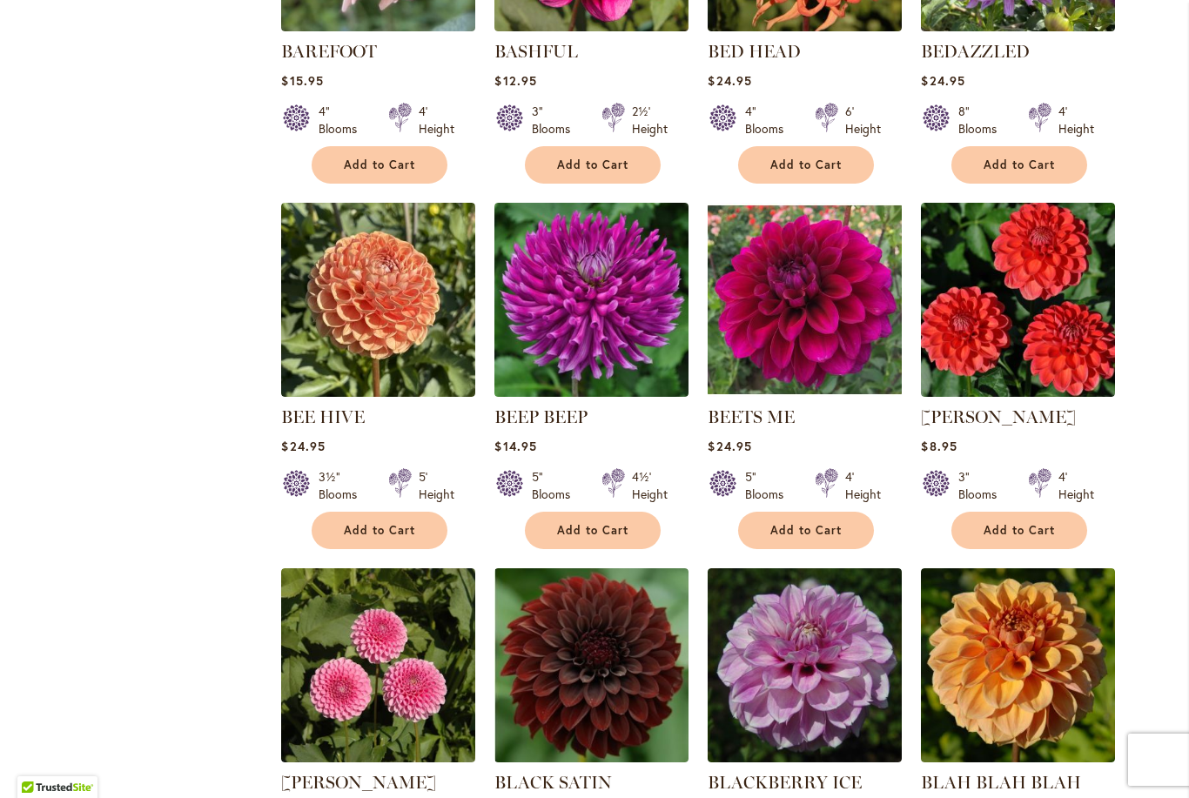
scroll to position [1708, 0]
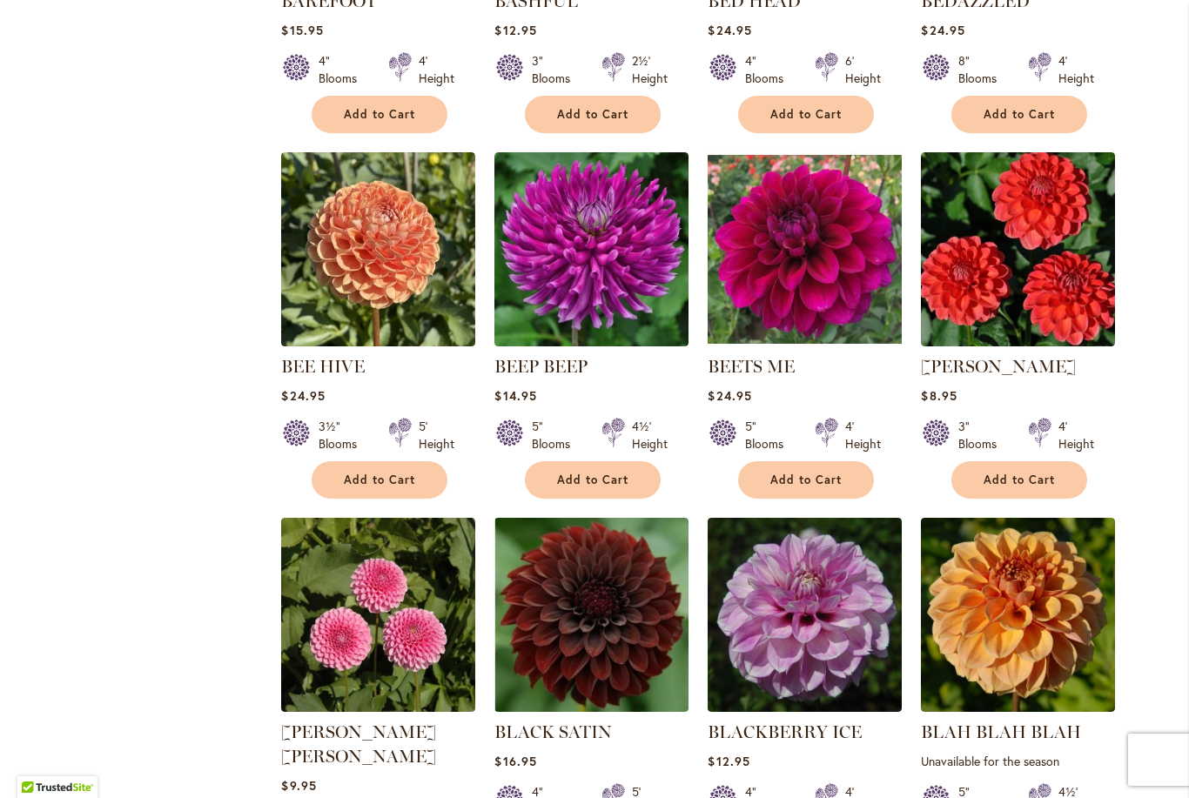
click at [1067, 495] on button "Add to Cart" at bounding box center [1019, 479] width 136 height 37
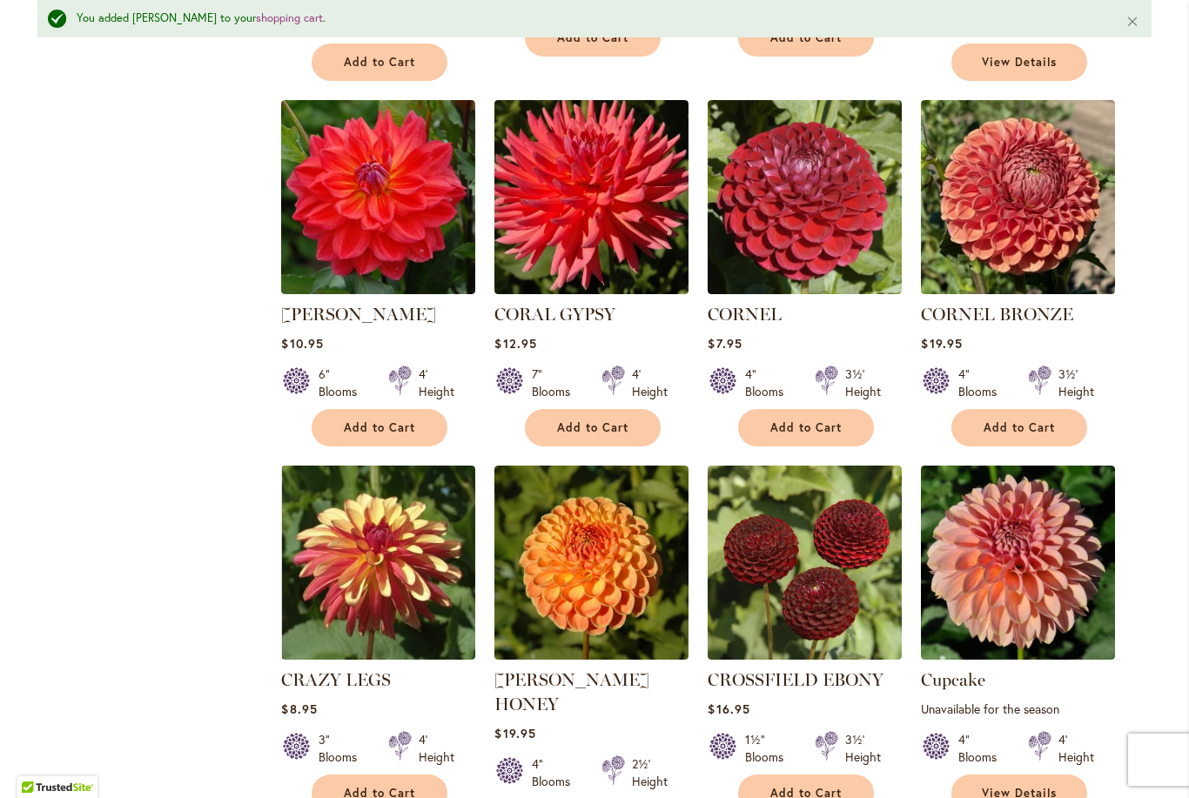
scroll to position [5249, 0]
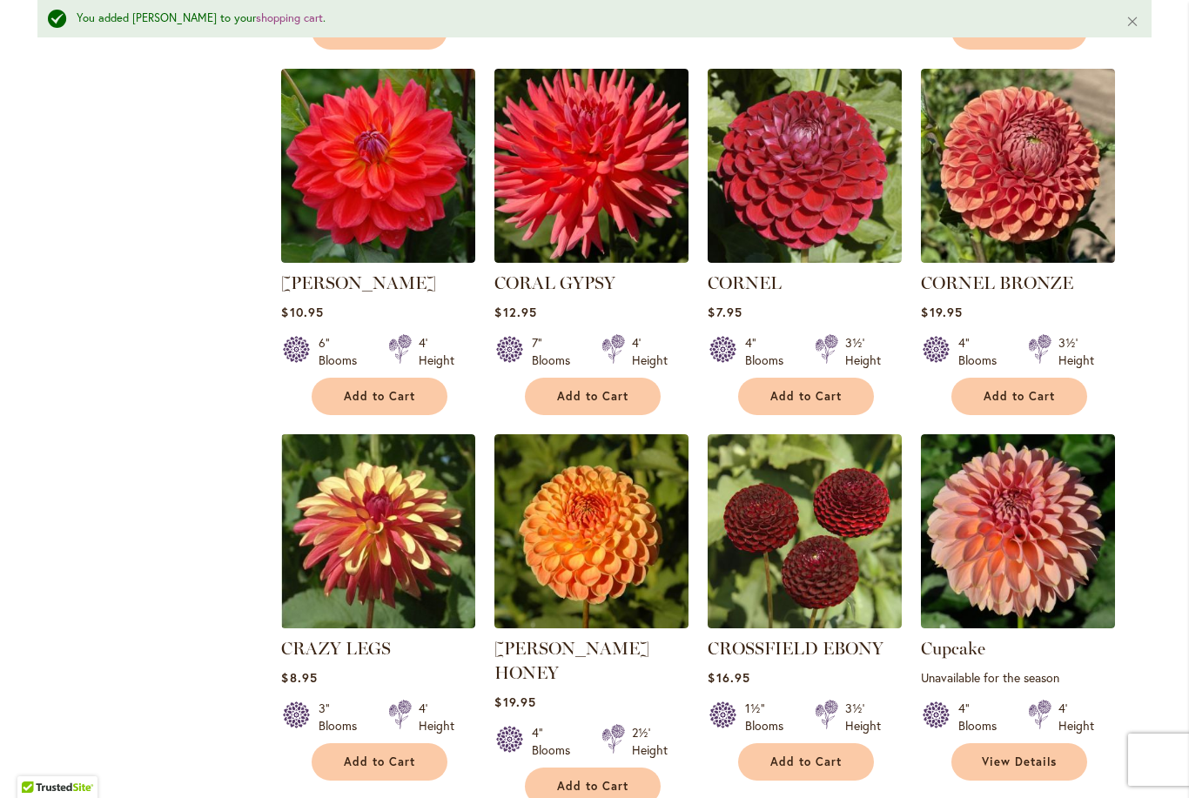
click at [364, 755] on span "Add to Cart" at bounding box center [379, 762] width 71 height 15
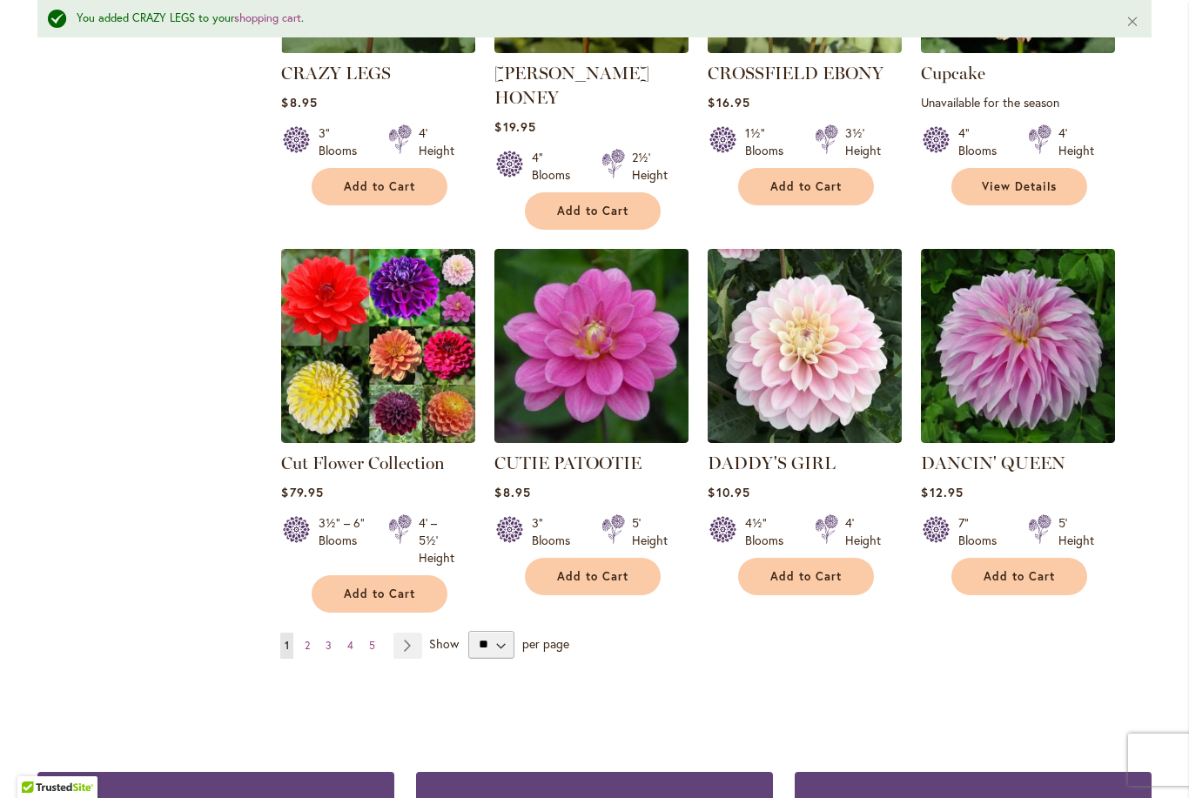
scroll to position [5848, 0]
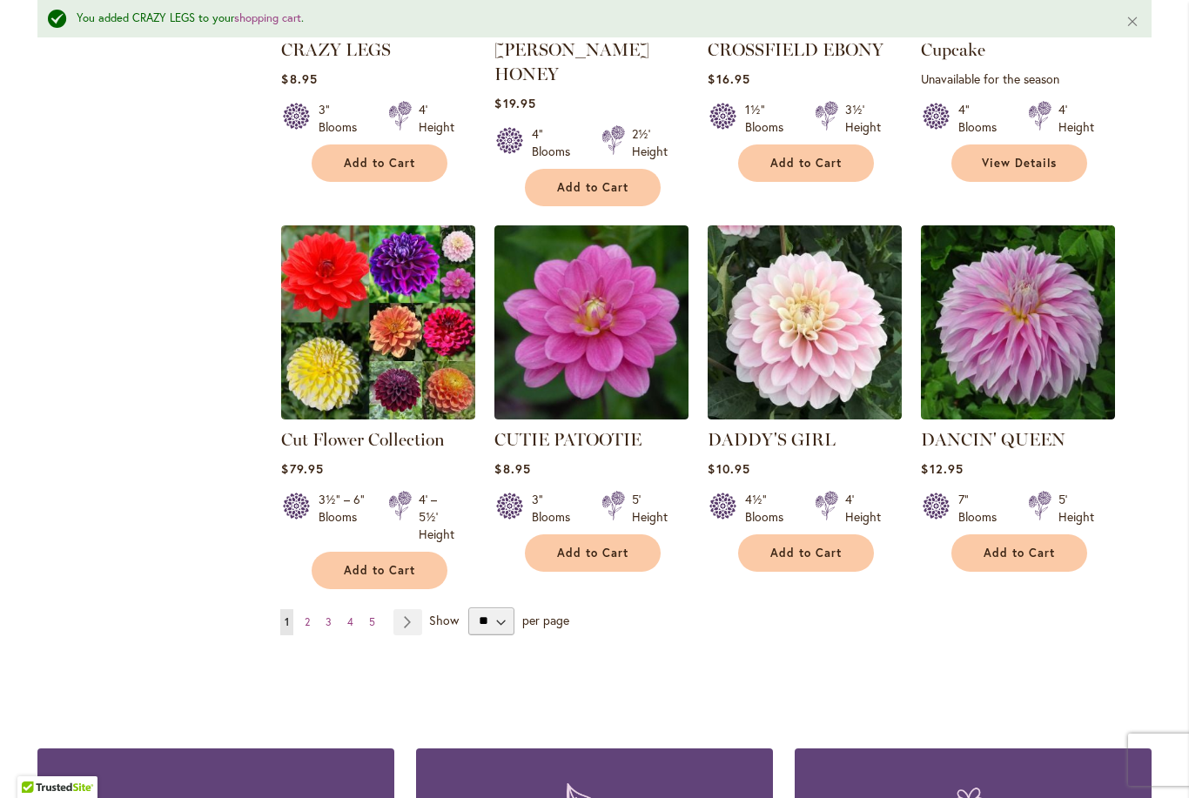
click at [310, 615] on span "2" at bounding box center [307, 621] width 5 height 13
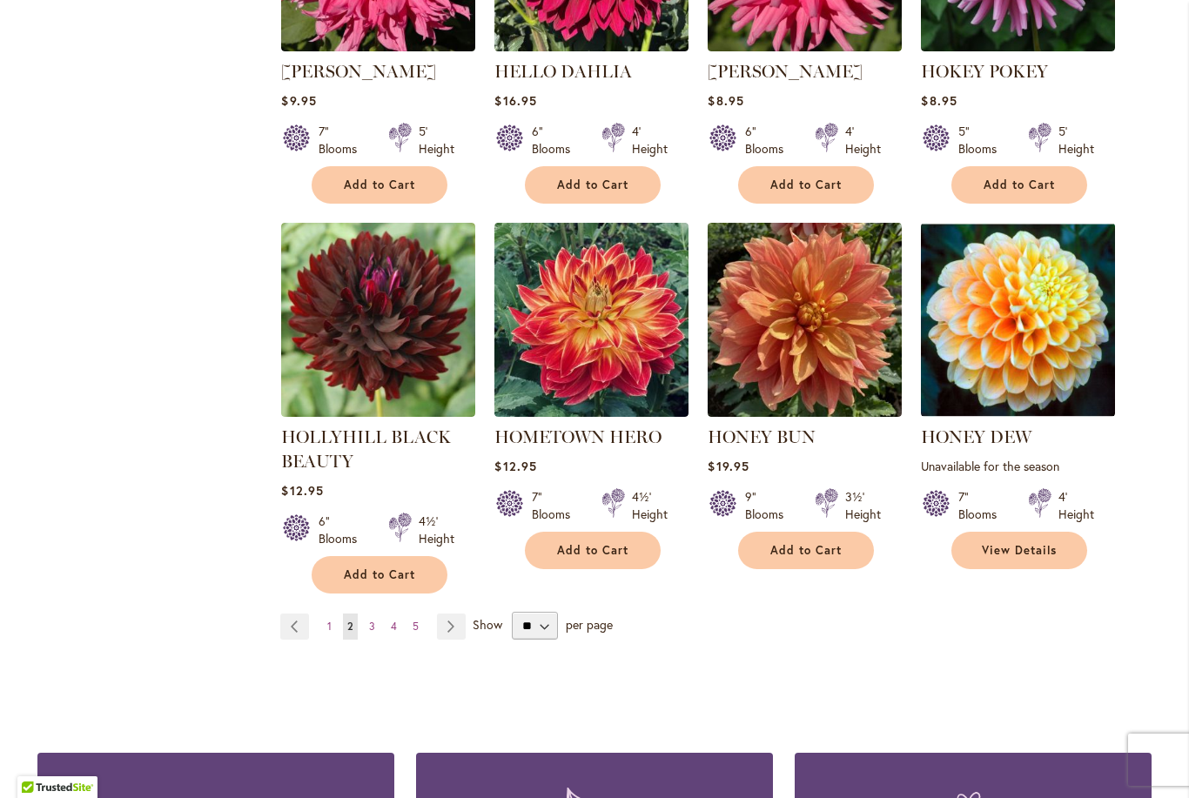
scroll to position [5997, 0]
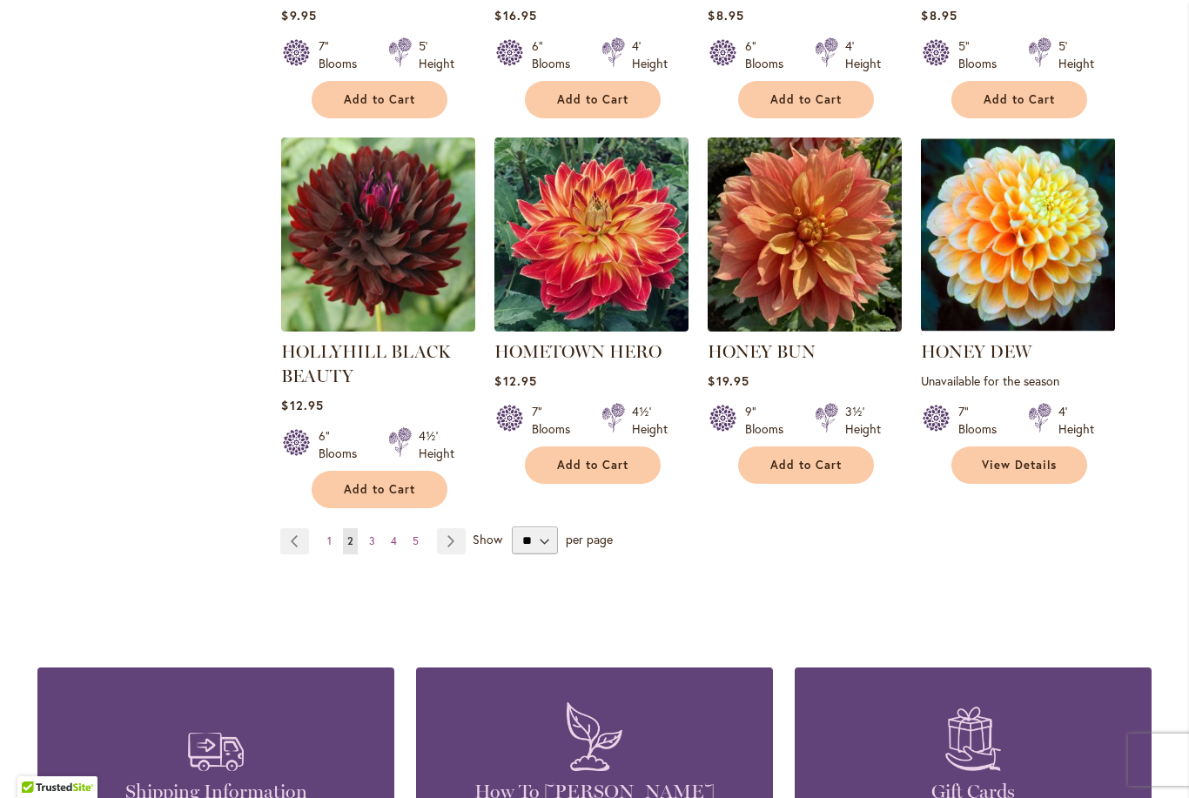
click at [452, 528] on link "Page Next" at bounding box center [451, 541] width 29 height 26
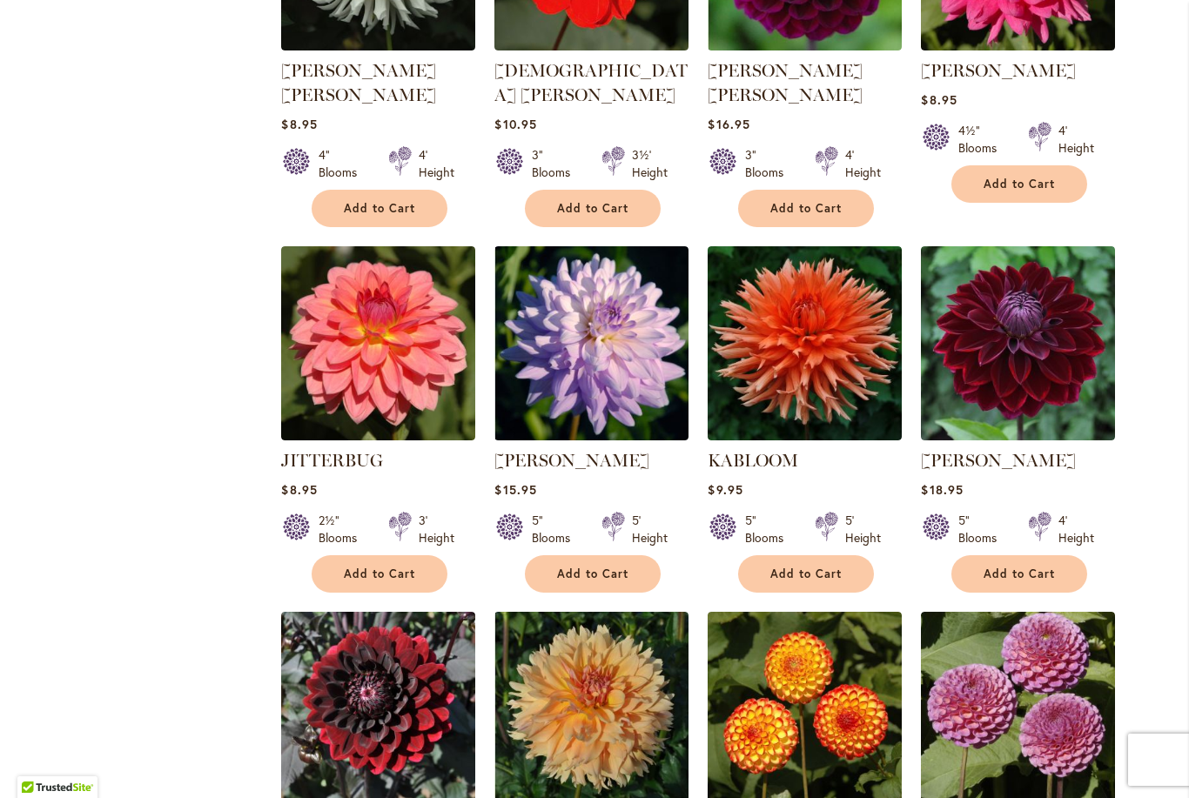
scroll to position [2213, 0]
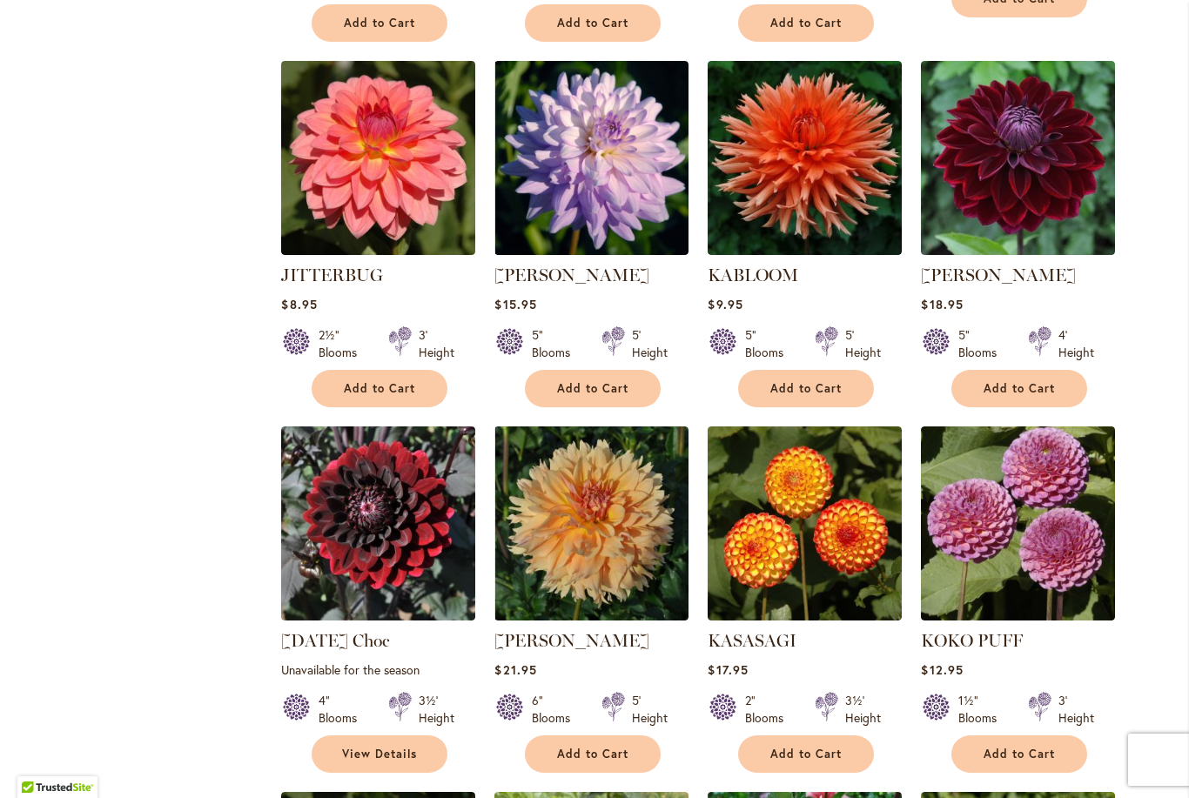
click at [399, 370] on button "Add to Cart" at bounding box center [380, 388] width 136 height 37
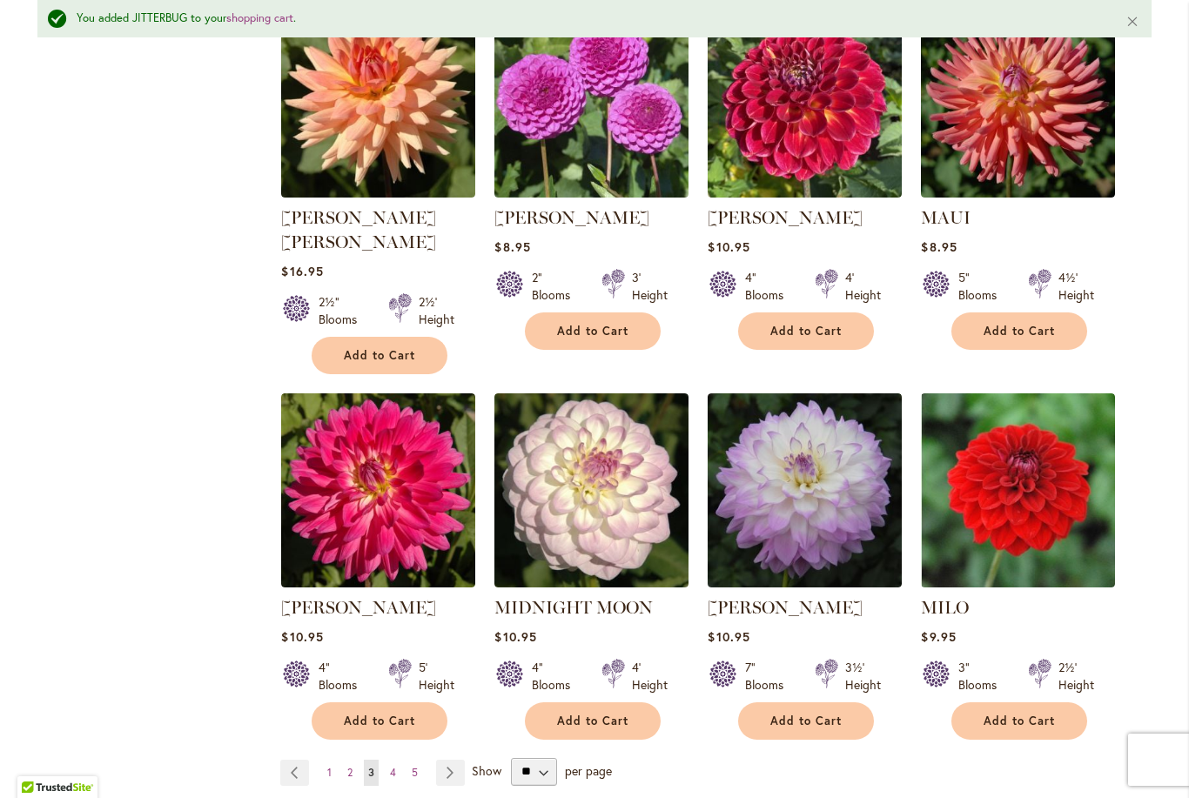
scroll to position [5713, 0]
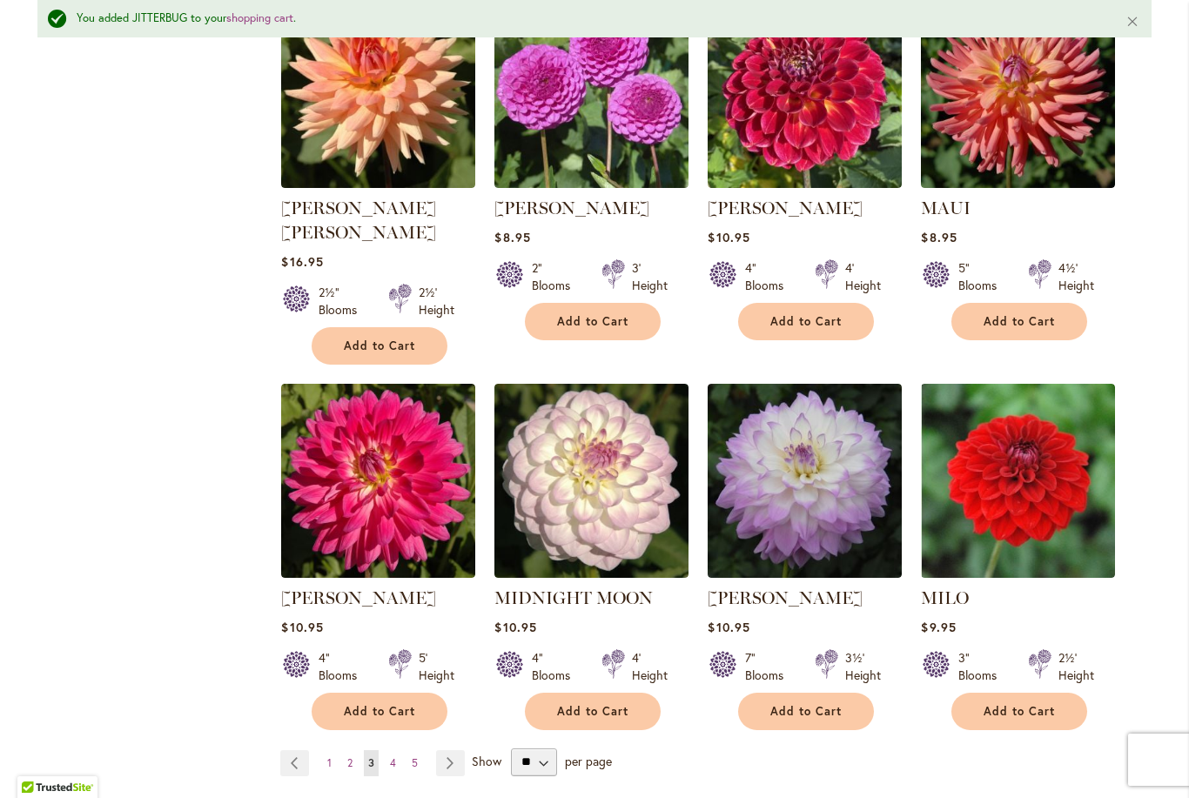
click at [399, 750] on link "Page 4" at bounding box center [393, 763] width 15 height 26
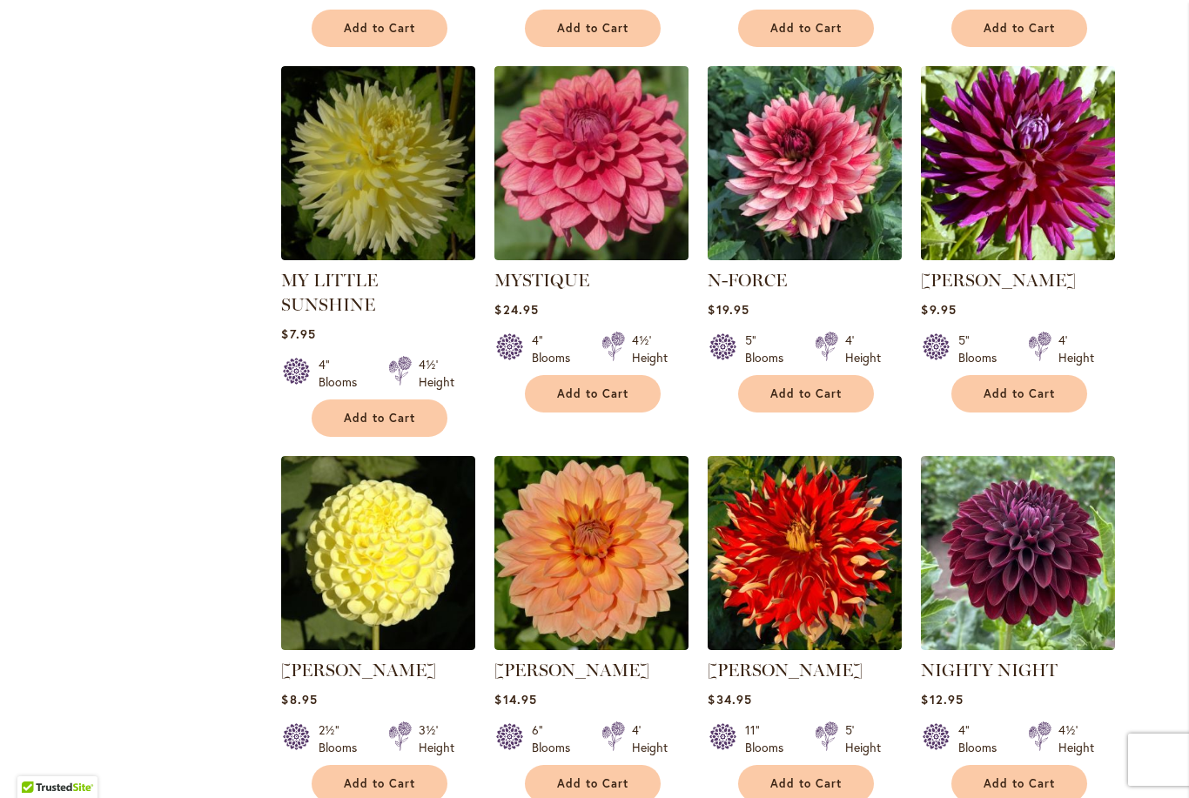
scroll to position [1218, 0]
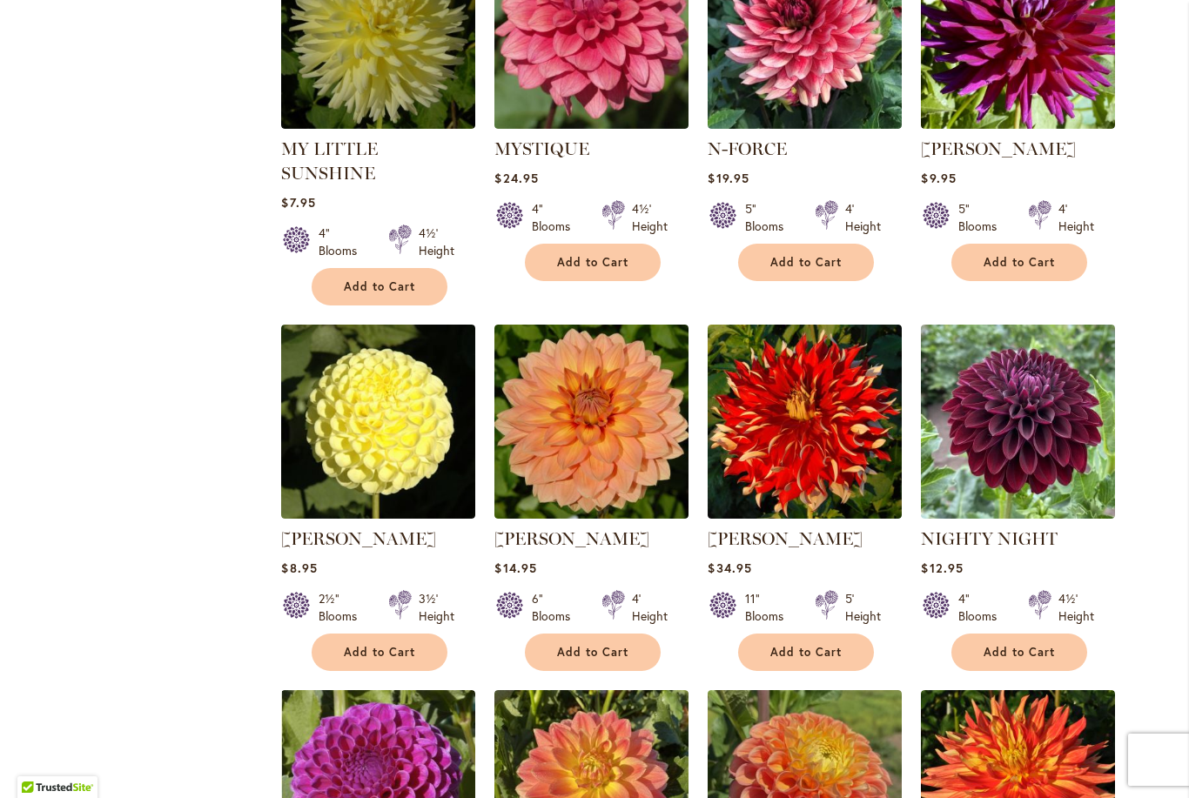
click at [393, 645] on span "Add to Cart" at bounding box center [379, 652] width 71 height 15
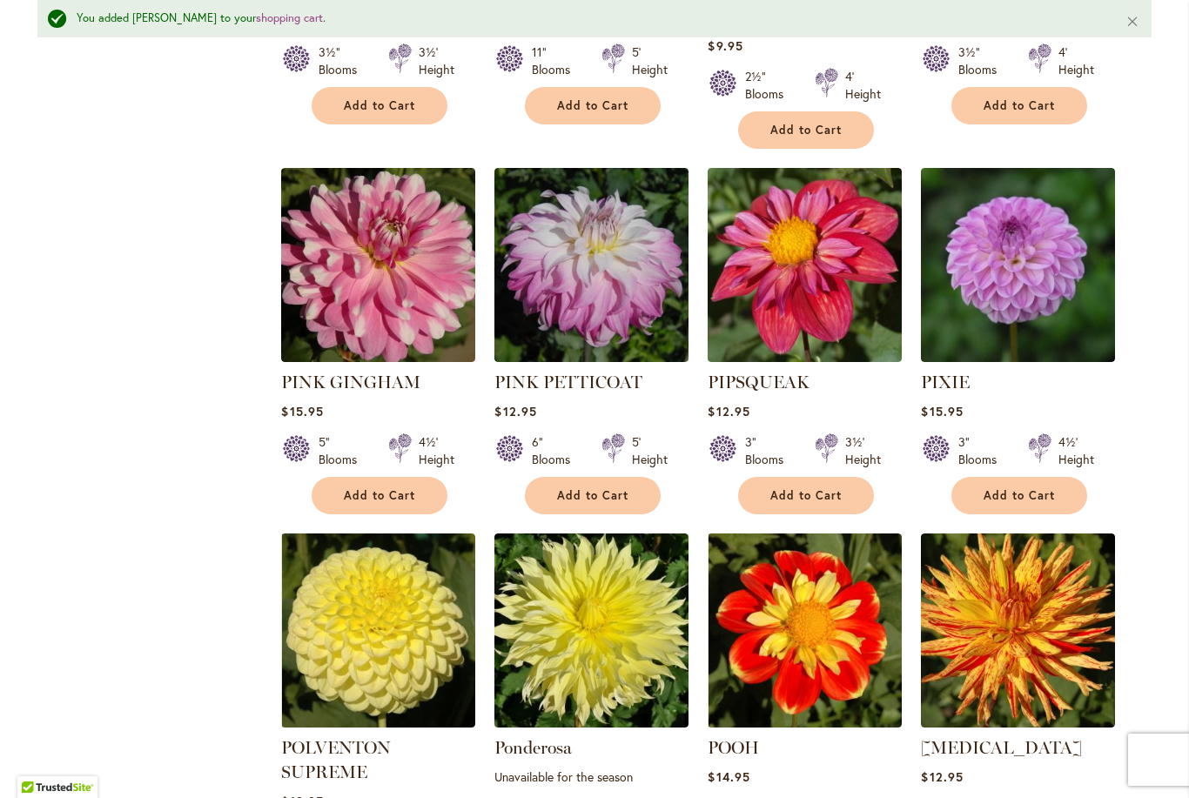
scroll to position [3686, 0]
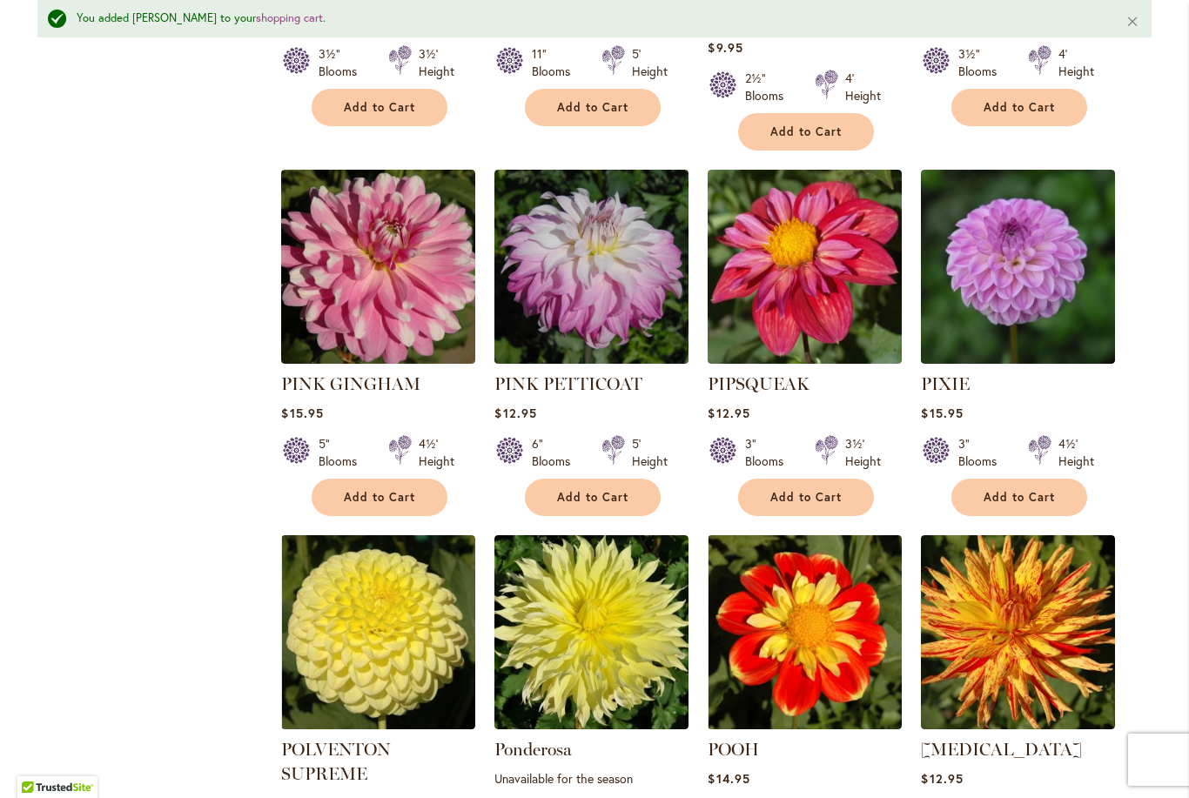
click at [846, 202] on img at bounding box center [805, 267] width 194 height 194
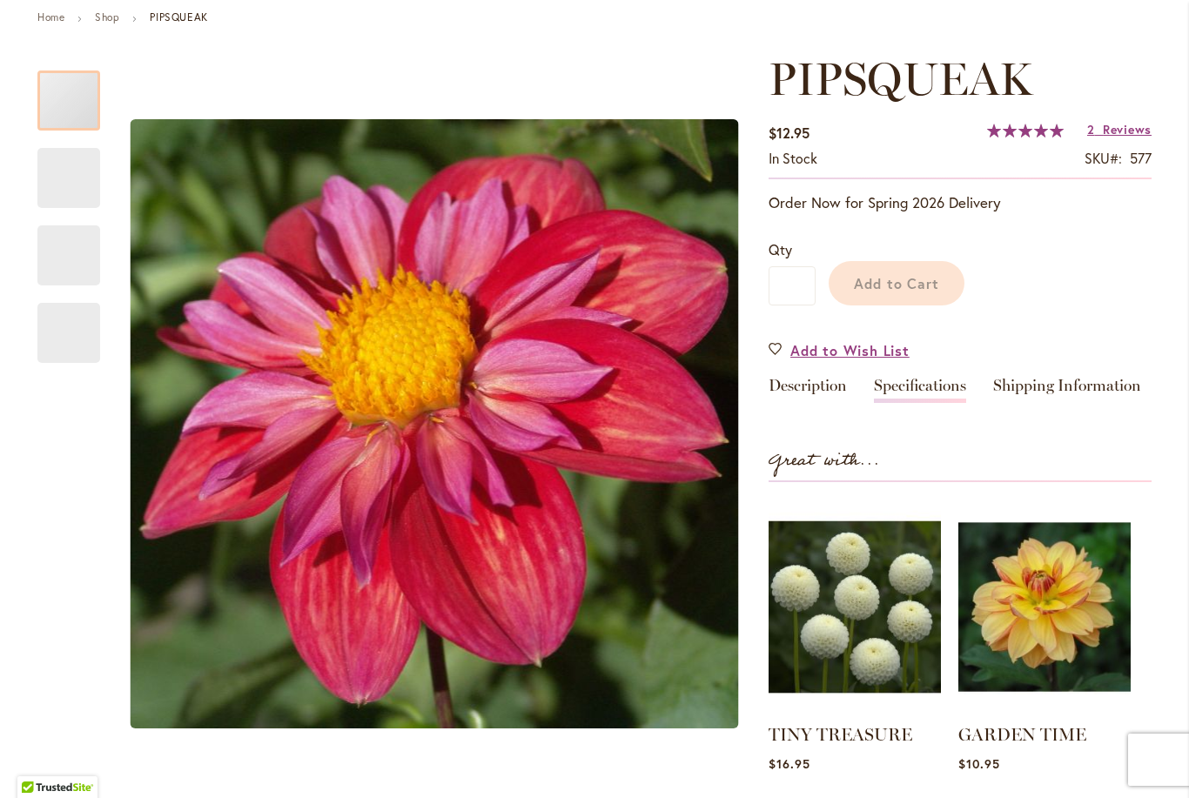
scroll to position [387, 0]
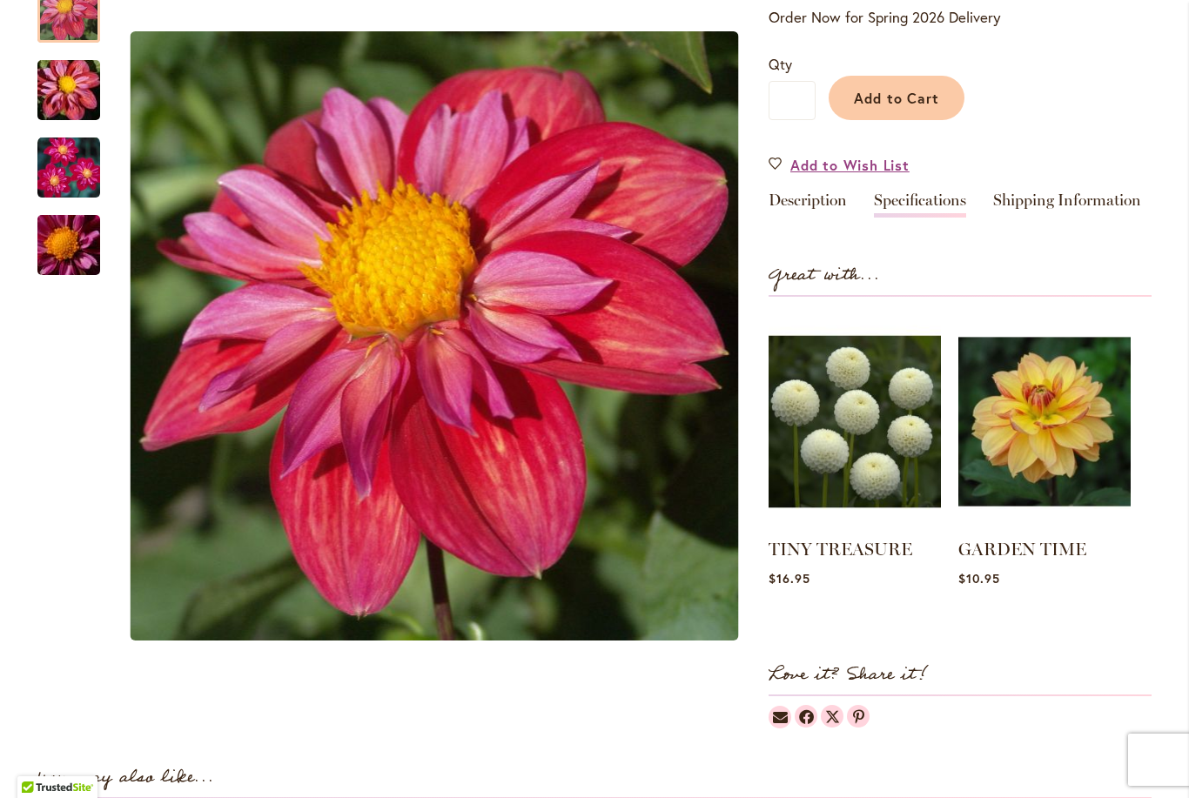
click at [950, 195] on link "Specifications" at bounding box center [920, 204] width 92 height 25
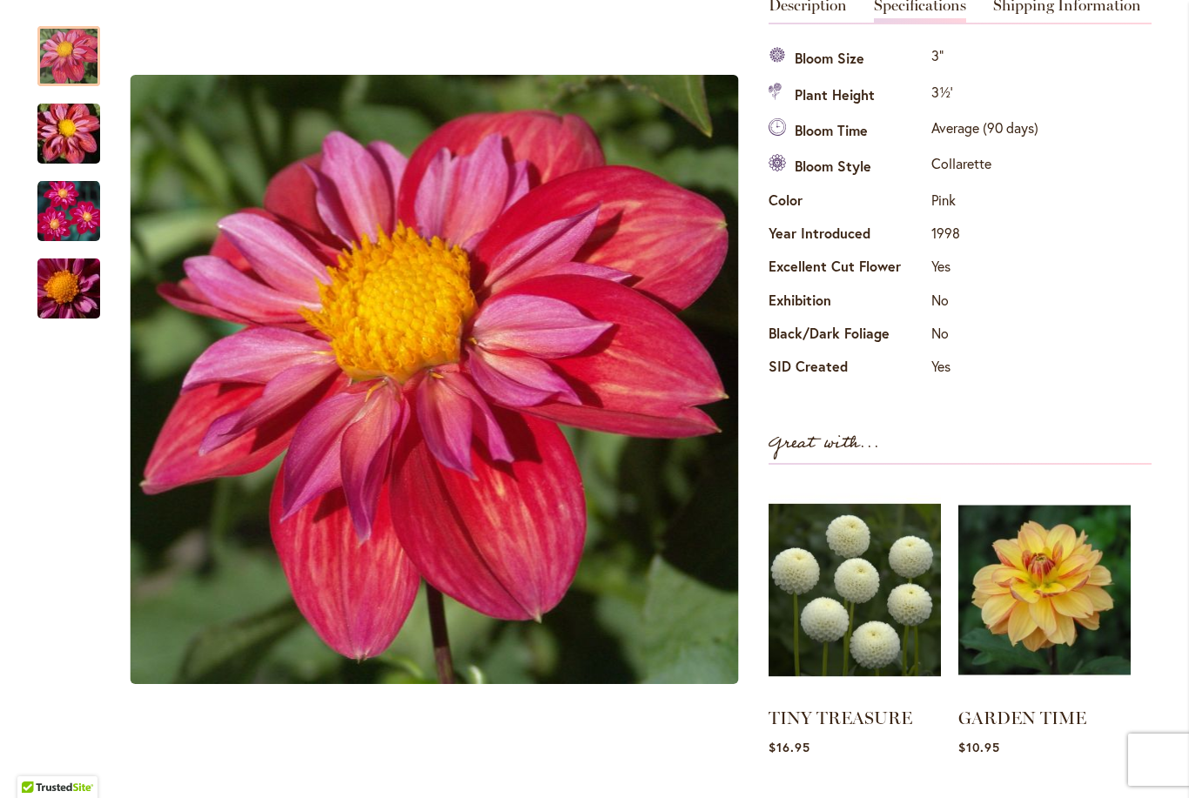
scroll to position [582, 0]
click at [70, 131] on img "PIPSQUEAK" at bounding box center [68, 134] width 125 height 84
click at [64, 231] on img "PIPSQUEAK" at bounding box center [68, 211] width 63 height 63
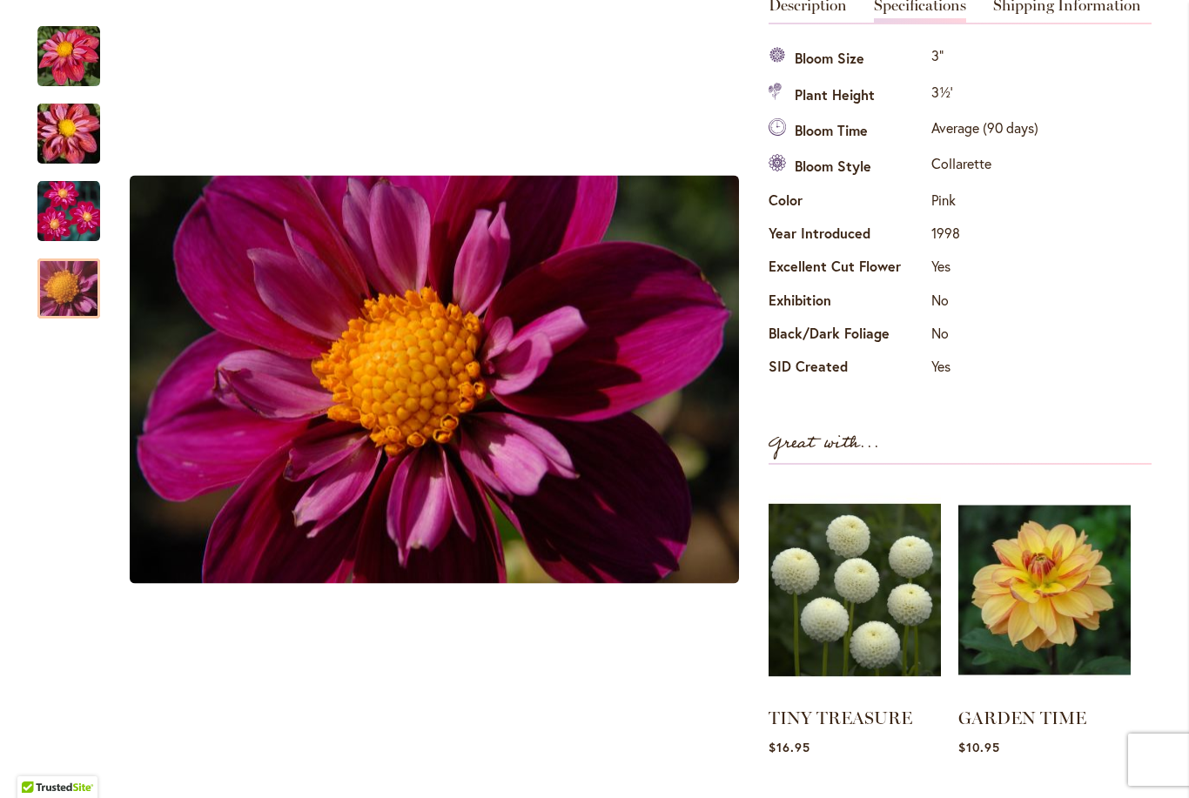
click at [44, 308] on img "PIPSQUEAK" at bounding box center [68, 289] width 125 height 84
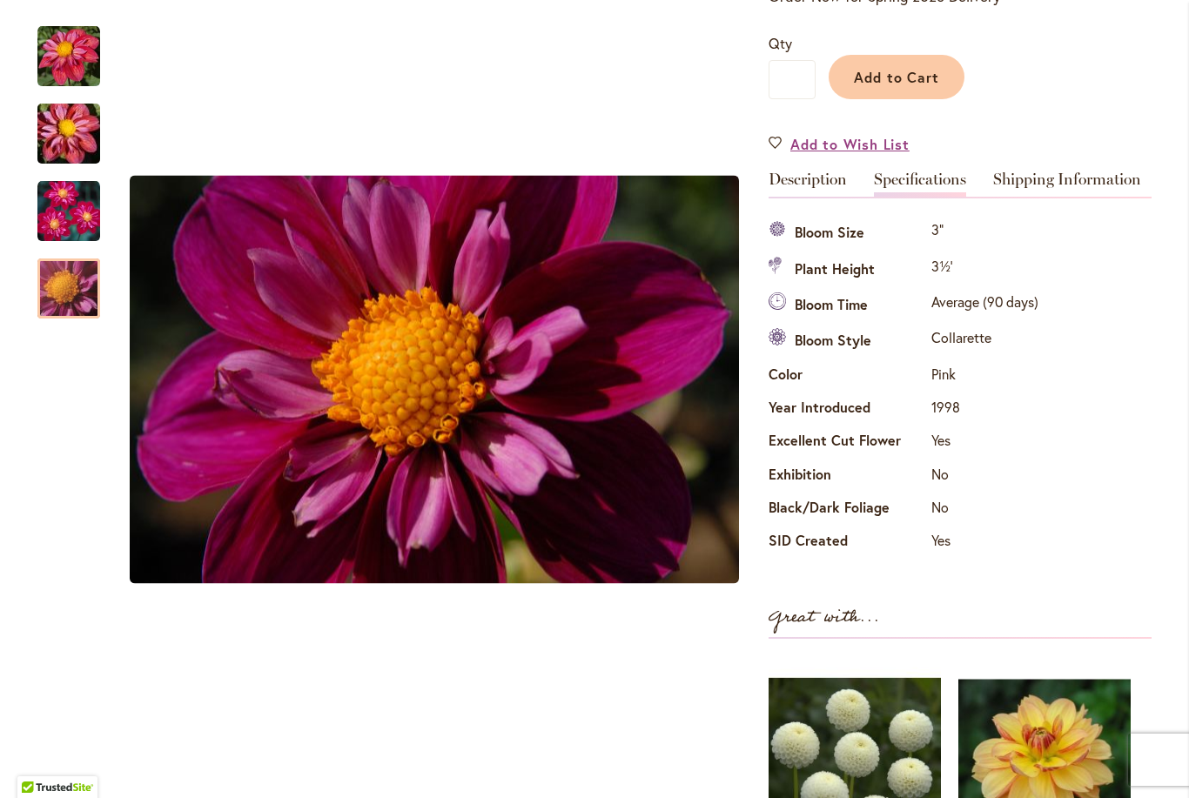
scroll to position [387, 0]
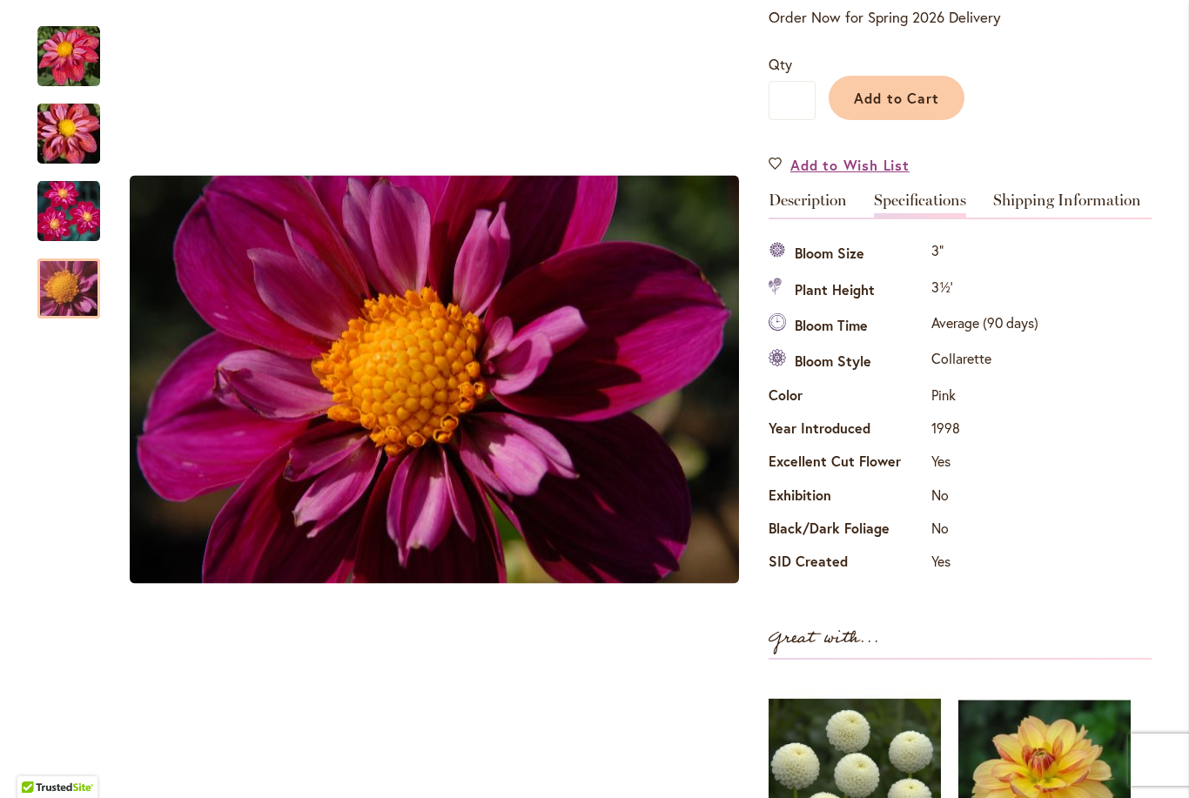
click at [1069, 205] on link "Shipping Information" at bounding box center [1067, 204] width 148 height 25
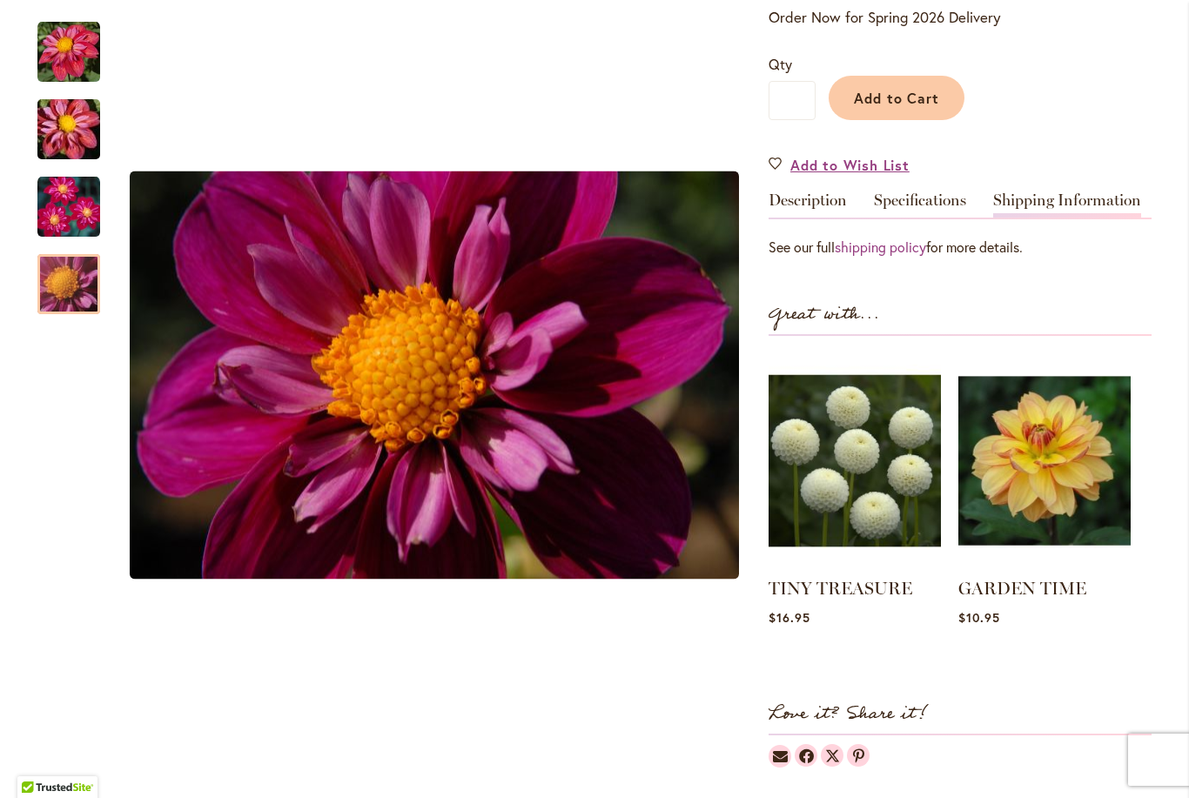
click at [822, 199] on link "Description" at bounding box center [807, 204] width 78 height 25
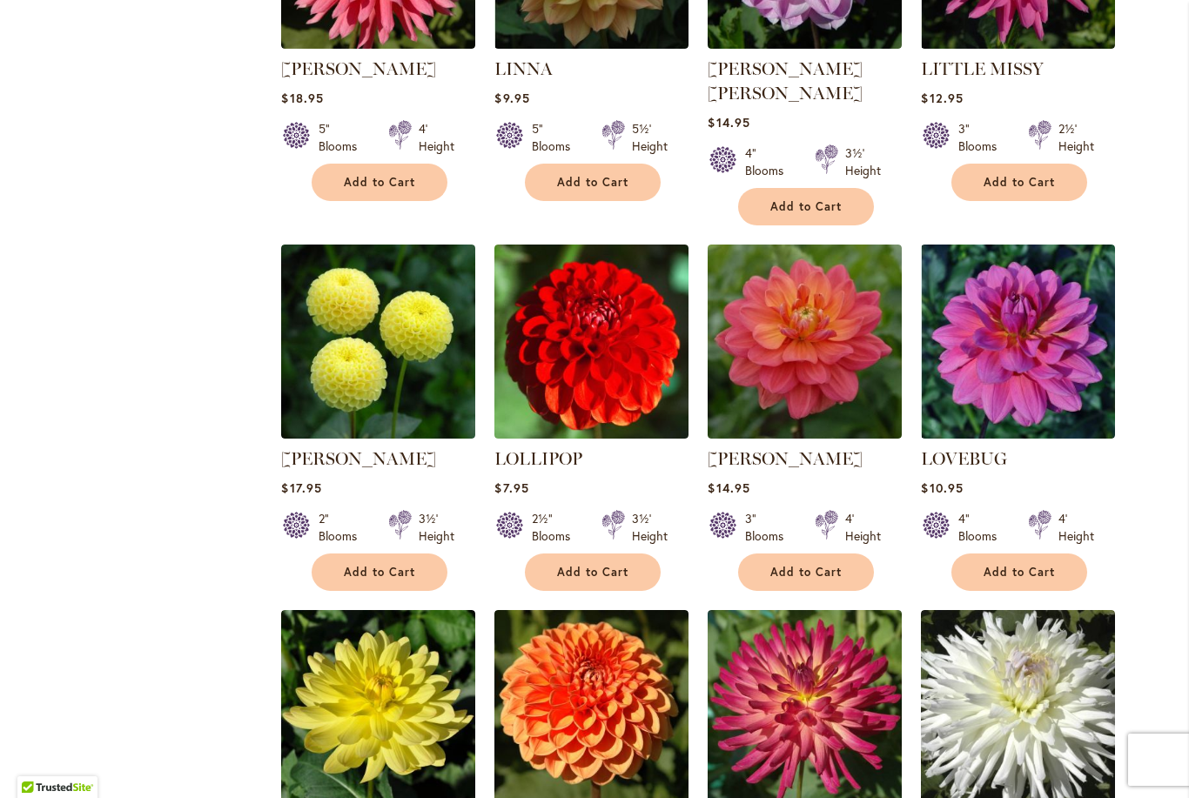
scroll to position [3910, 0]
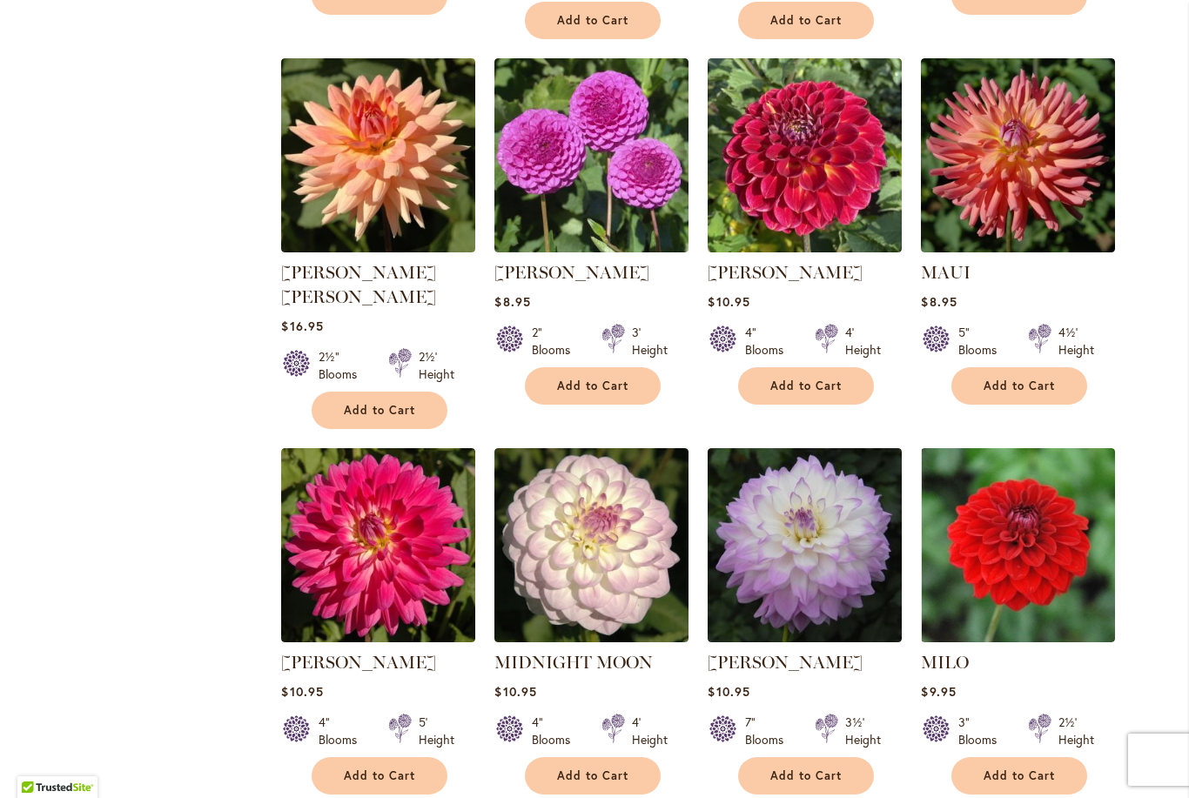
scroll to position [5604, 0]
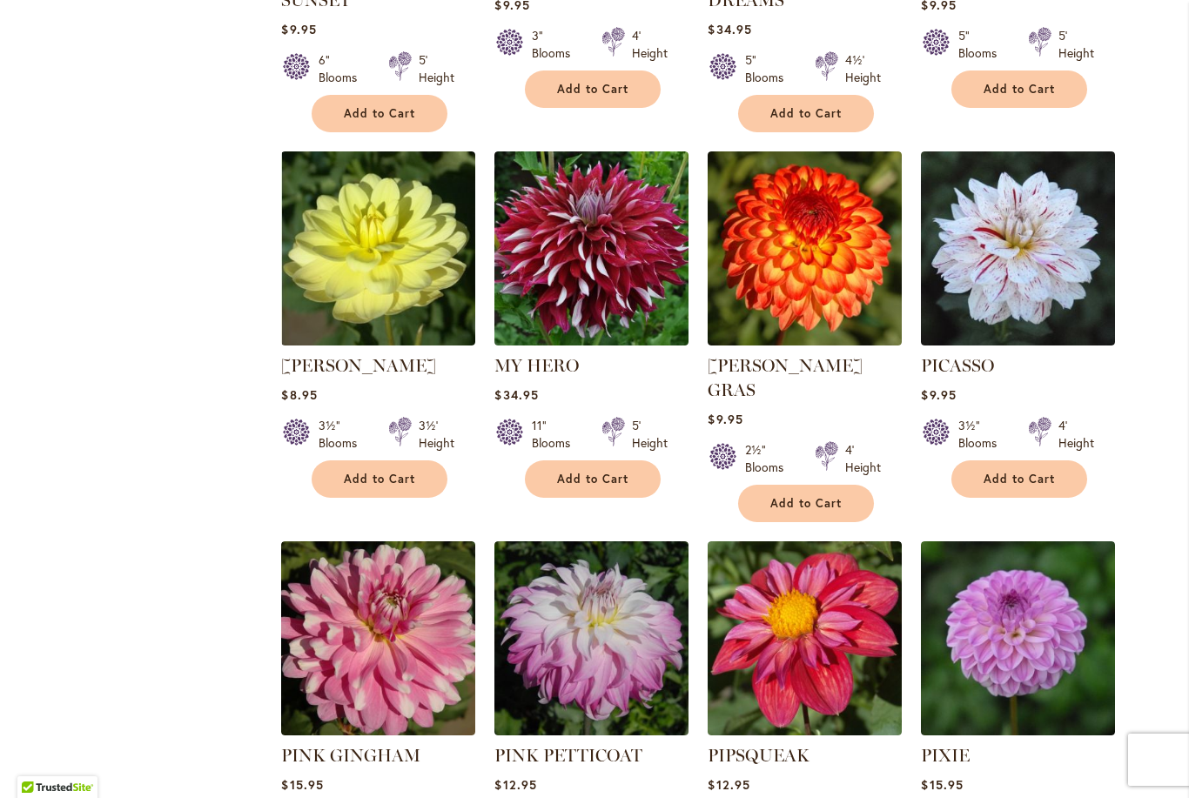
scroll to position [3284, 0]
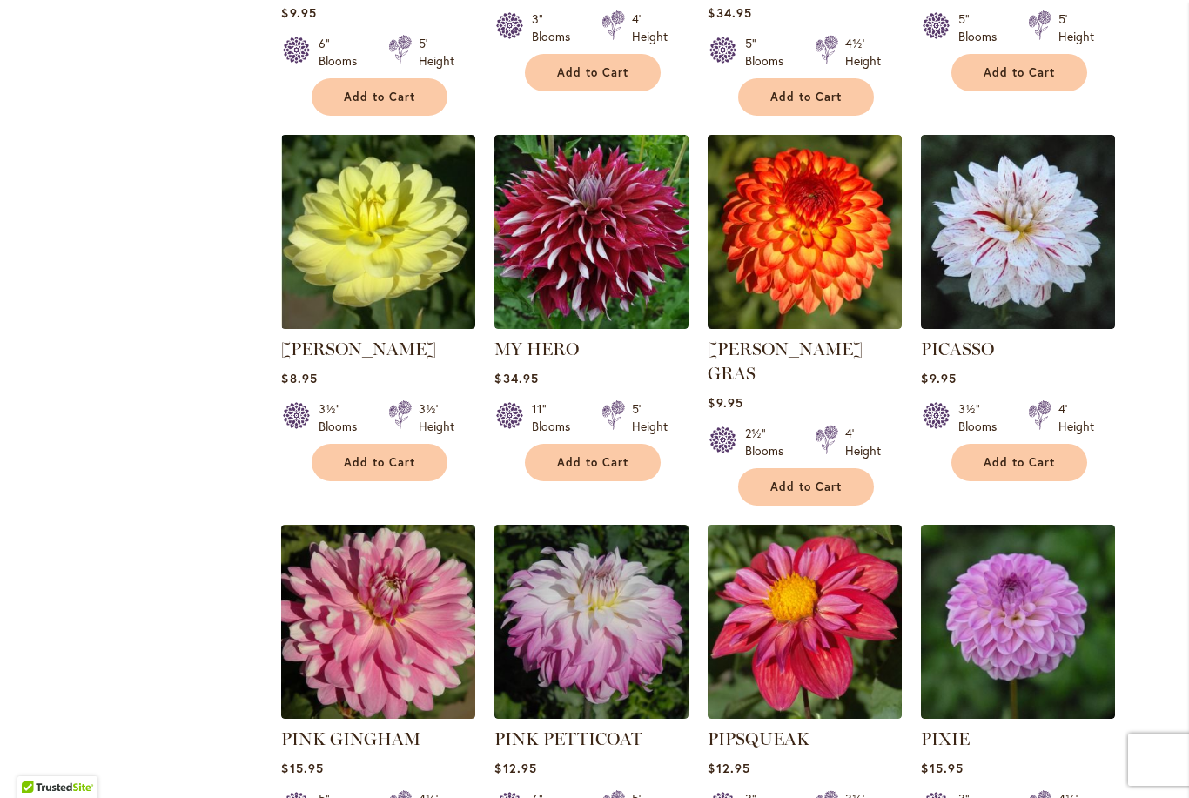
click at [823, 480] on span "Add to Cart" at bounding box center [805, 487] width 71 height 15
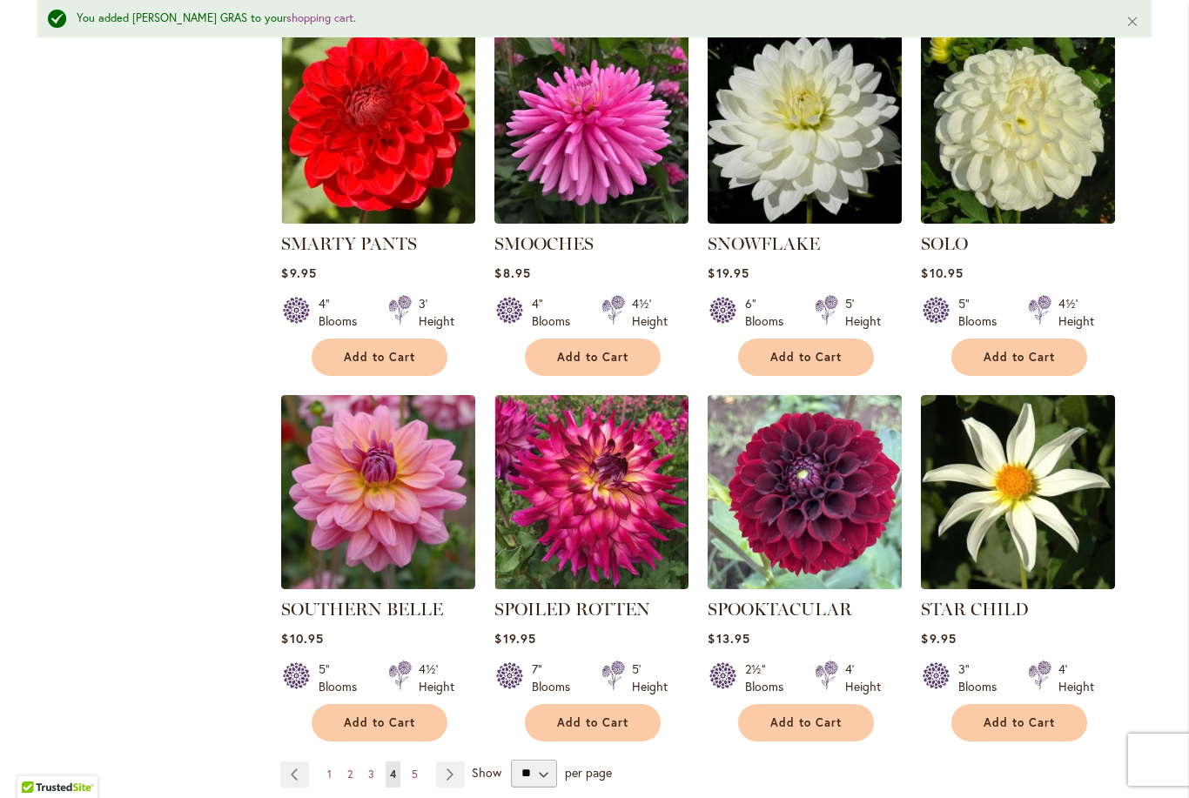
scroll to position [5688, 0]
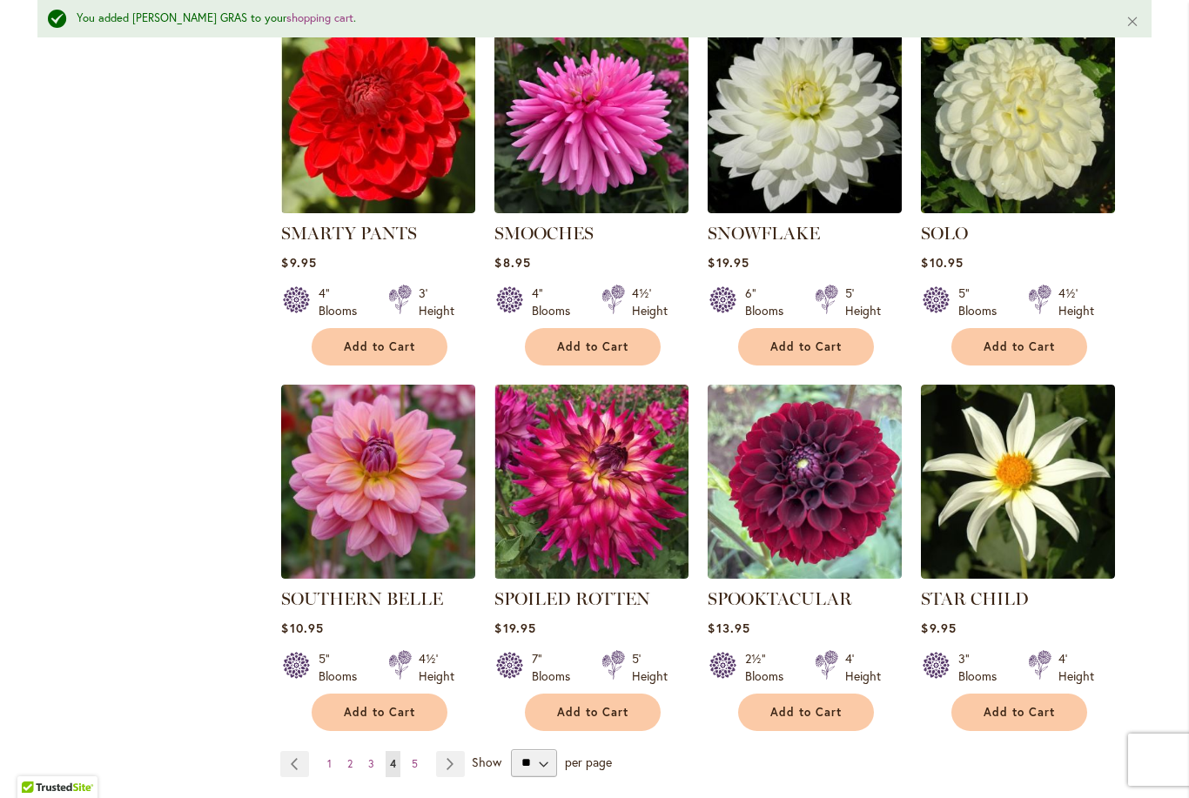
click at [409, 751] on link "Page 5" at bounding box center [414, 764] width 15 height 26
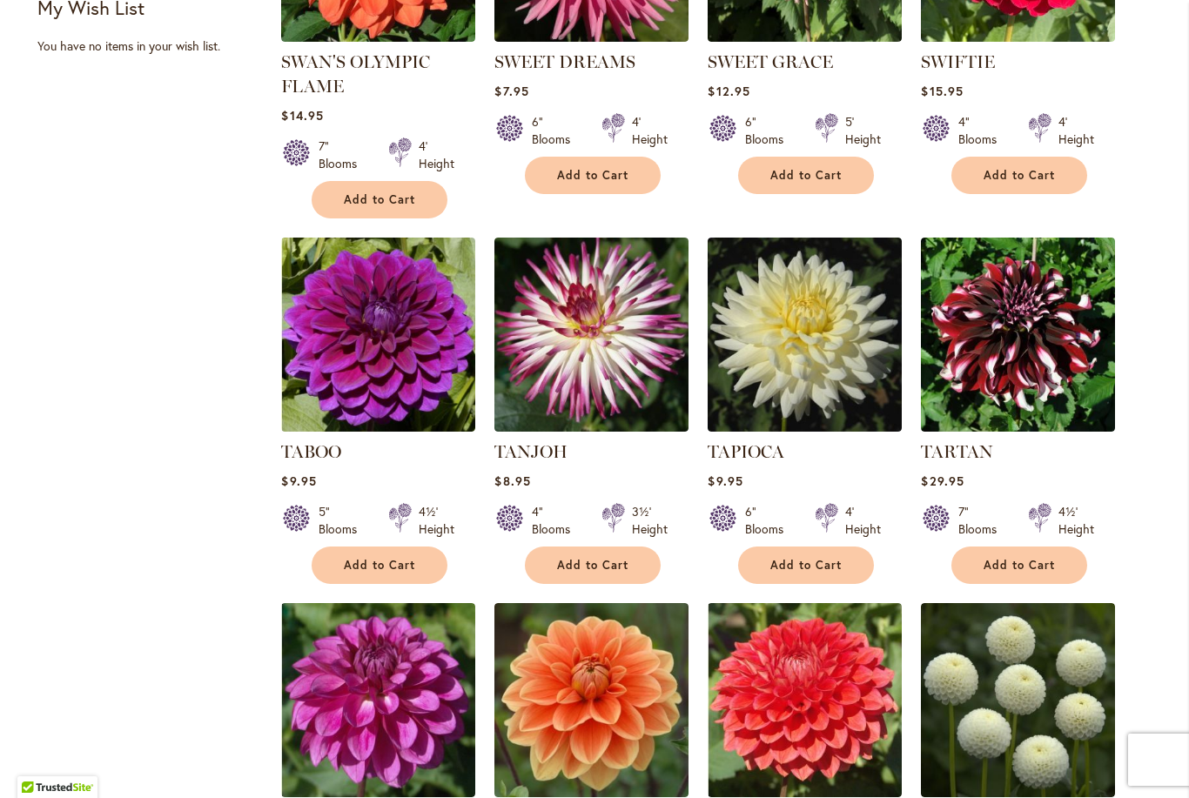
scroll to position [923, 0]
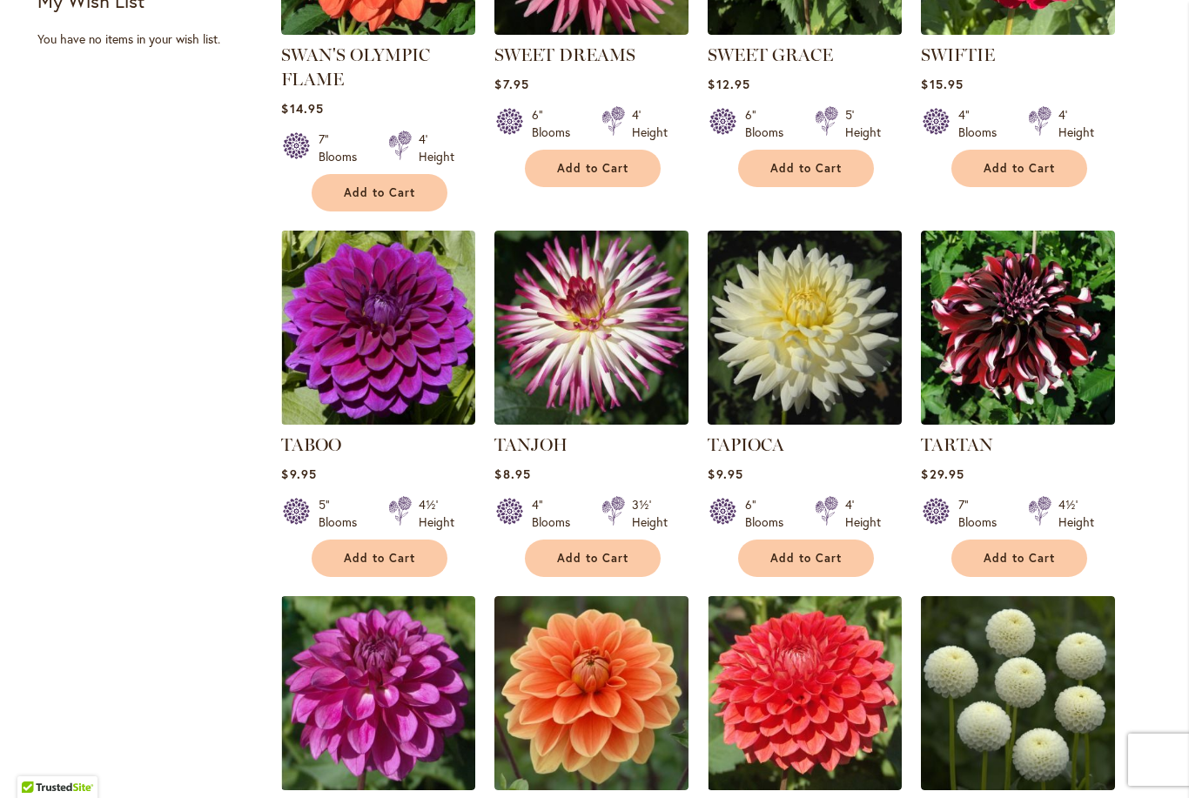
click at [934, 61] on link "SWIFTIE" at bounding box center [958, 54] width 74 height 21
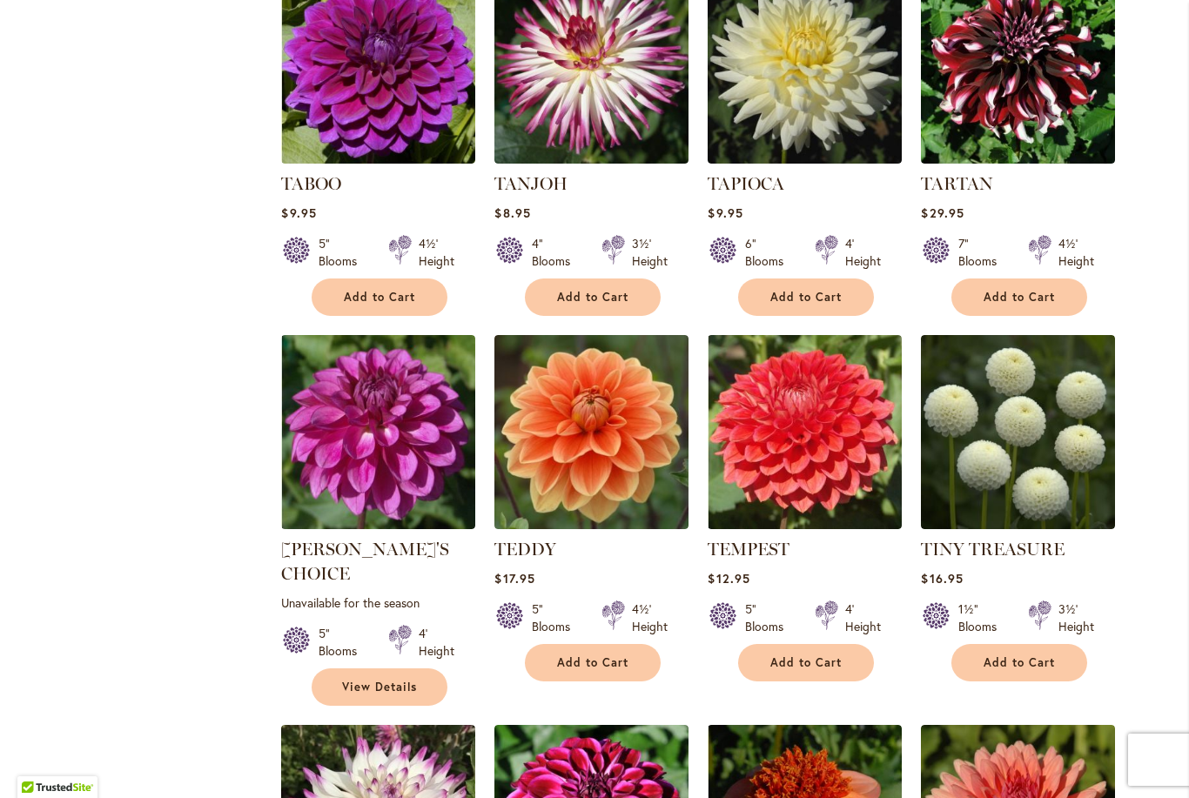
scroll to position [1190, 0]
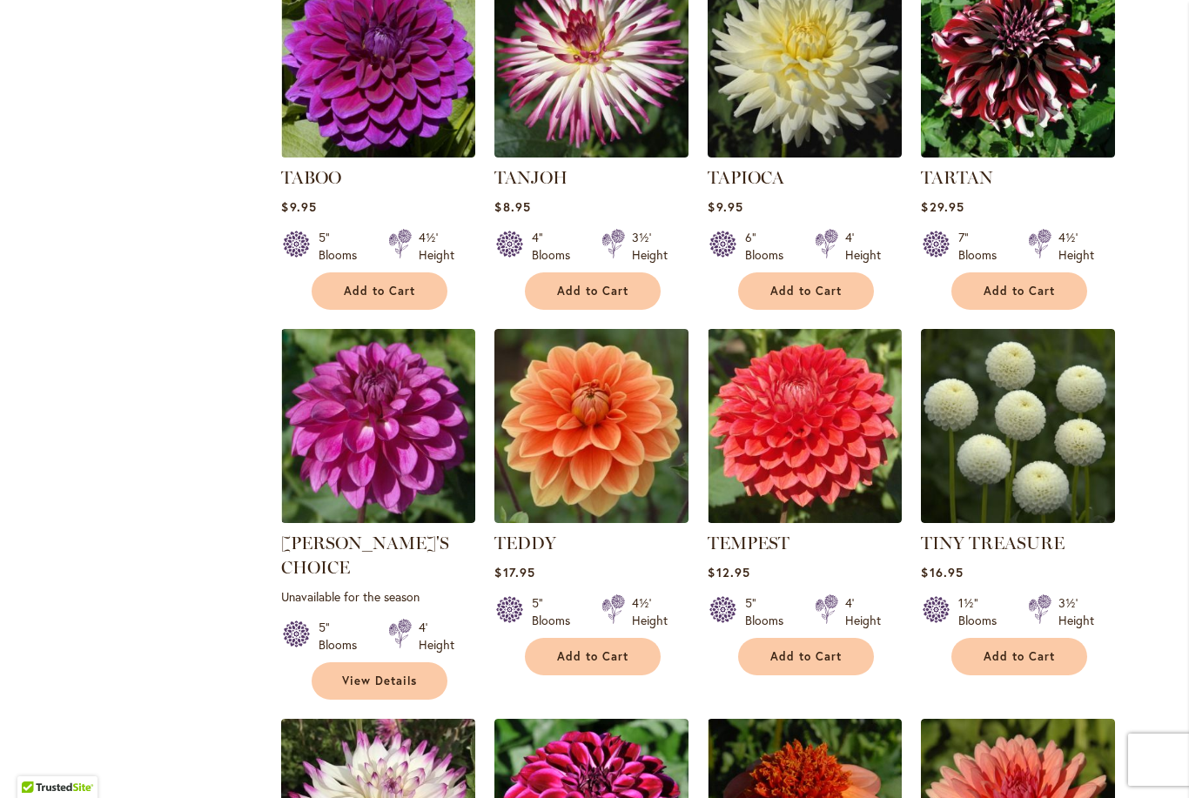
click at [643, 465] on img at bounding box center [591, 426] width 194 height 194
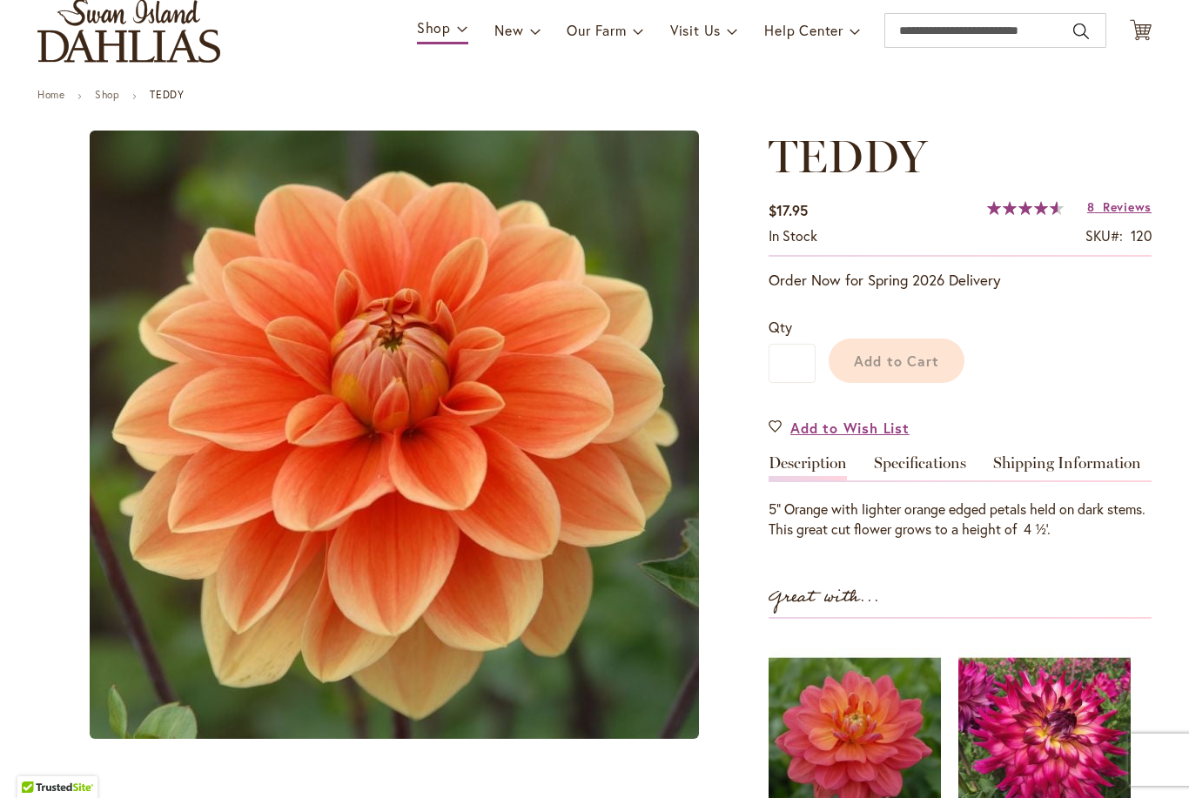
scroll to position [295, 0]
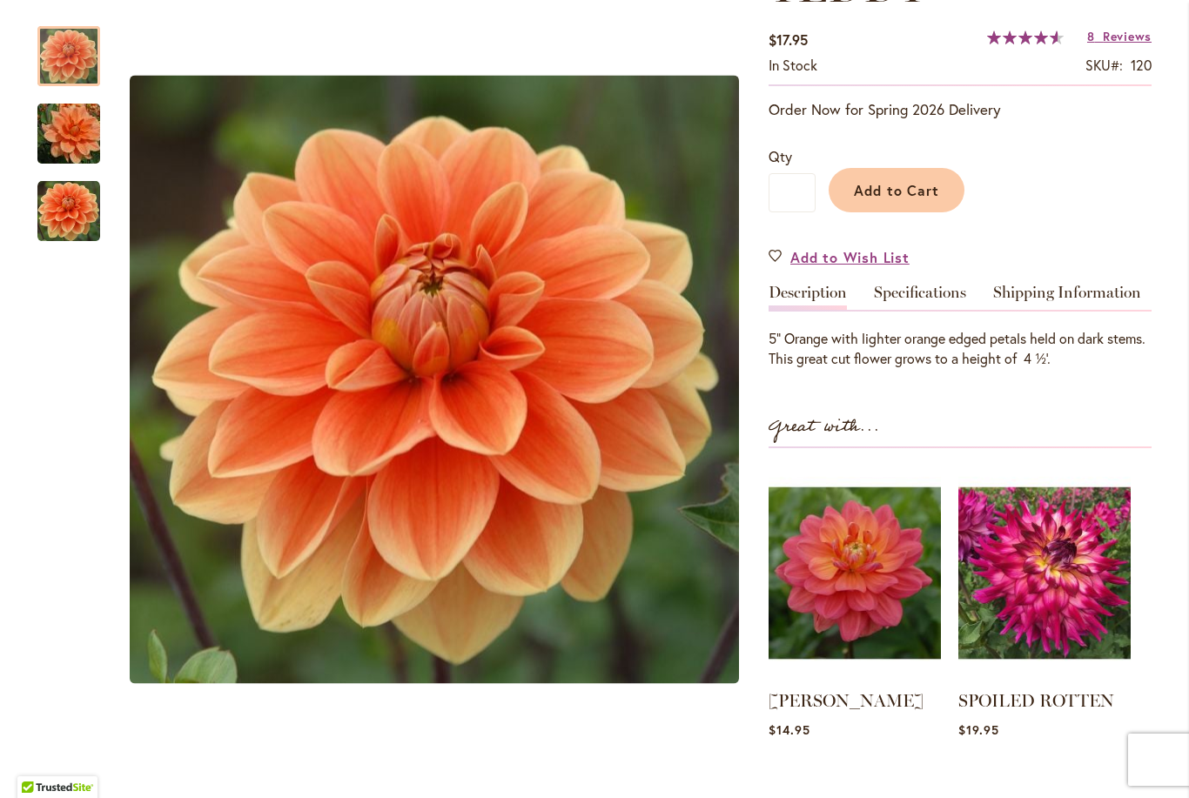
click at [934, 288] on link "Specifications" at bounding box center [920, 297] width 92 height 25
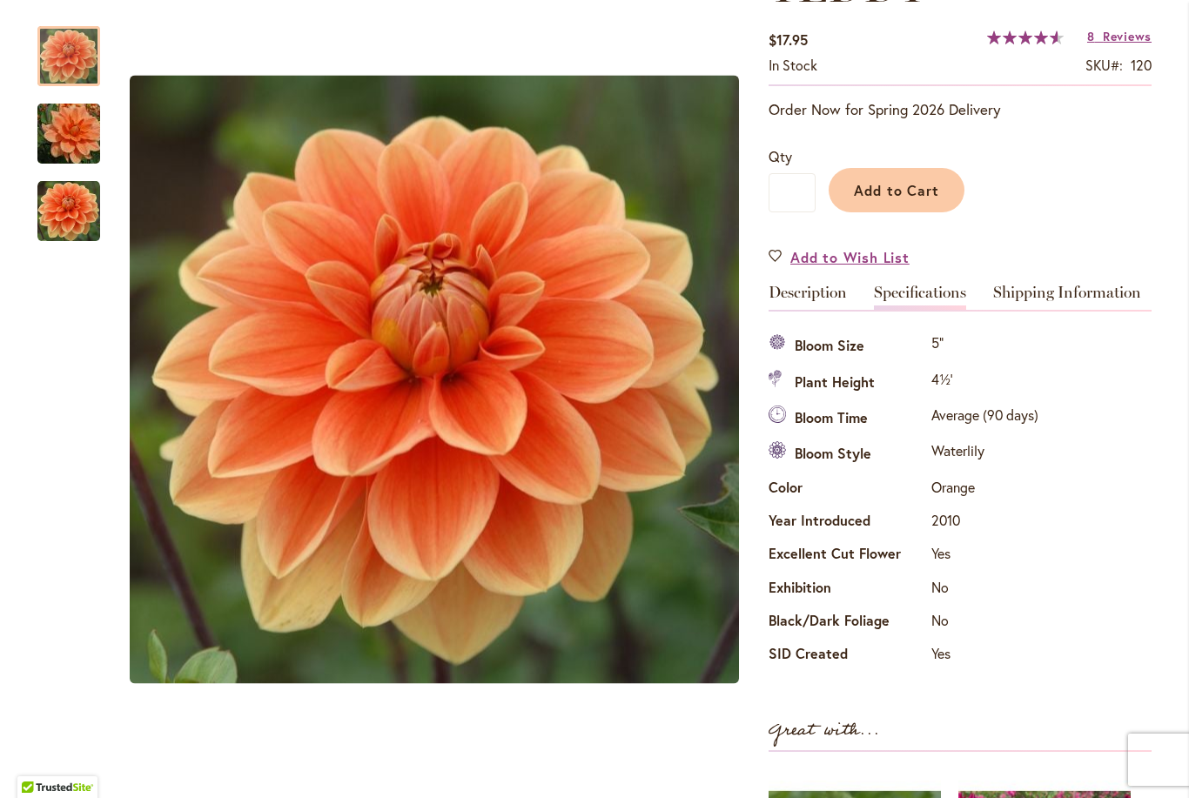
click at [65, 143] on img "Teddy" at bounding box center [68, 134] width 125 height 84
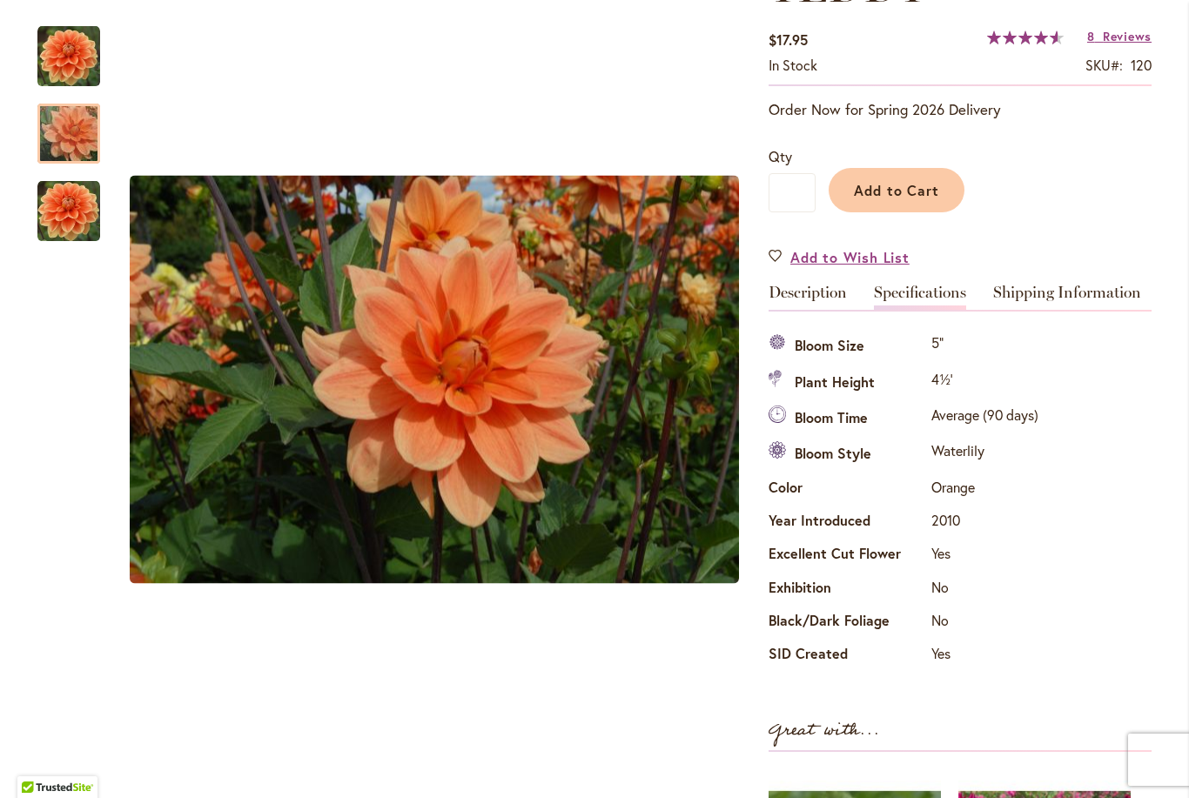
click at [77, 238] on img "Teddy" at bounding box center [68, 211] width 63 height 63
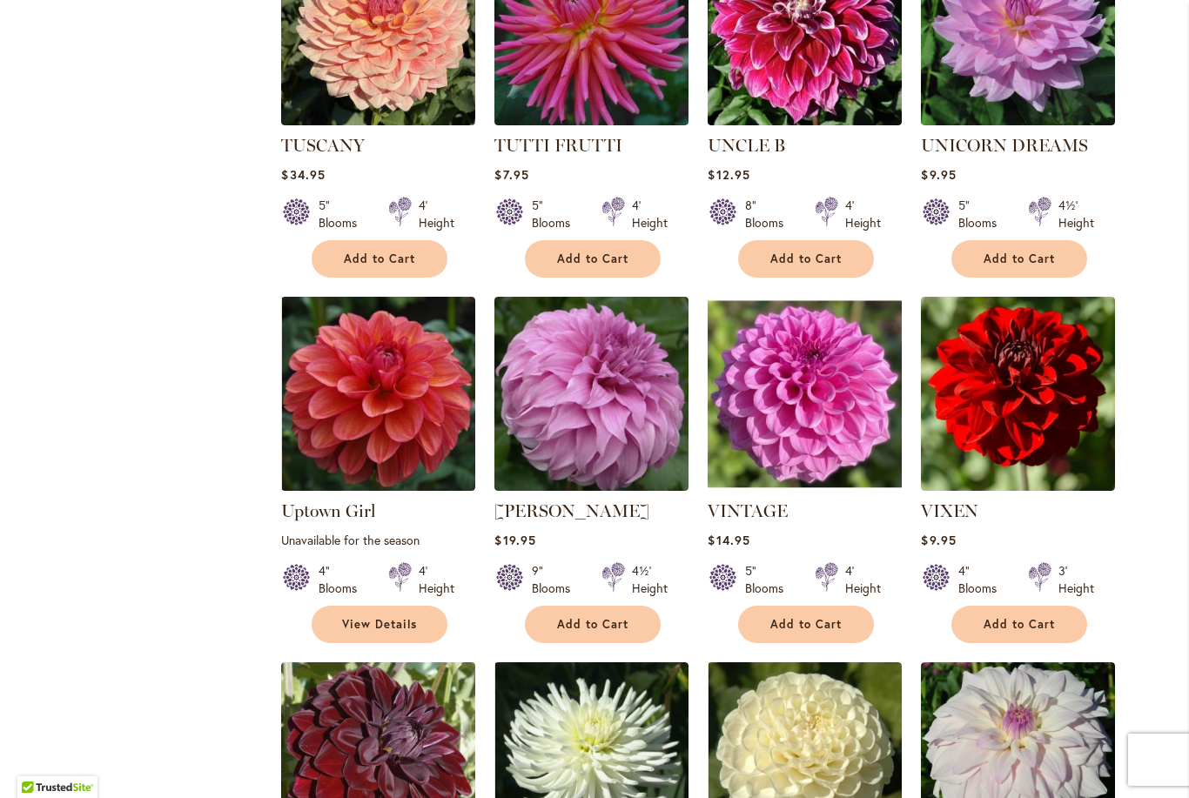
scroll to position [2367, 0]
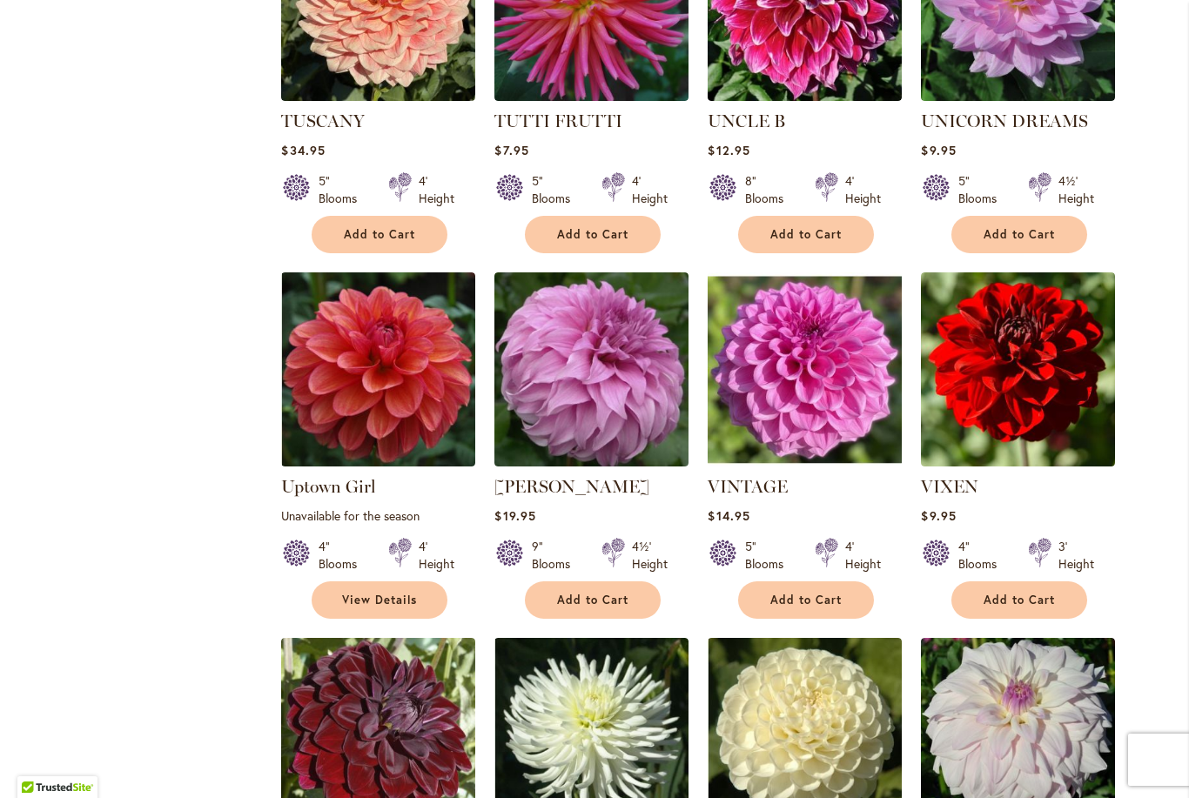
click at [365, 403] on img at bounding box center [378, 369] width 194 height 194
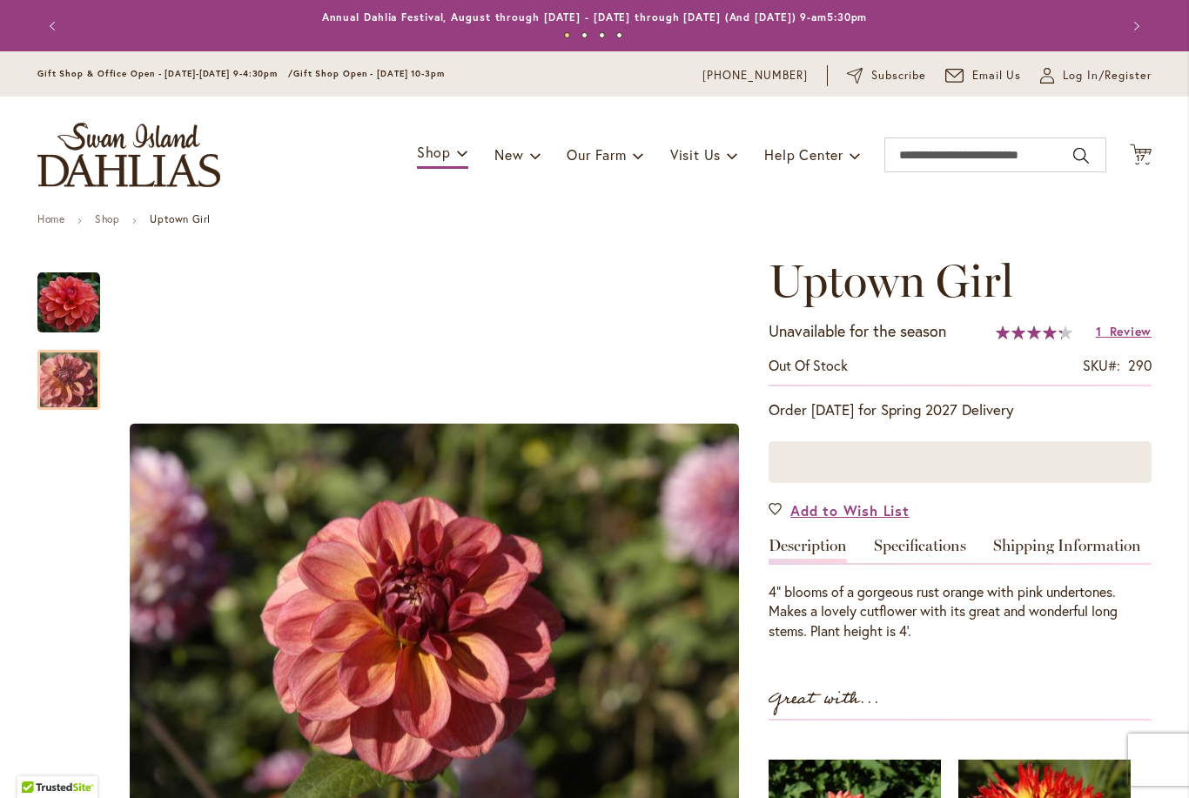
click at [95, 380] on img "Uptown Girl" at bounding box center [68, 381] width 125 height 84
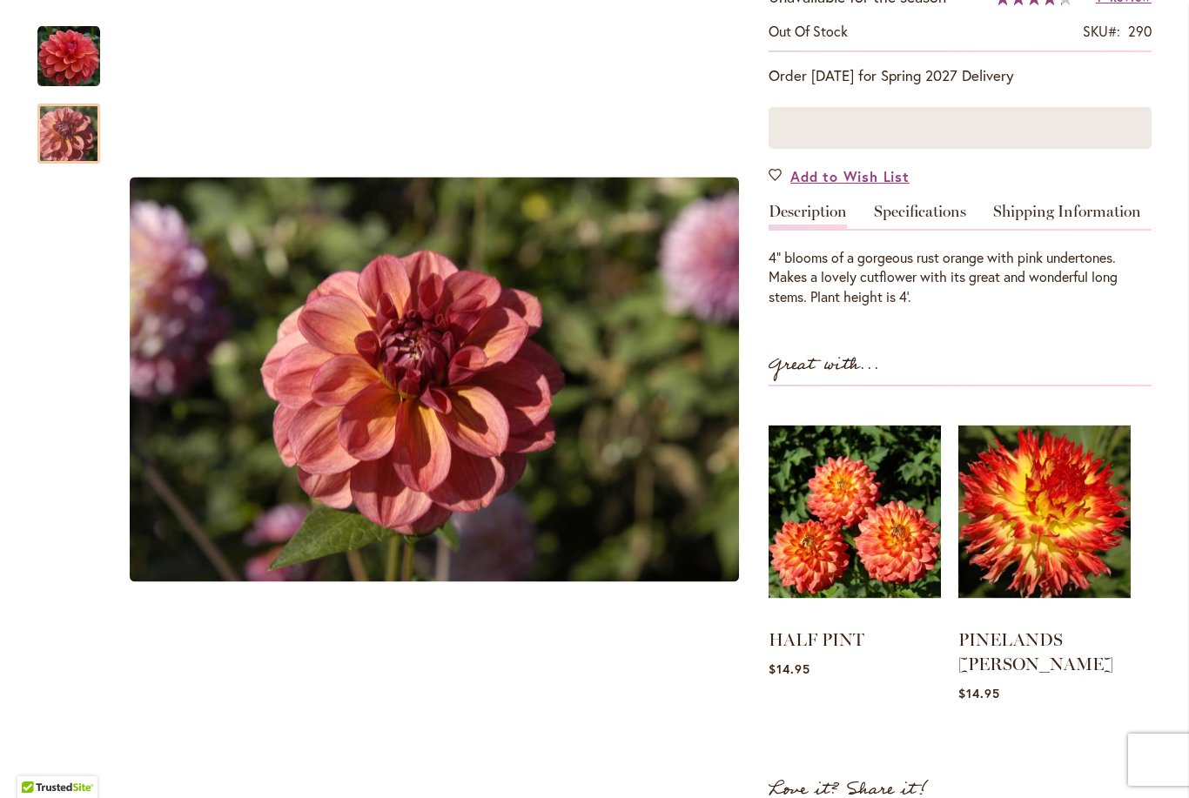
scroll to position [332, 0]
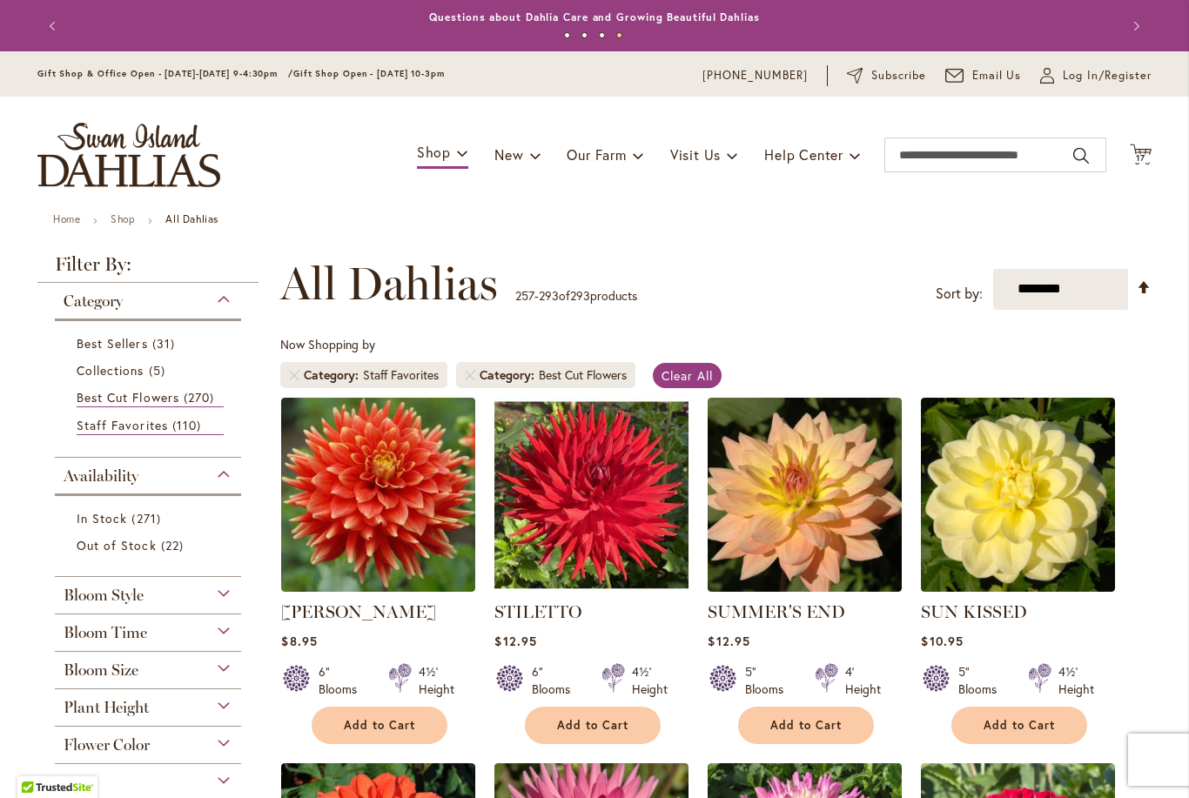
click at [1145, 158] on span "17" at bounding box center [1141, 157] width 10 height 11
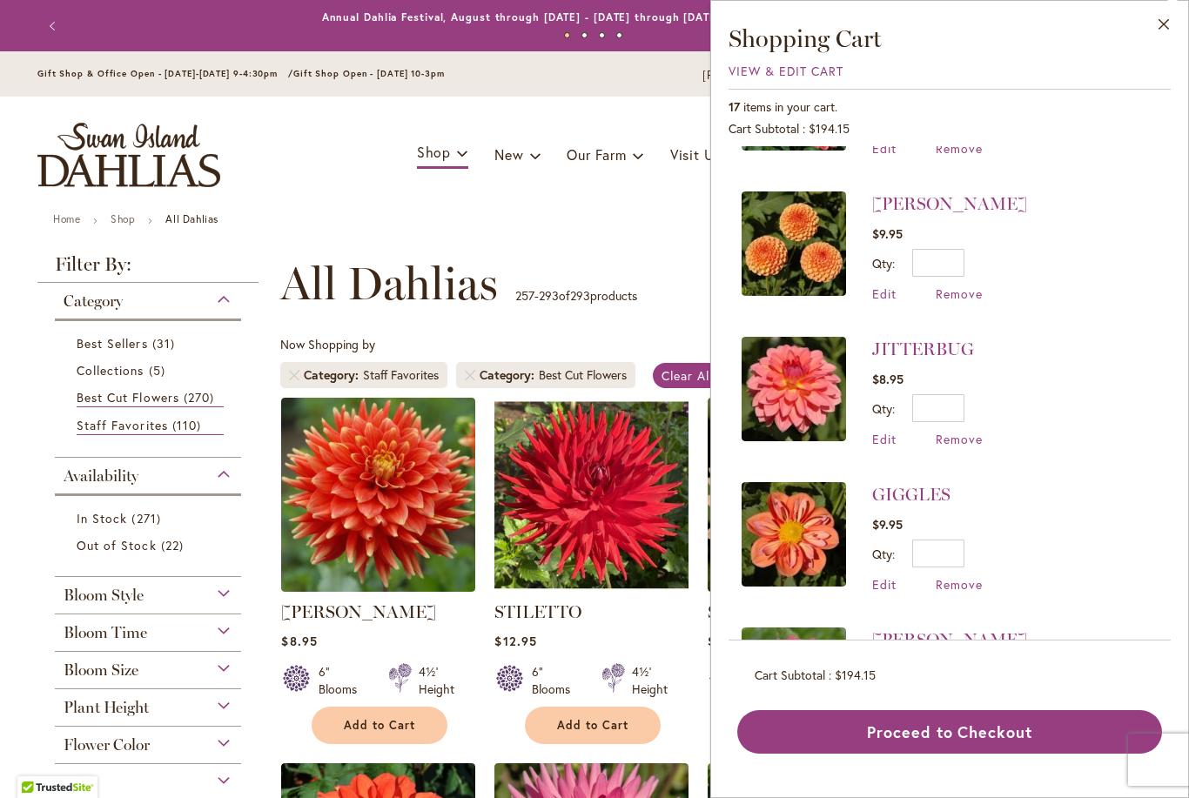
scroll to position [709, 0]
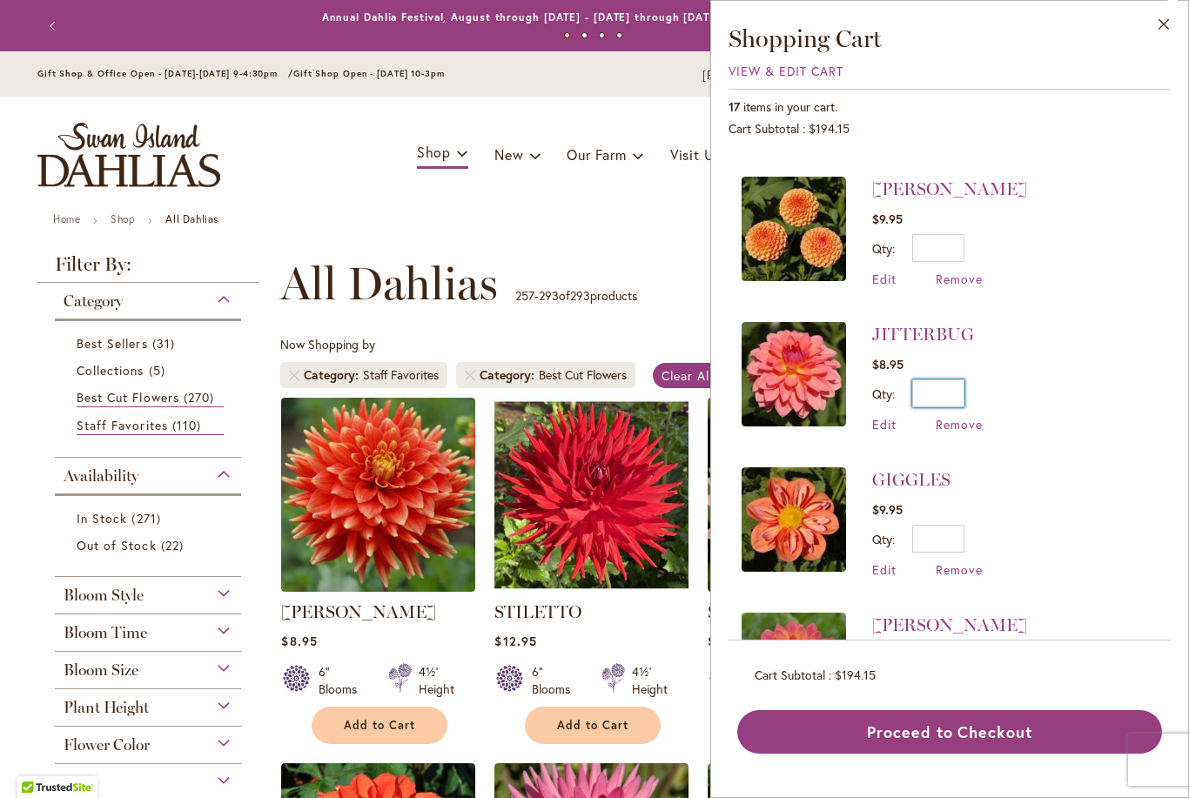
click at [944, 386] on input "*" at bounding box center [938, 393] width 52 height 28
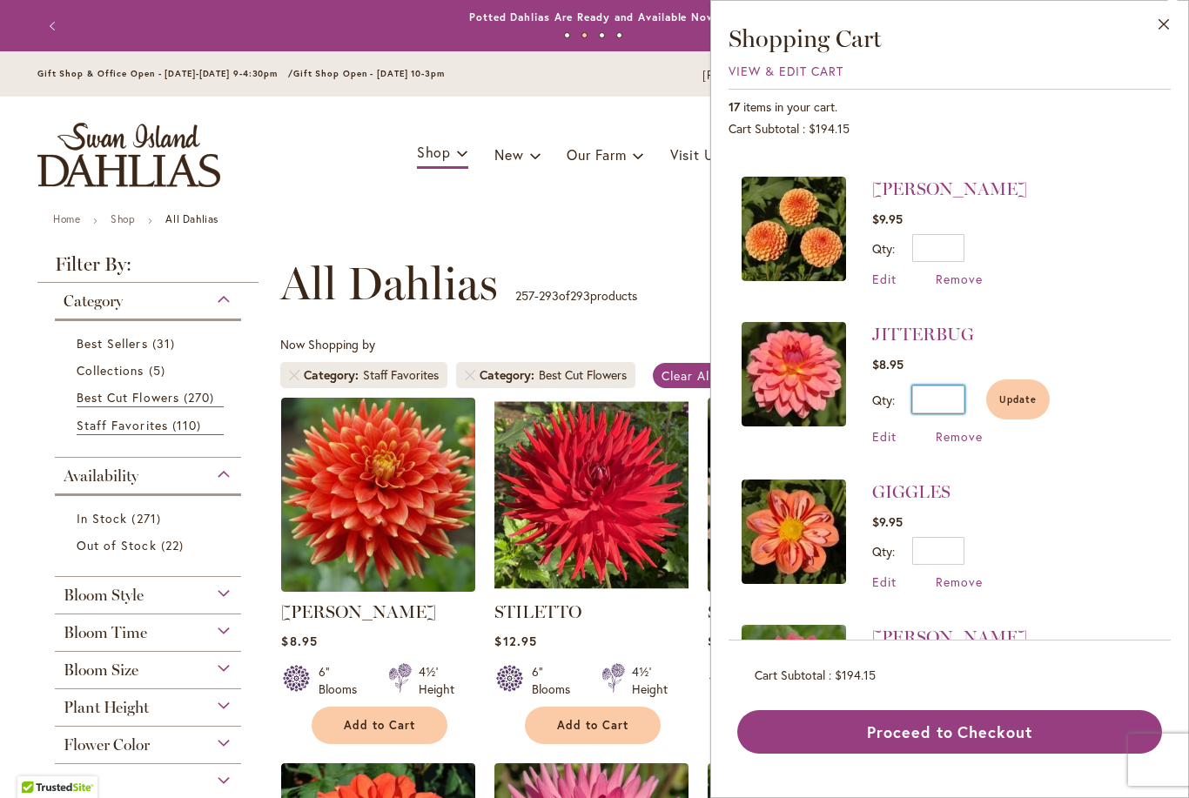
type input "*"
click at [1061, 594] on li "GIGGLES $9.95 Qty * Update Edit Remove" at bounding box center [949, 534] width 416 height 145
click at [1015, 393] on span "Update" at bounding box center [1017, 399] width 37 height 12
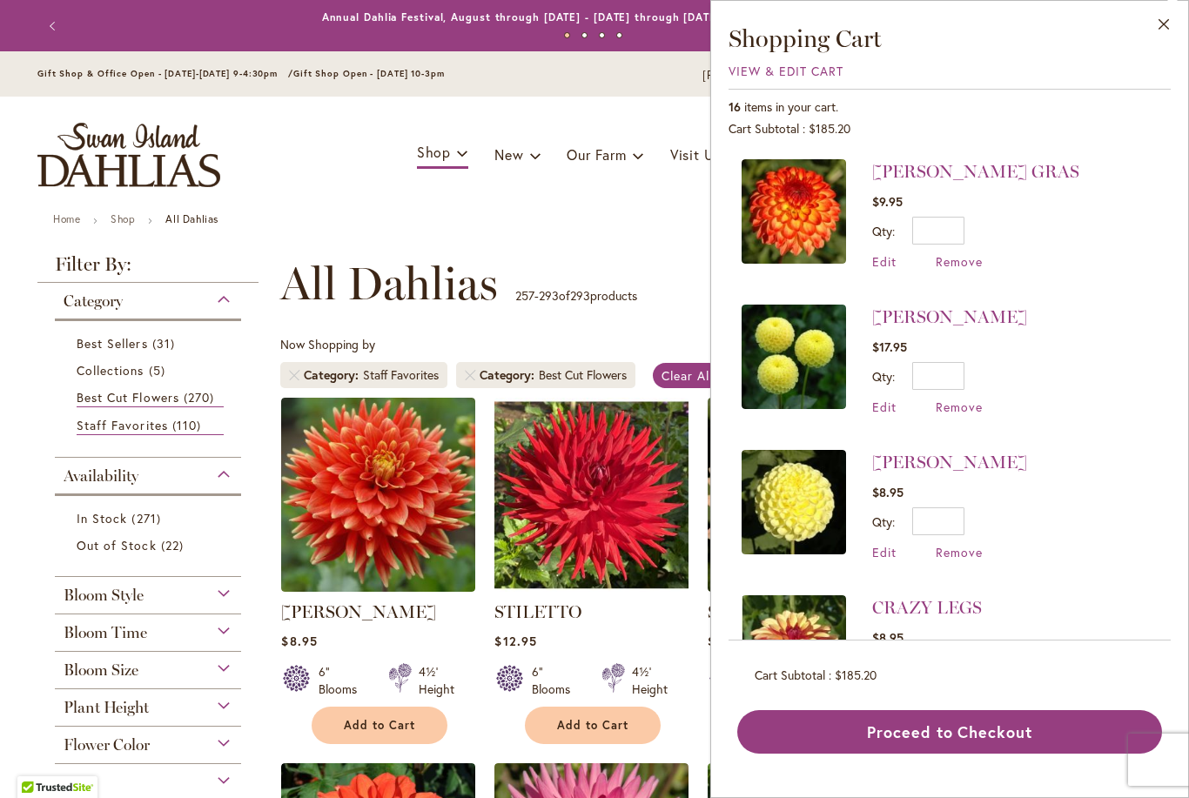
scroll to position [0, 0]
click at [966, 404] on span "Remove" at bounding box center [959, 407] width 47 height 17
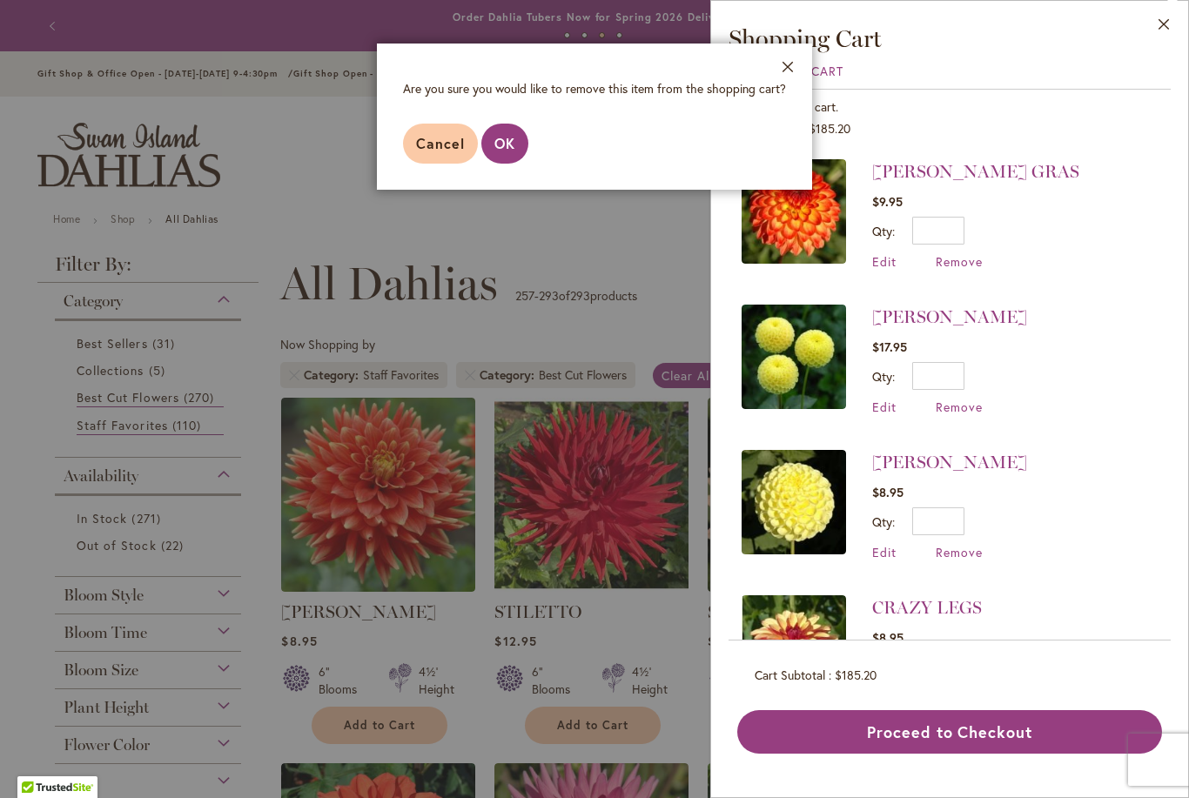
click at [500, 140] on span "OK" at bounding box center [504, 143] width 21 height 18
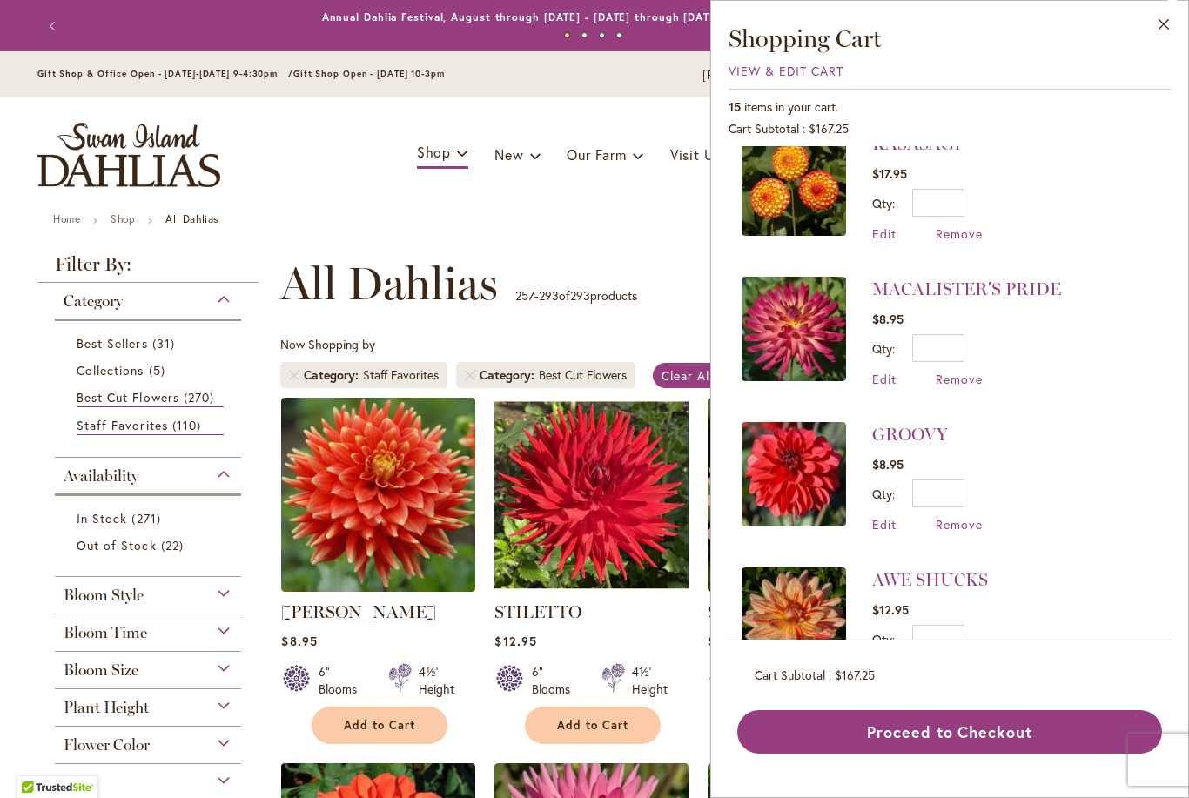
scroll to position [1625, 0]
